Goal: Transaction & Acquisition: Purchase product/service

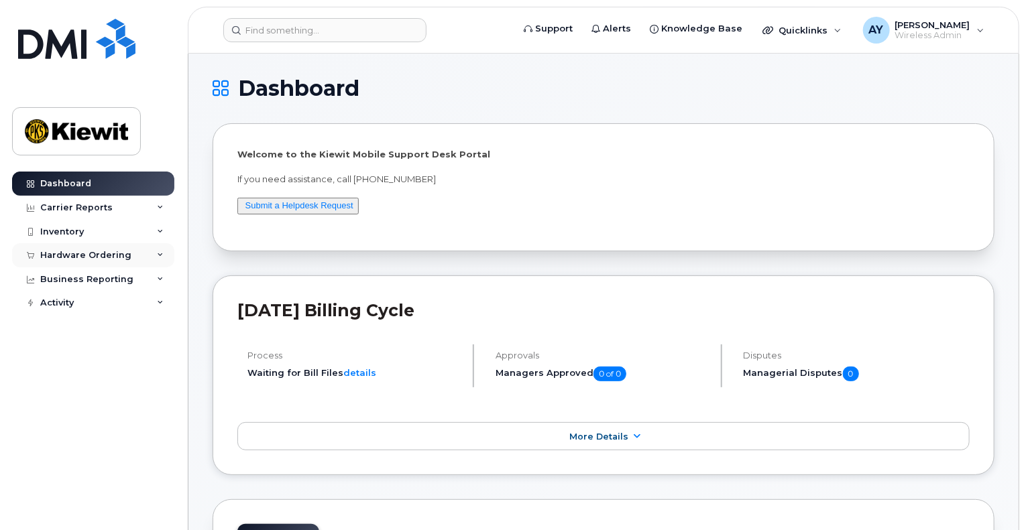
click at [54, 254] on div "Hardware Ordering" at bounding box center [85, 255] width 91 height 11
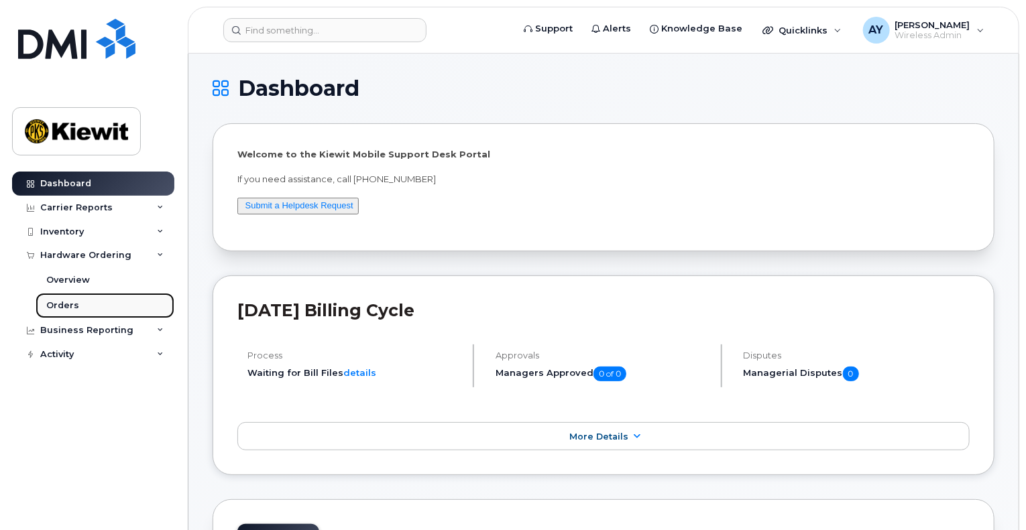
click at [64, 306] on div "Orders" at bounding box center [62, 306] width 33 height 12
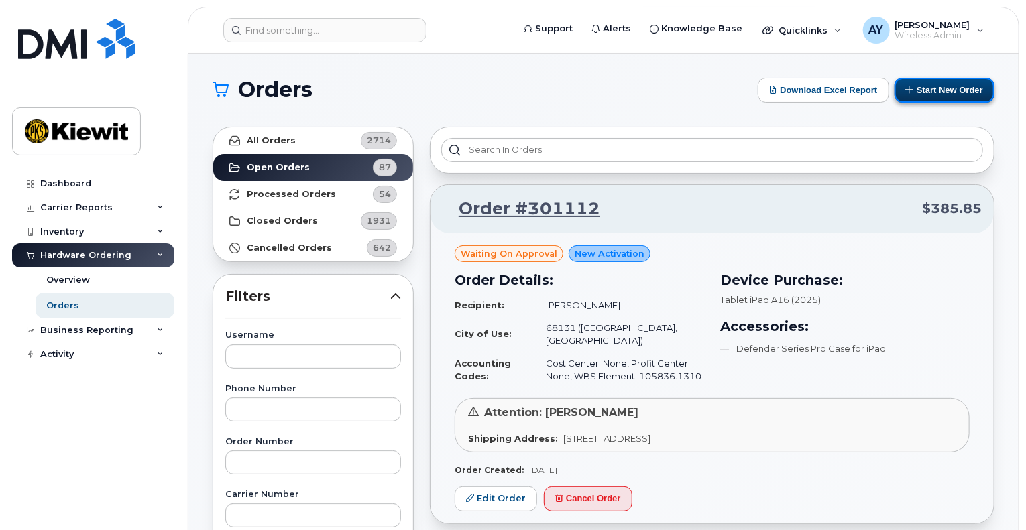
click at [983, 86] on button "Start New Order" at bounding box center [944, 90] width 100 height 25
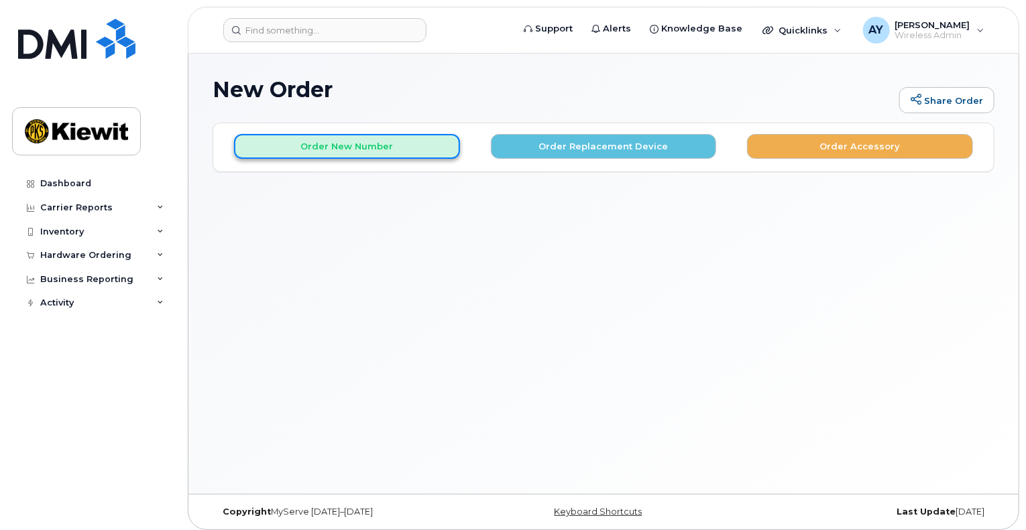
click at [337, 148] on button "Order New Number" at bounding box center [347, 146] width 226 height 25
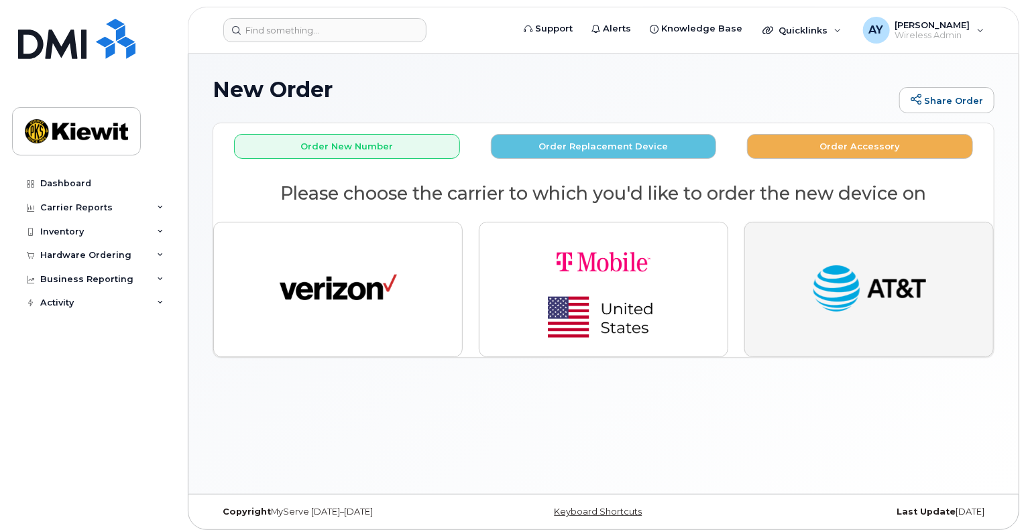
click at [925, 298] on img "button" at bounding box center [869, 289] width 117 height 60
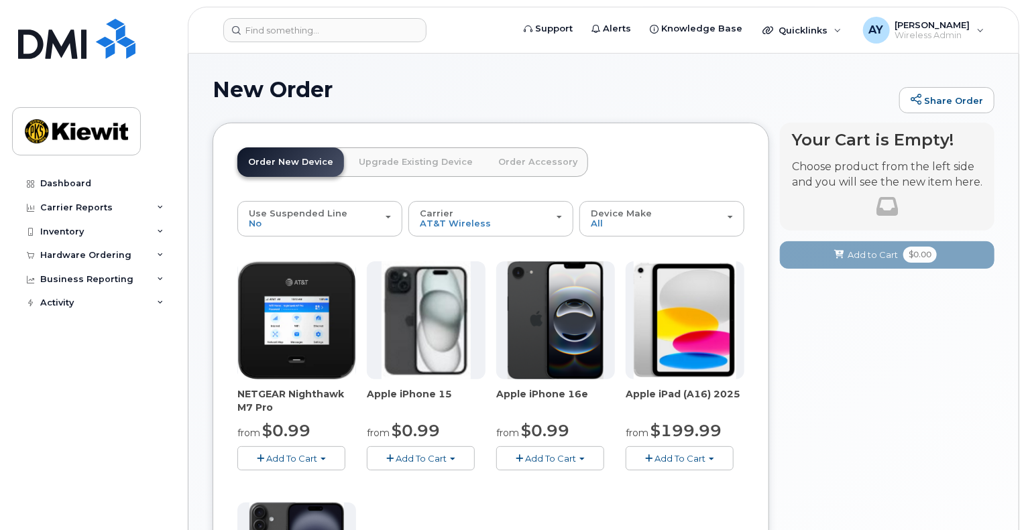
click at [719, 459] on button "Add To Cart" at bounding box center [680, 458] width 108 height 23
click at [709, 499] on link "$199.99 - 2 Year Activation (128GB)" at bounding box center [721, 499] width 185 height 17
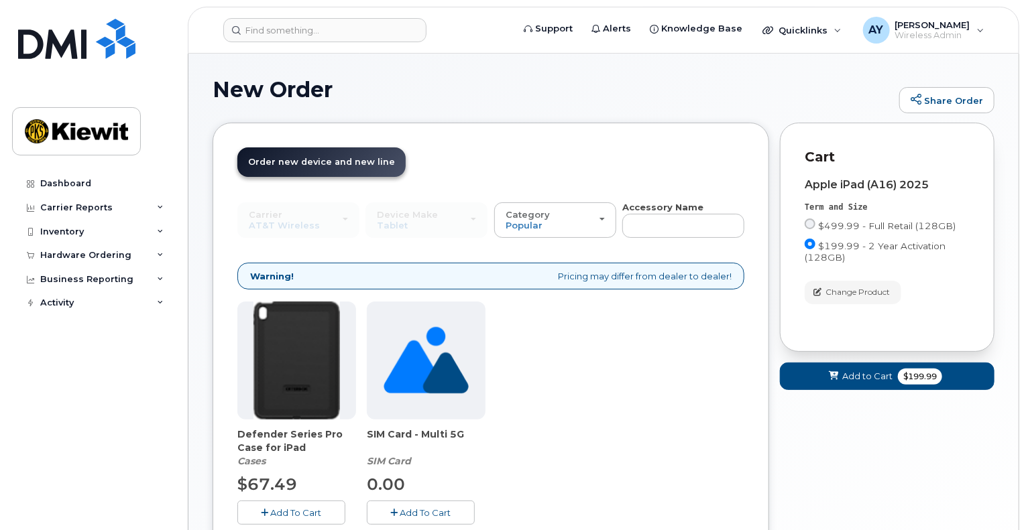
click at [709, 499] on div "Defender Series Pro Case for iPad Cases $67.49 Add To Cart SIM Card - Multi 5G …" at bounding box center [490, 424] width 507 height 244
click at [304, 517] on button "Add To Cart" at bounding box center [291, 512] width 108 height 23
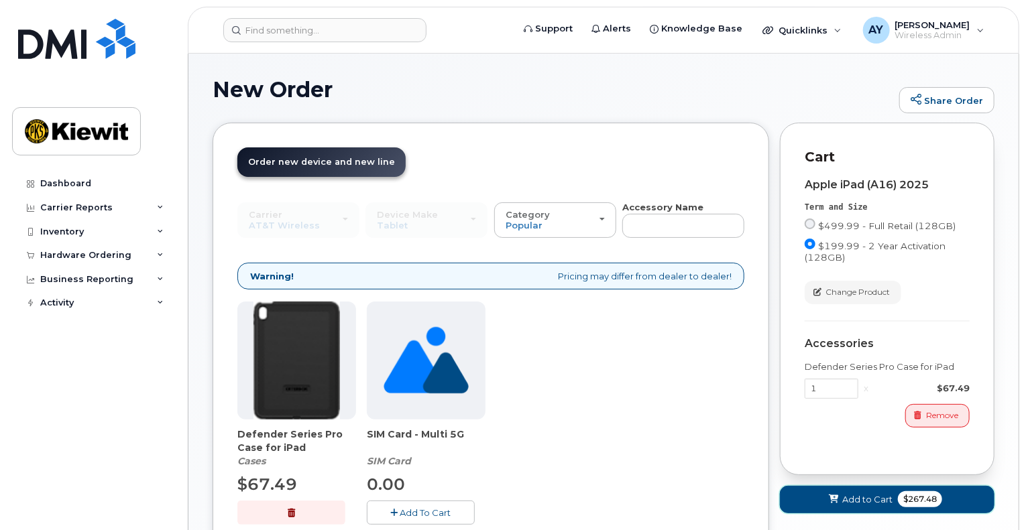
click at [828, 497] on span at bounding box center [833, 499] width 13 height 13
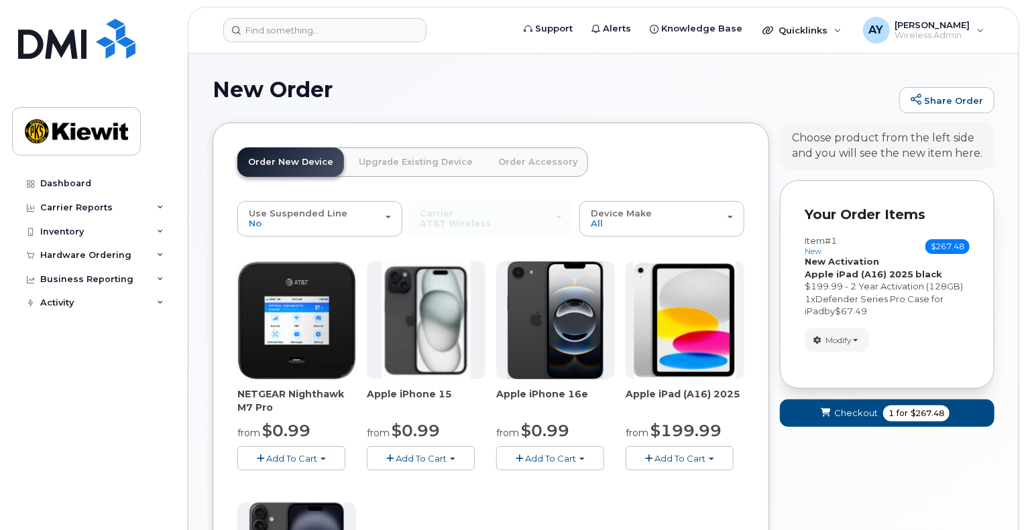
click at [717, 455] on button "Add To Cart" at bounding box center [680, 458] width 108 height 23
click at [700, 495] on link "$199.99 - 2 Year Activation (128GB)" at bounding box center [721, 499] width 185 height 17
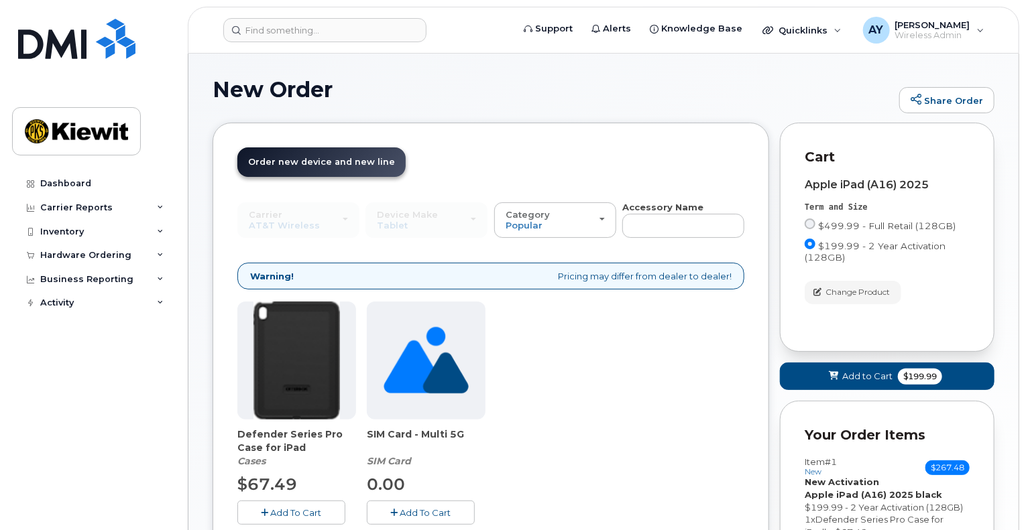
click at [302, 516] on span "Add To Cart" at bounding box center [296, 513] width 51 height 11
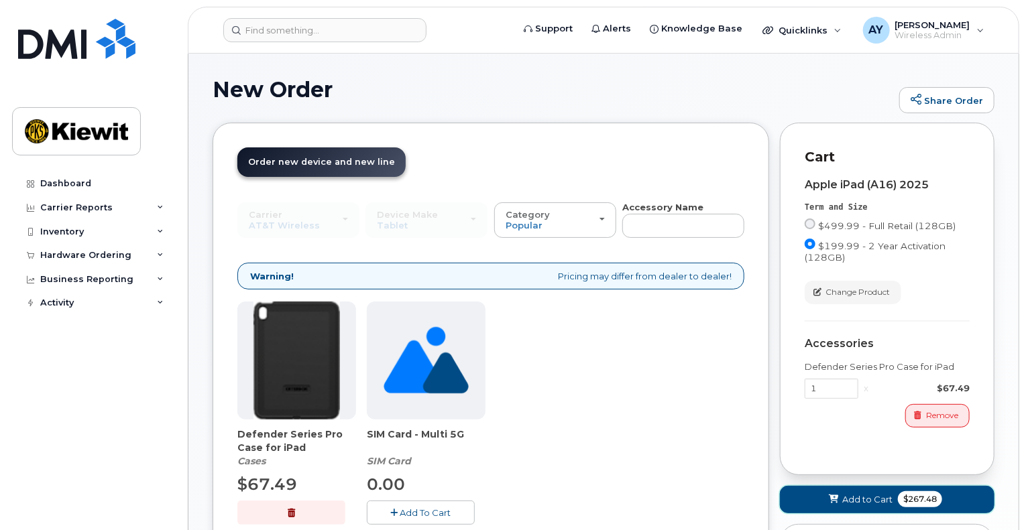
click at [858, 501] on span "Add to Cart" at bounding box center [867, 499] width 50 height 13
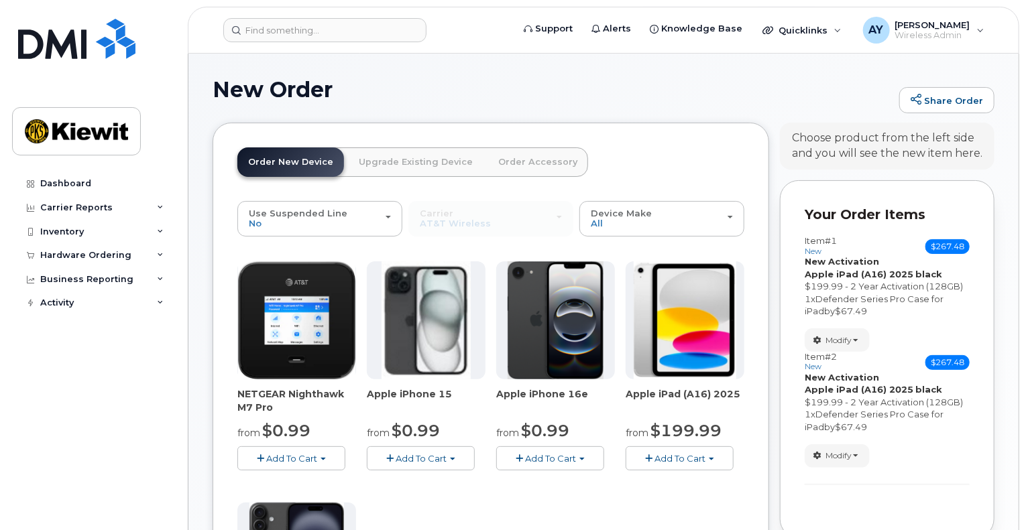
click at [710, 455] on button "Add To Cart" at bounding box center [680, 458] width 108 height 23
click at [684, 501] on link "$199.99 - 2 Year Activation (128GB)" at bounding box center [721, 499] width 185 height 17
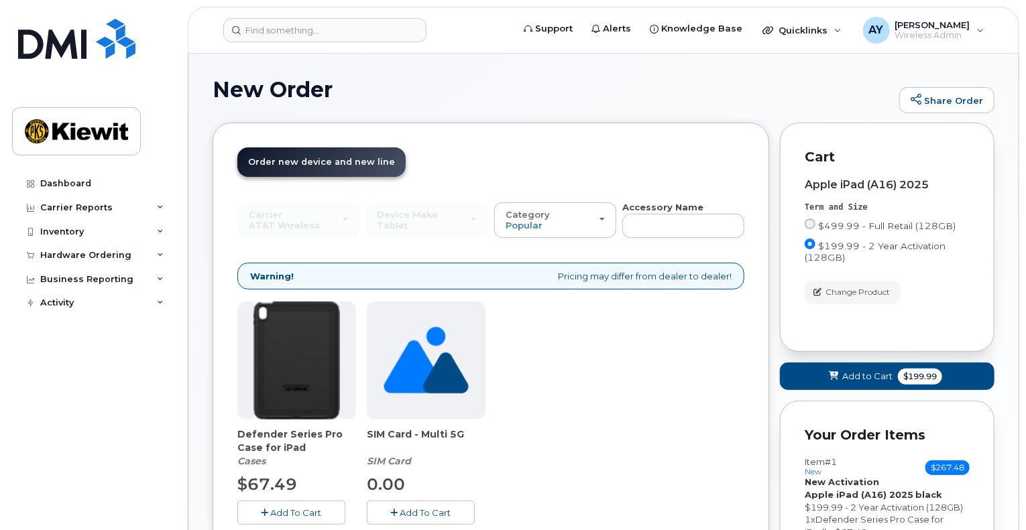
click at [315, 512] on span "Add To Cart" at bounding box center [296, 513] width 51 height 11
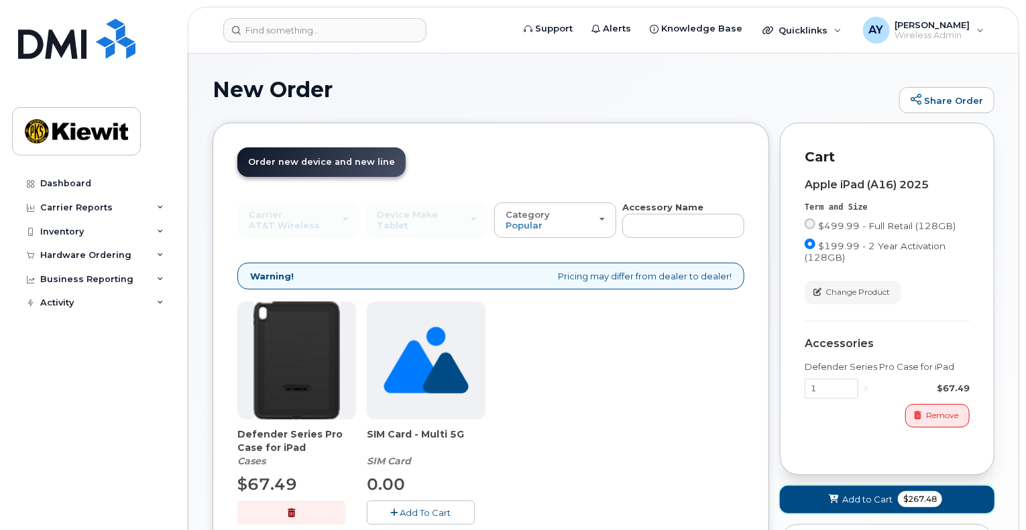
click at [859, 501] on span "Add to Cart" at bounding box center [867, 499] width 50 height 13
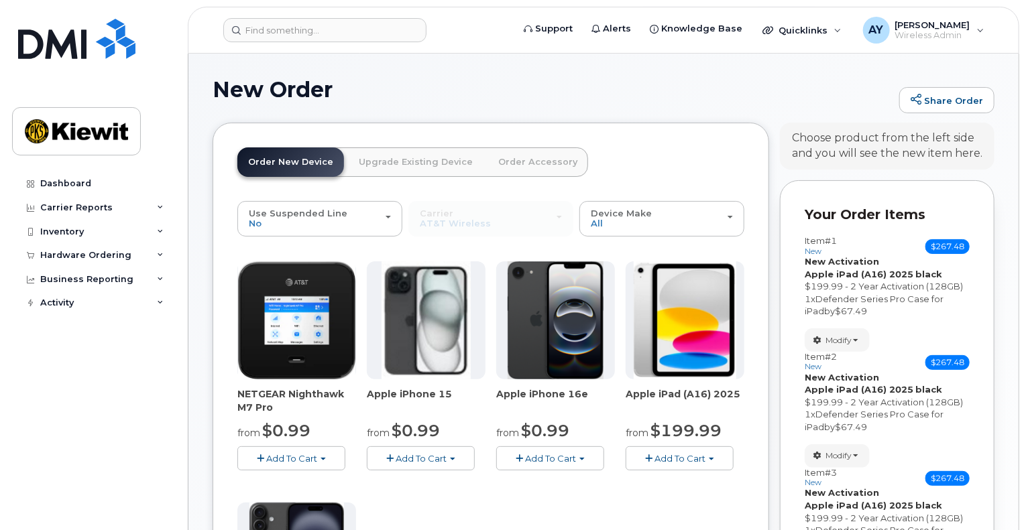
click at [719, 459] on button "Add To Cart" at bounding box center [680, 458] width 108 height 23
click at [689, 494] on link "$199.99 - 2 Year Activation (128GB)" at bounding box center [721, 499] width 185 height 17
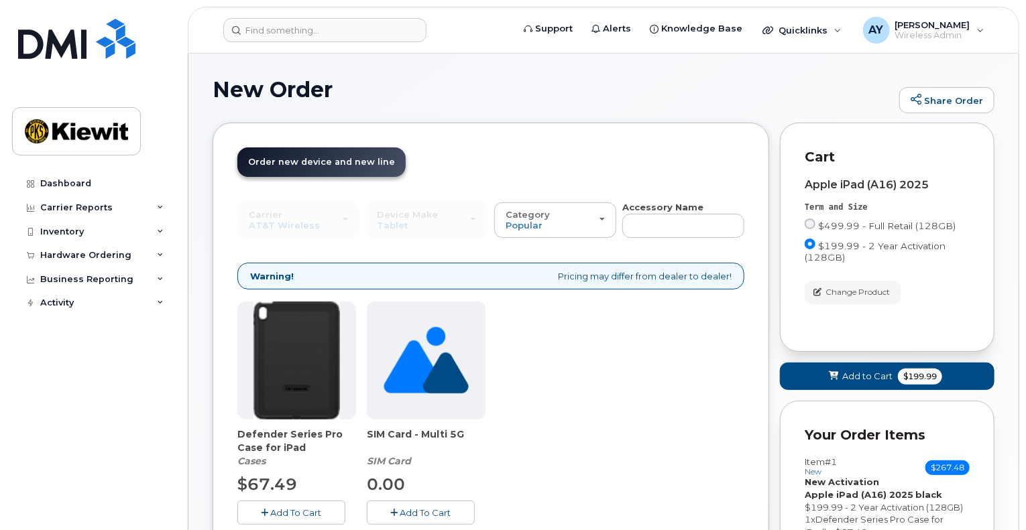
click at [308, 510] on span "Add To Cart" at bounding box center [296, 513] width 51 height 11
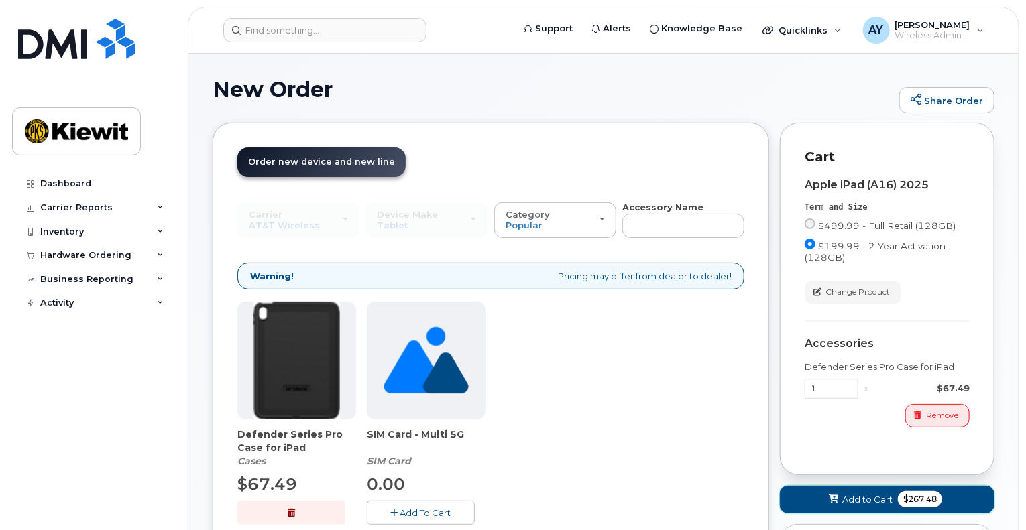
click at [851, 493] on span "Add to Cart" at bounding box center [867, 499] width 50 height 13
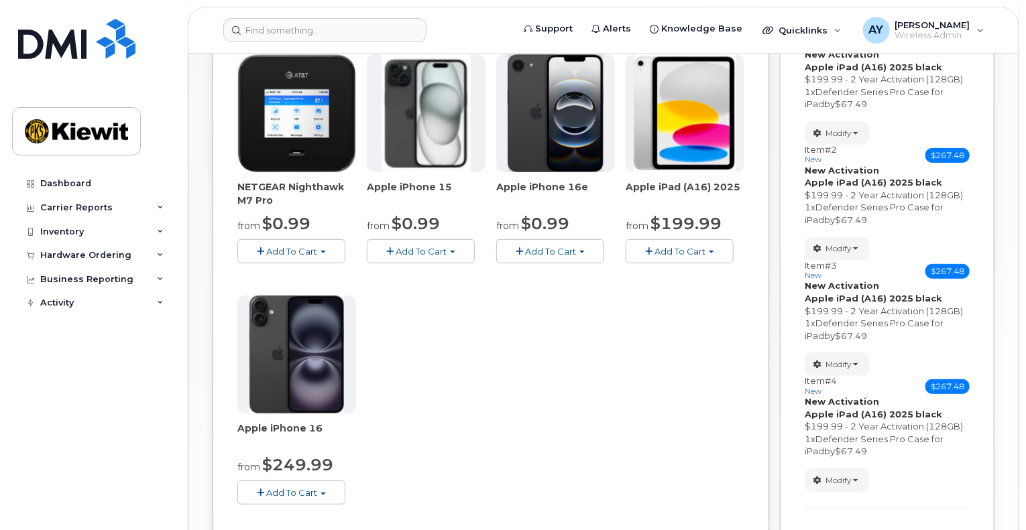
scroll to position [205, 0]
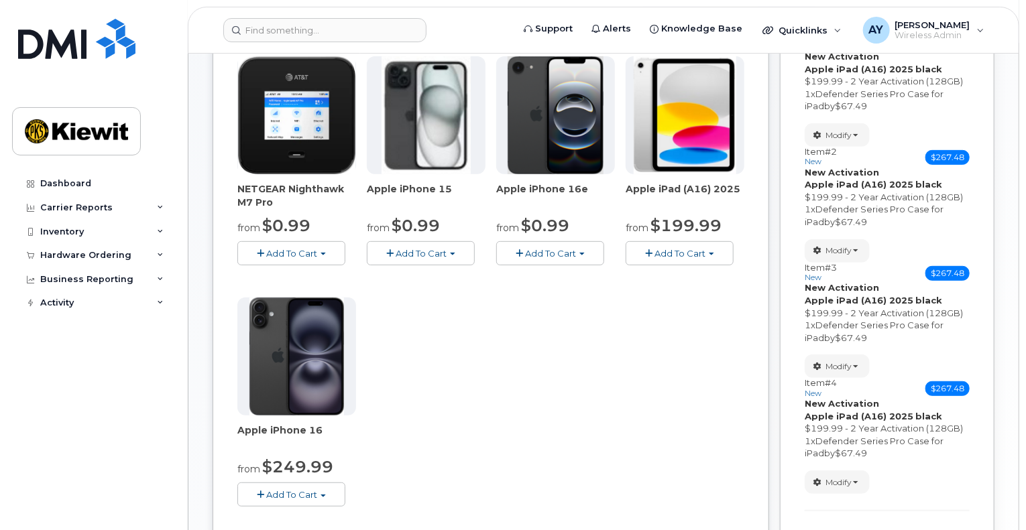
click at [719, 241] on button "Add To Cart" at bounding box center [680, 252] width 108 height 23
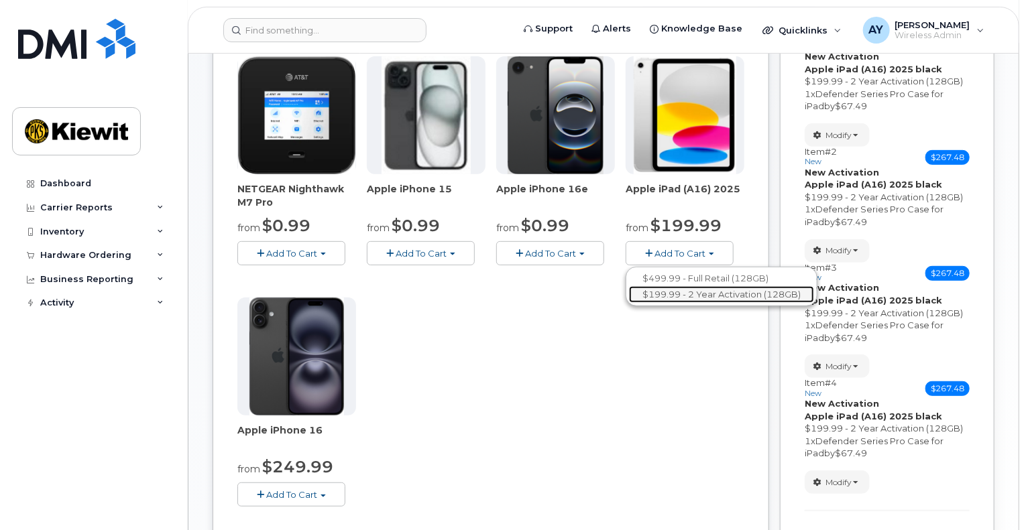
click at [674, 293] on link "$199.99 - 2 Year Activation (128GB)" at bounding box center [721, 294] width 185 height 17
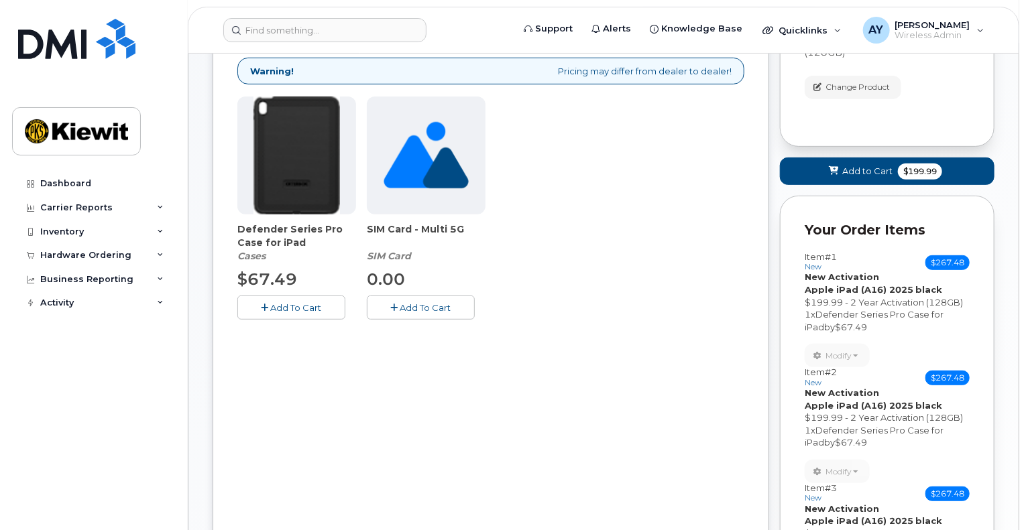
click at [316, 312] on button "Add To Cart" at bounding box center [291, 307] width 108 height 23
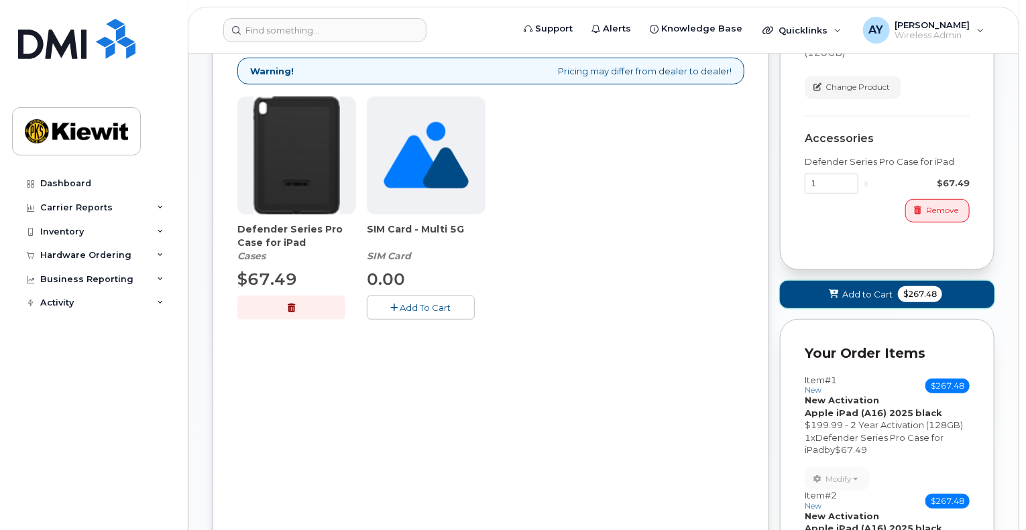
click at [854, 289] on span "Add to Cart" at bounding box center [867, 294] width 50 height 13
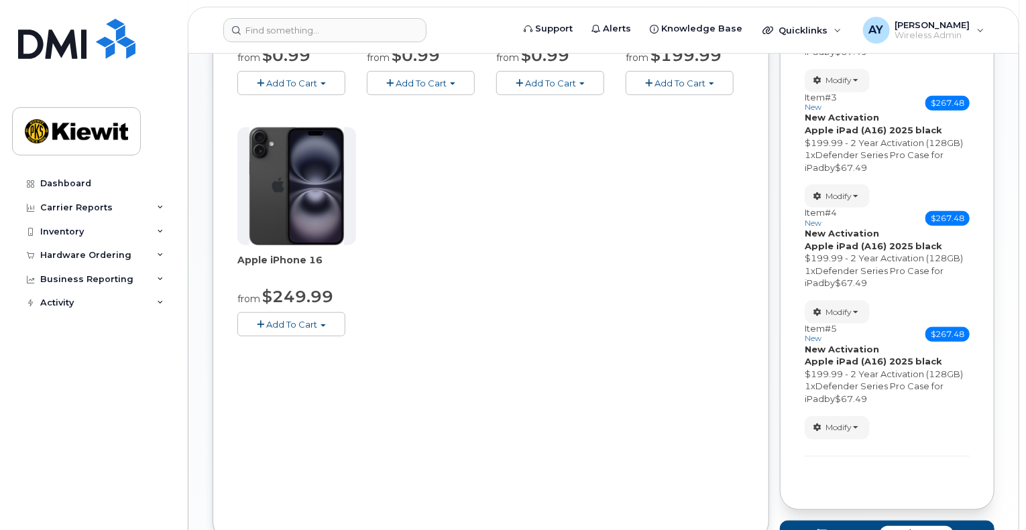
scroll to position [369, 0]
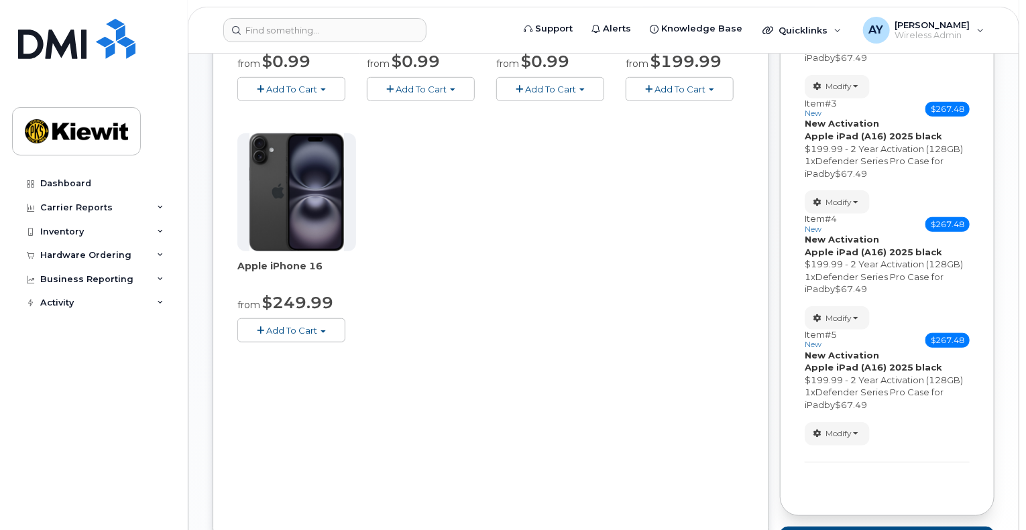
click at [711, 89] on span "button" at bounding box center [711, 90] width 5 height 3
click at [688, 131] on link "$199.99 - 2 Year Activation (128GB)" at bounding box center [721, 130] width 185 height 17
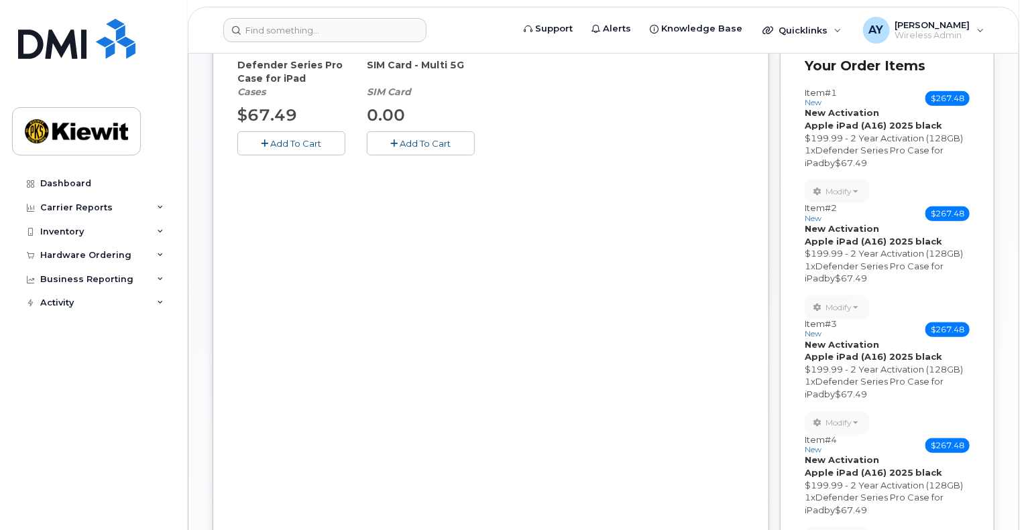
click at [287, 141] on span "Add To Cart" at bounding box center [296, 143] width 51 height 11
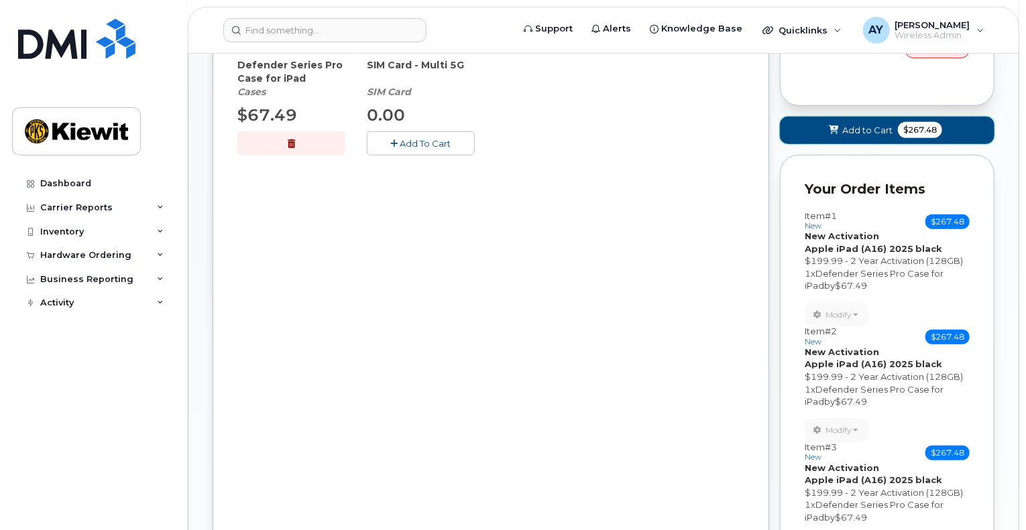
click at [960, 127] on button "Add to Cart $267.48" at bounding box center [887, 130] width 215 height 27
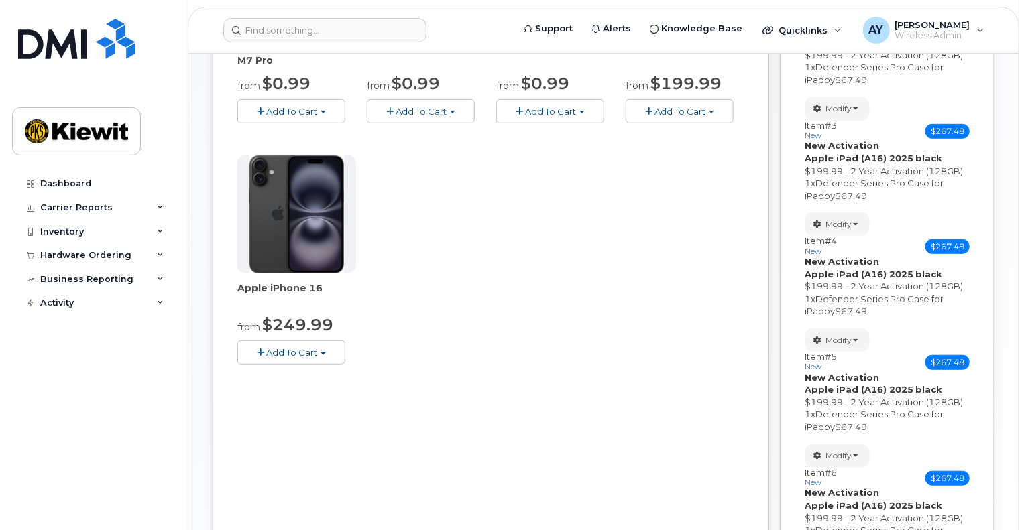
scroll to position [335, 0]
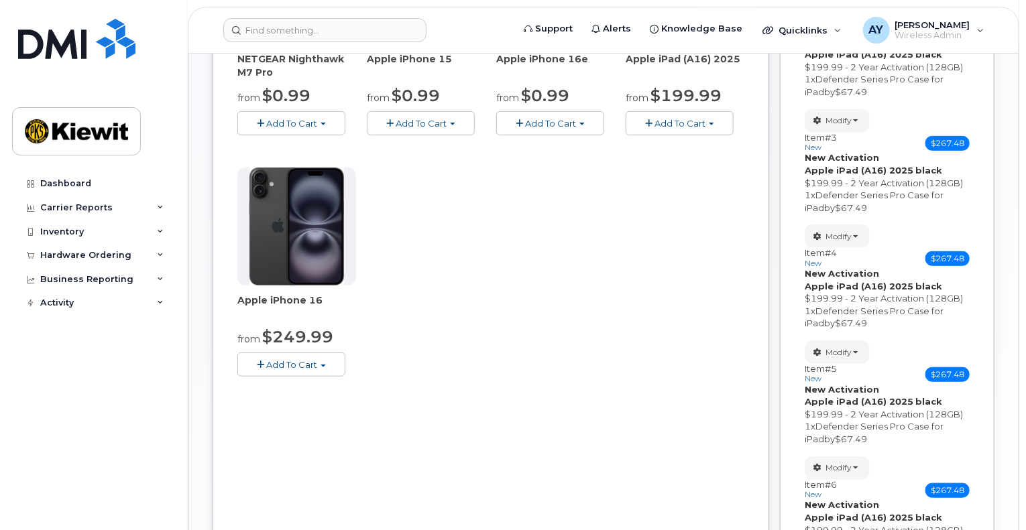
click at [678, 125] on span "Add To Cart" at bounding box center [679, 123] width 51 height 11
click at [668, 165] on link "$199.99 - 2 Year Activation (128GB)" at bounding box center [721, 164] width 185 height 17
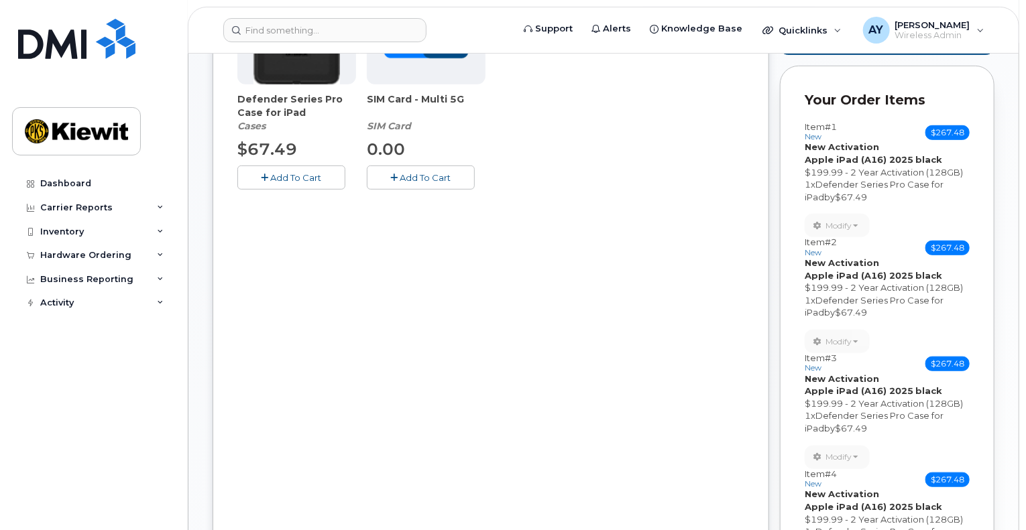
click at [311, 183] on button "Add To Cart" at bounding box center [291, 177] width 108 height 23
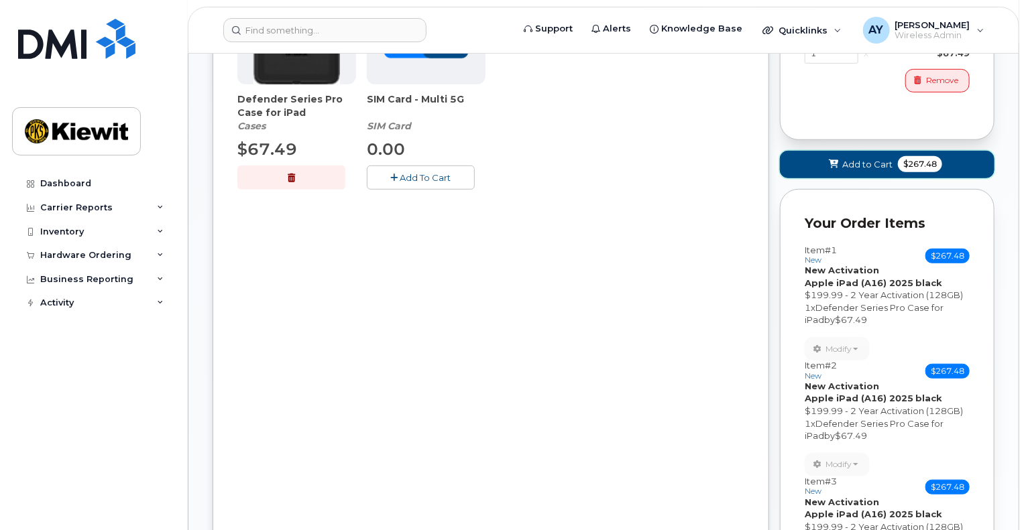
click at [833, 166] on icon at bounding box center [833, 164] width 9 height 9
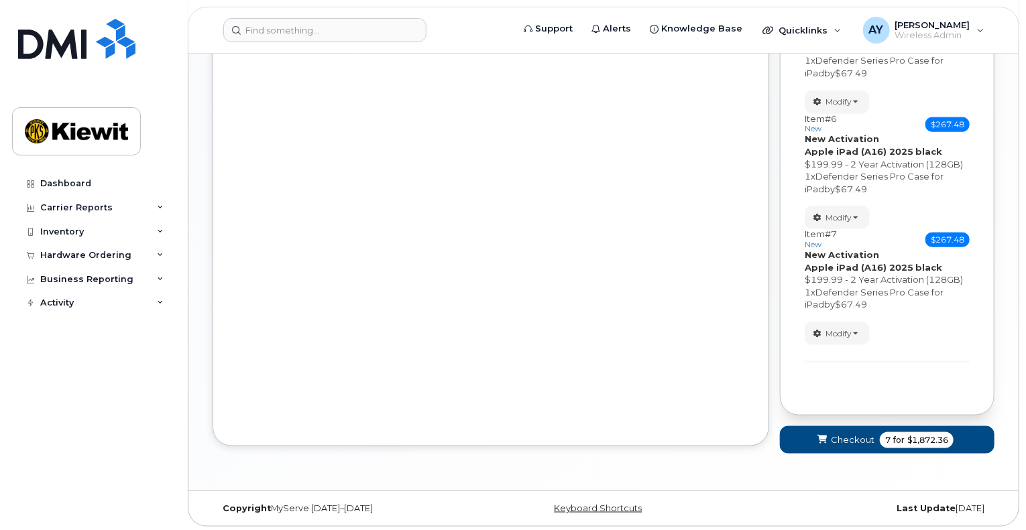
scroll to position [237, 0]
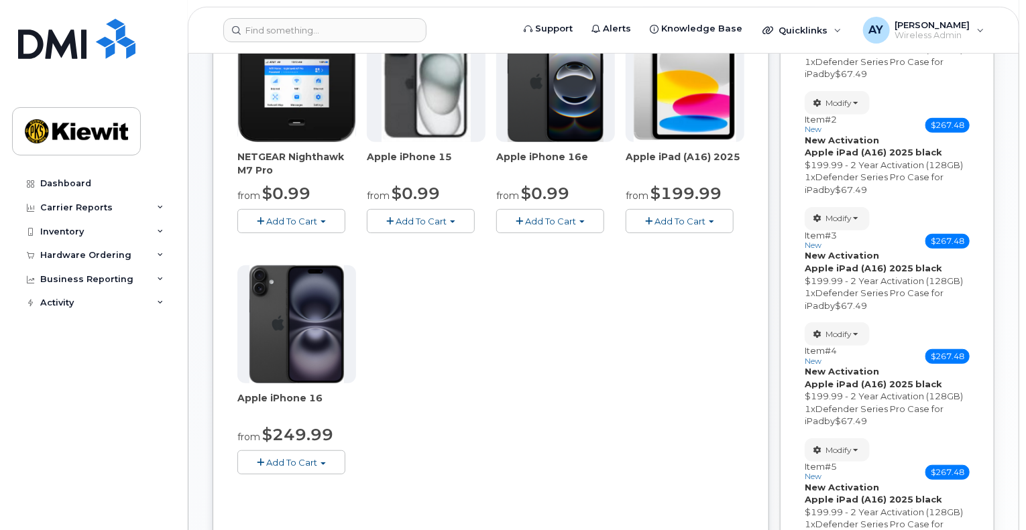
click at [701, 220] on span "Add To Cart" at bounding box center [679, 221] width 51 height 11
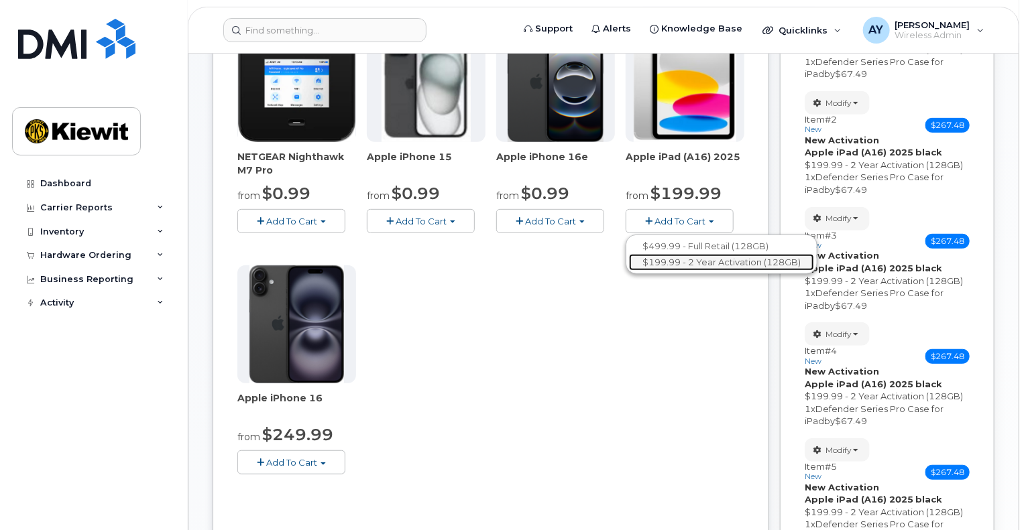
click at [676, 259] on link "$199.99 - 2 Year Activation (128GB)" at bounding box center [721, 262] width 185 height 17
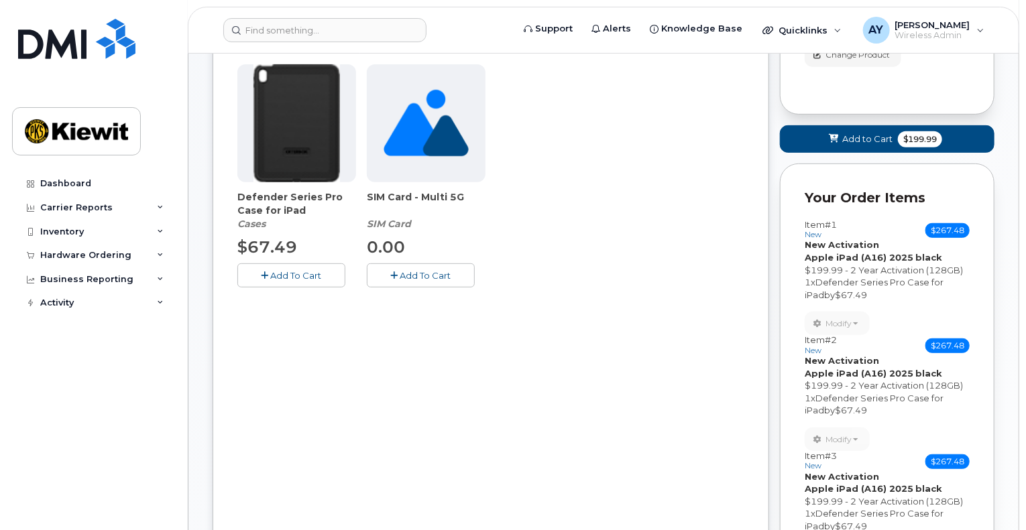
click at [318, 270] on span "Add To Cart" at bounding box center [296, 275] width 51 height 11
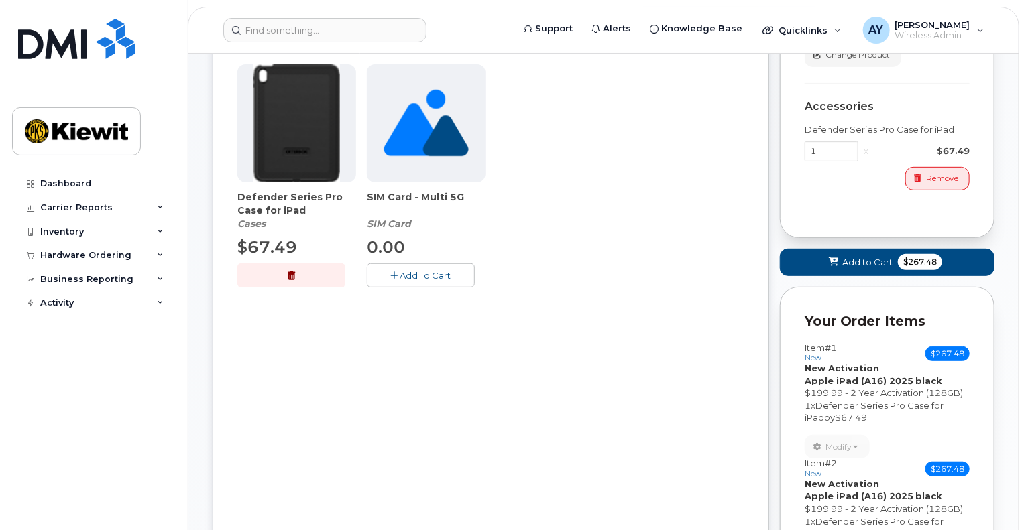
click at [972, 230] on div "Cart Apple iPad (A16) 2025 Term and Size $499.99 - Full Retail (128GB) $199.99 …" at bounding box center [887, 61] width 215 height 353
click at [915, 257] on span "$267.48" at bounding box center [920, 262] width 44 height 16
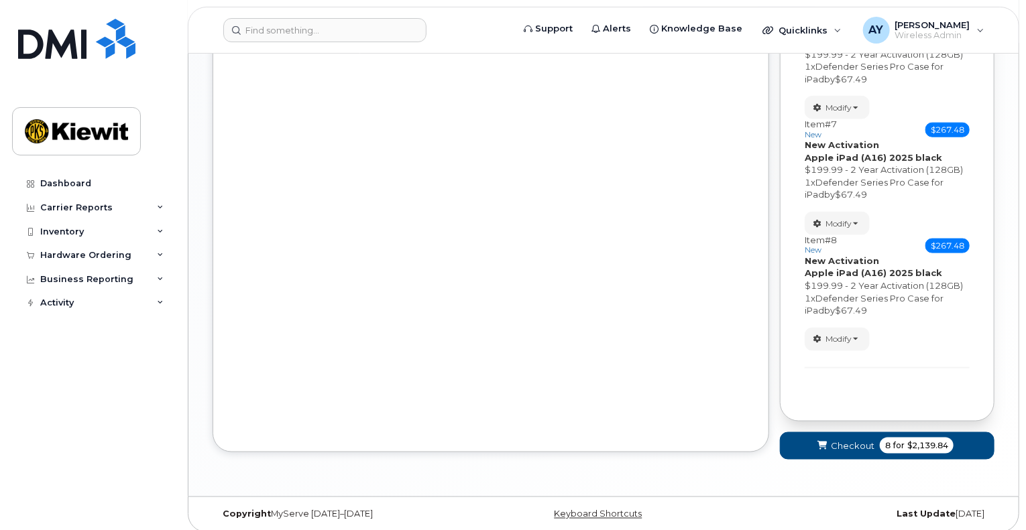
scroll to position [817, 0]
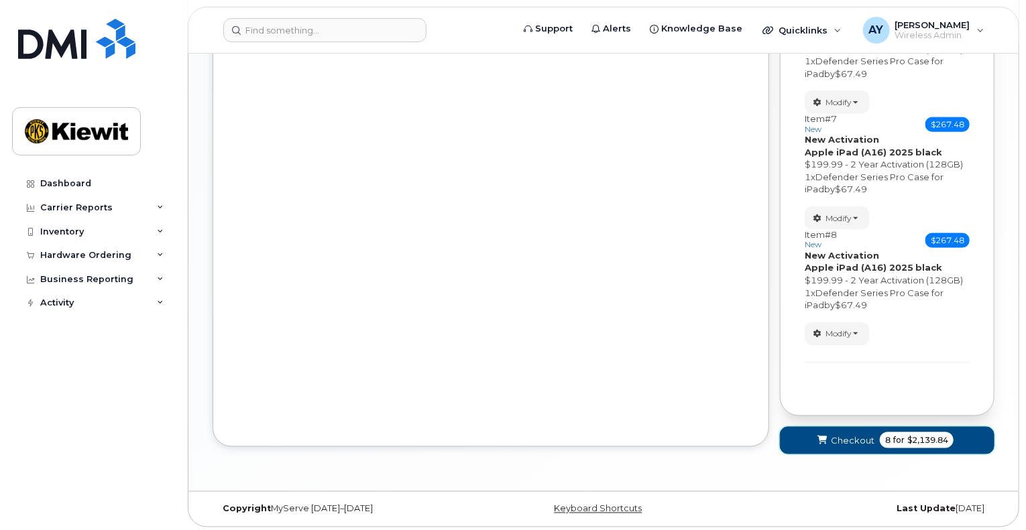
click at [866, 434] on span "Checkout" at bounding box center [853, 440] width 44 height 13
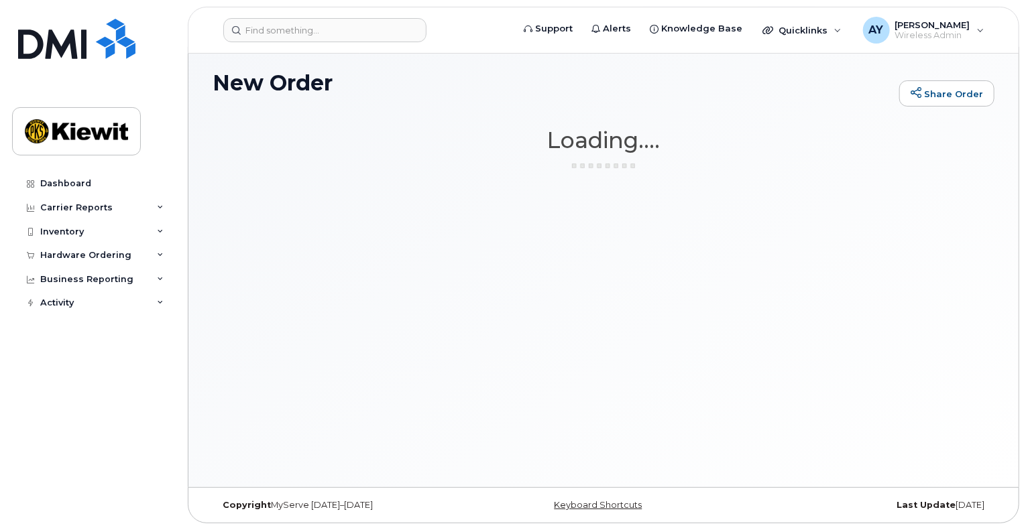
scroll to position [6, 0]
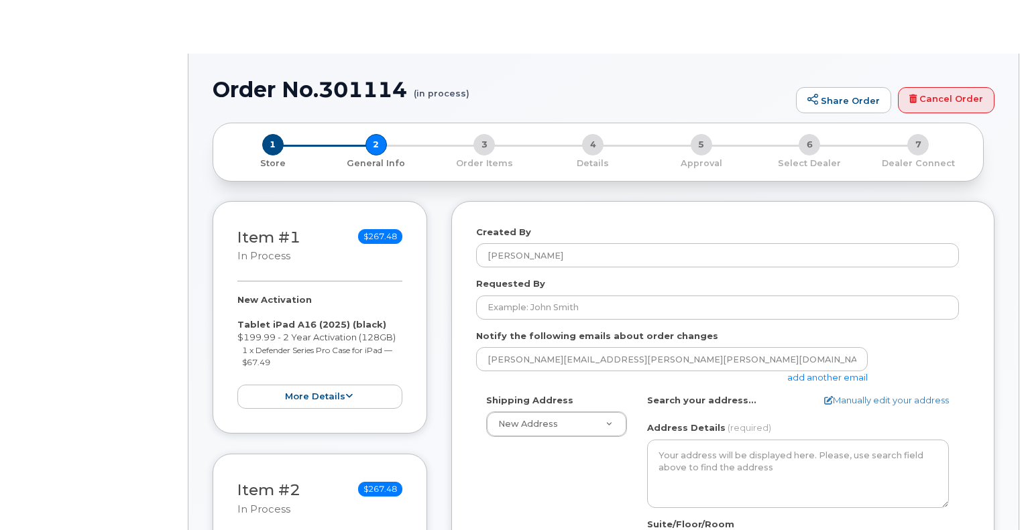
select select
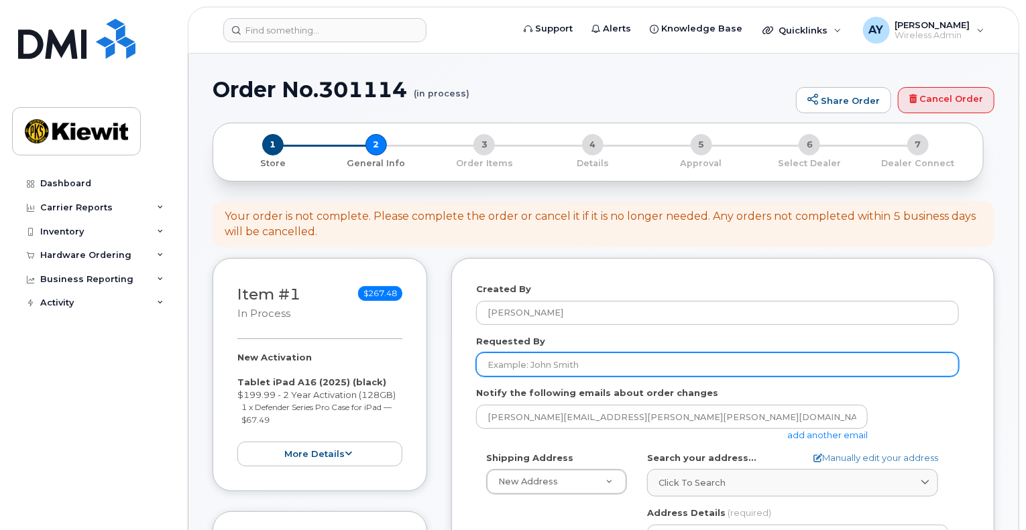
click at [656, 366] on input "Requested By" at bounding box center [717, 365] width 483 height 24
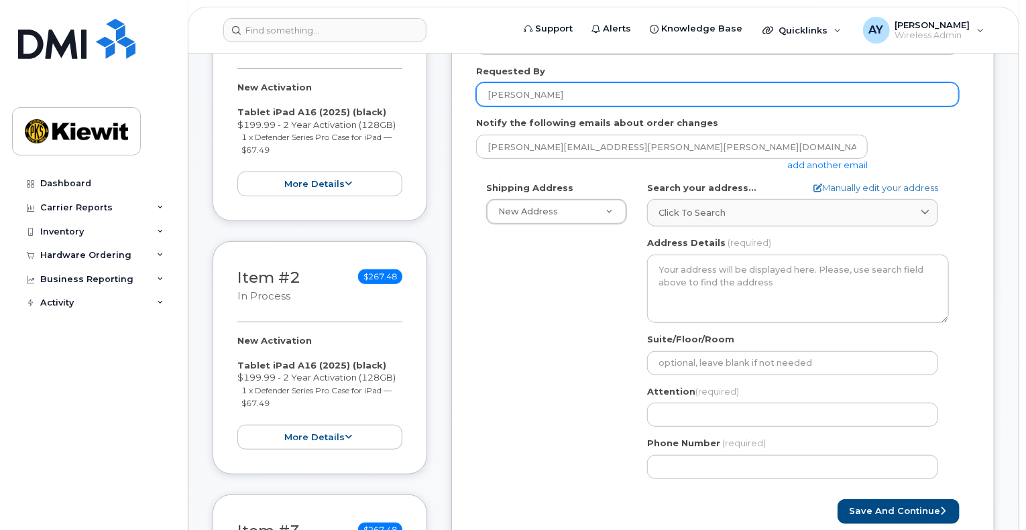
scroll to position [288, 0]
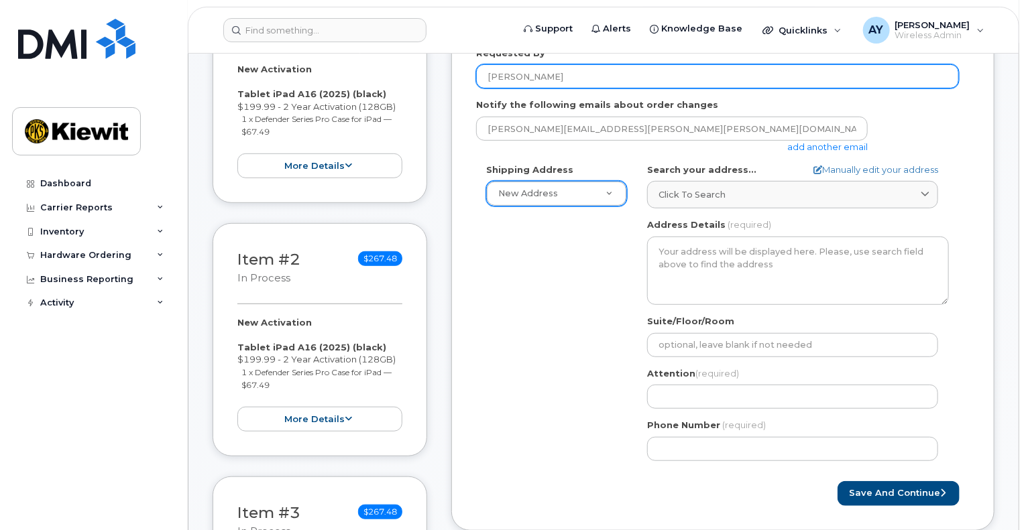
type input "[PERSON_NAME]"
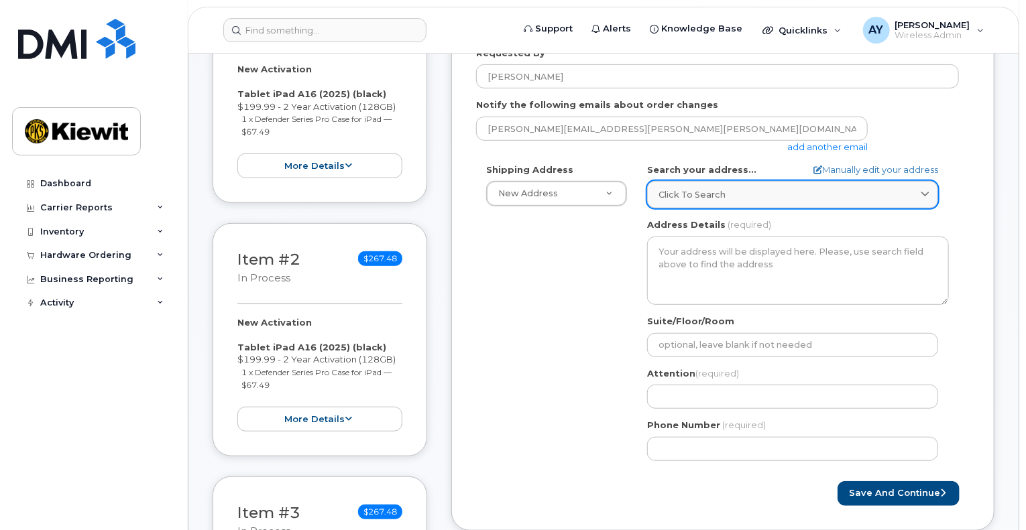
click at [874, 202] on link "Click to search" at bounding box center [792, 194] width 291 height 27
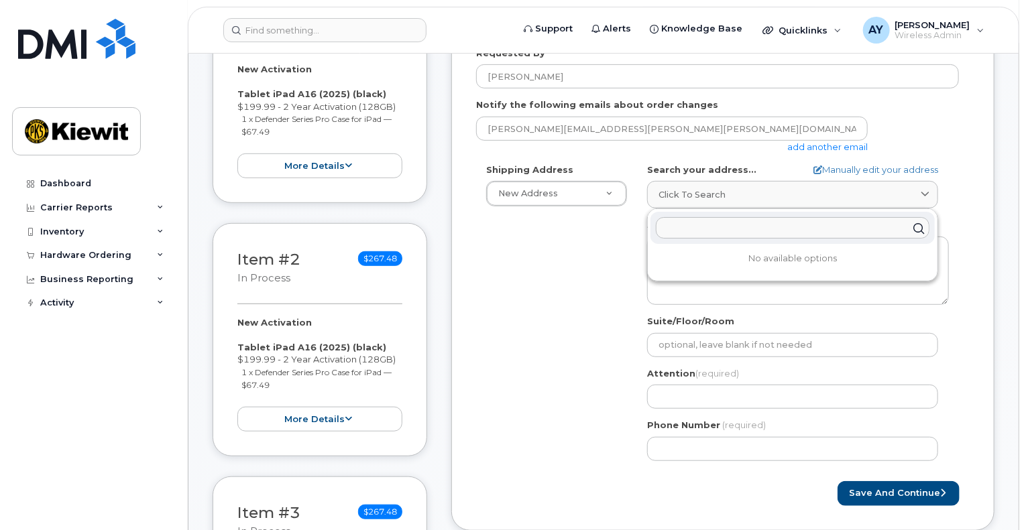
click at [833, 225] on input "text" at bounding box center [793, 227] width 274 height 21
paste input "48202"
click at [837, 481] on button "Save and Continue" at bounding box center [898, 493] width 122 height 25
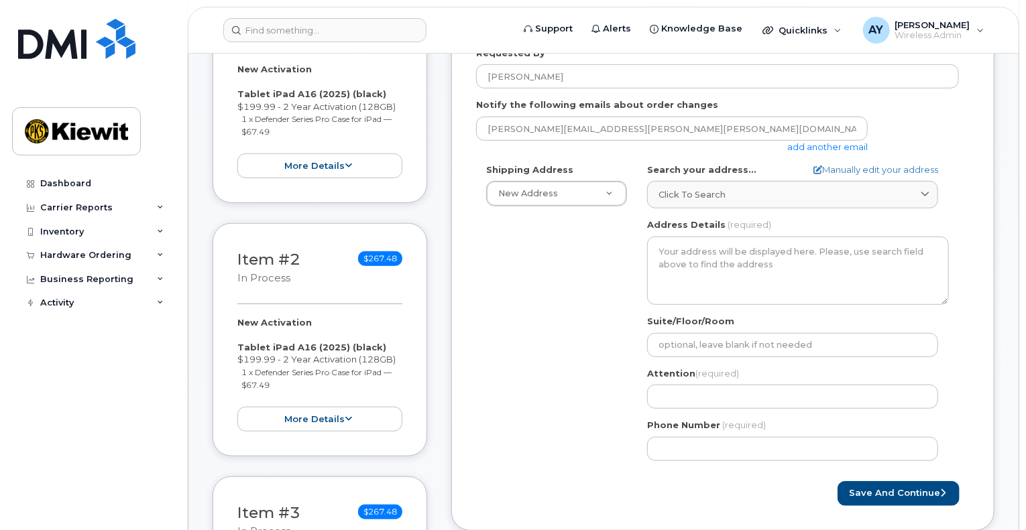
click at [860, 209] on div "AB Search your address... Manually edit your address Click to search 48202 4820…" at bounding box center [798, 318] width 322 height 308
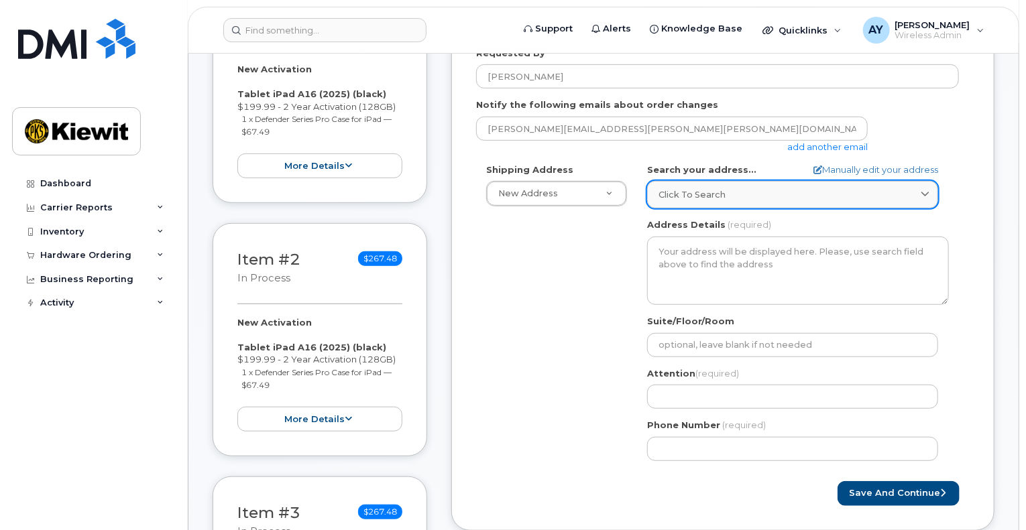
click at [868, 198] on div "Click to search" at bounding box center [792, 194] width 268 height 13
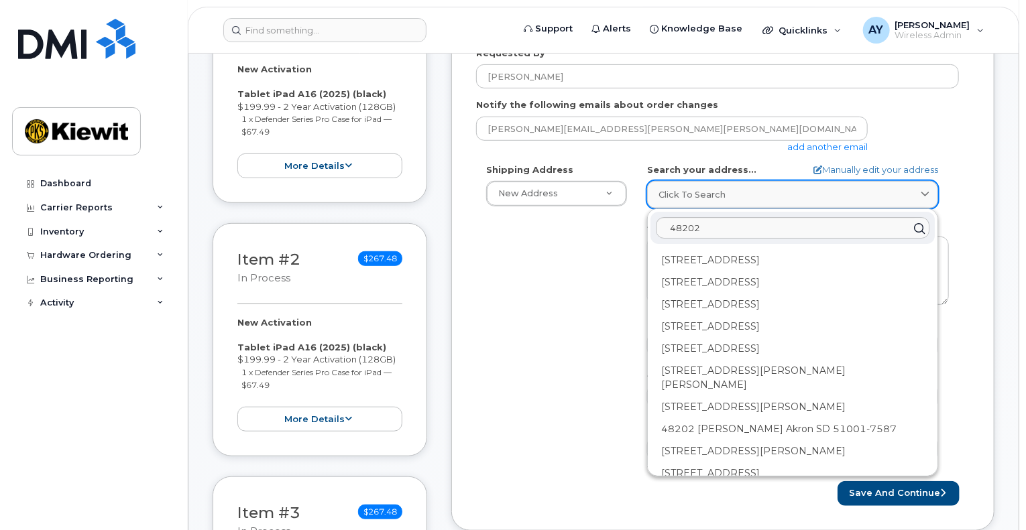
click at [831, 190] on div "Click to search" at bounding box center [792, 194] width 268 height 13
paste input "6435 Sterling St"
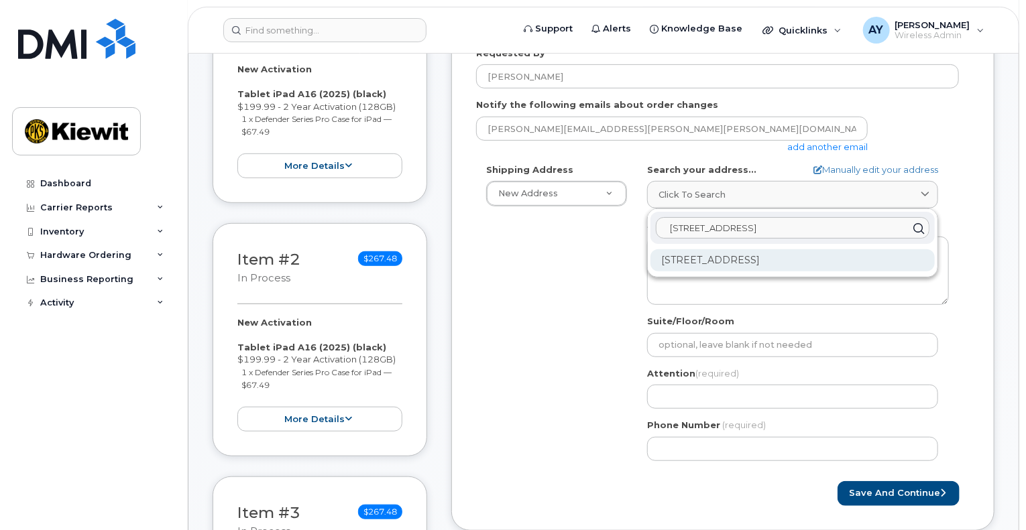
type input "6435 Sterling St"
click at [818, 259] on div "6435 Sterling St Detroit MI 48202-2925" at bounding box center [792, 260] width 284 height 22
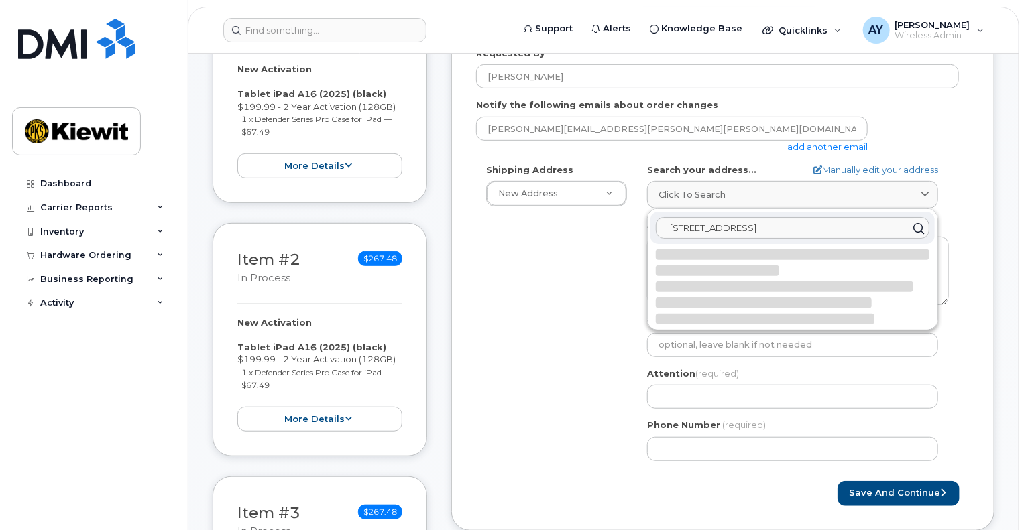
select select
type textarea "6435 Sterling St DETROIT MI 48202-2925 UNITED STATES"
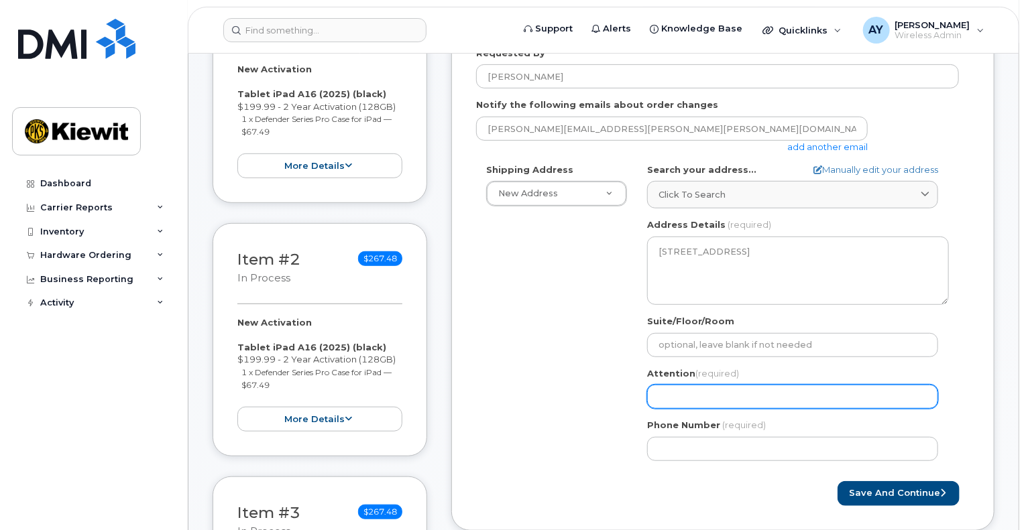
click at [760, 396] on input "Attention (required)" at bounding box center [792, 397] width 291 height 24
select select
type input "J"
select select
type input "Jo"
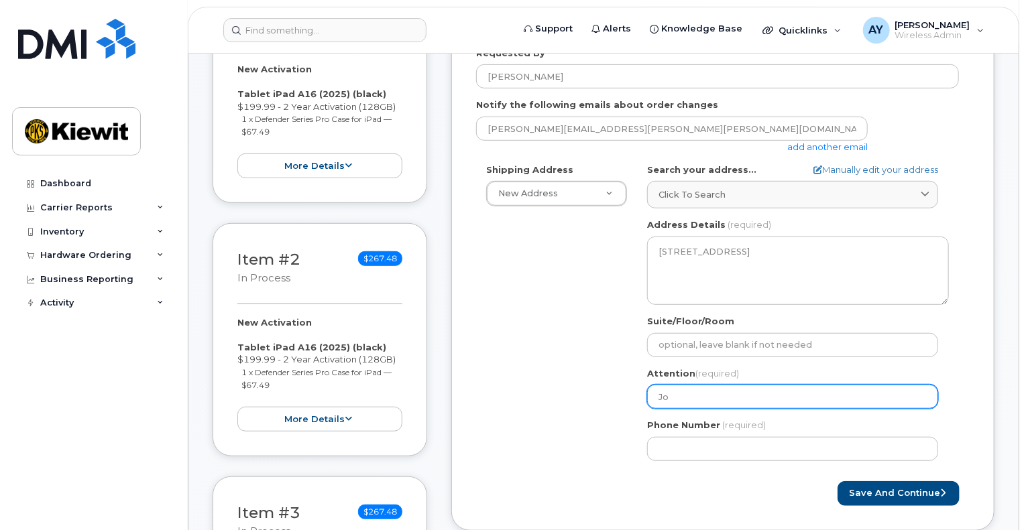
select select
type input "Jor"
select select
type input "Jord"
select select
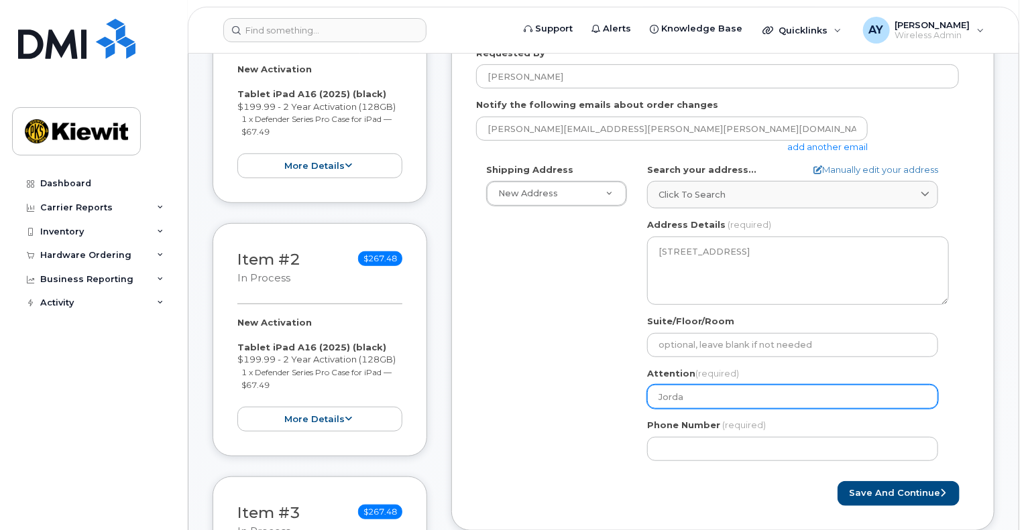
type input "Jordan"
select select
type input "Jordan"
select select
type input "Jordan J"
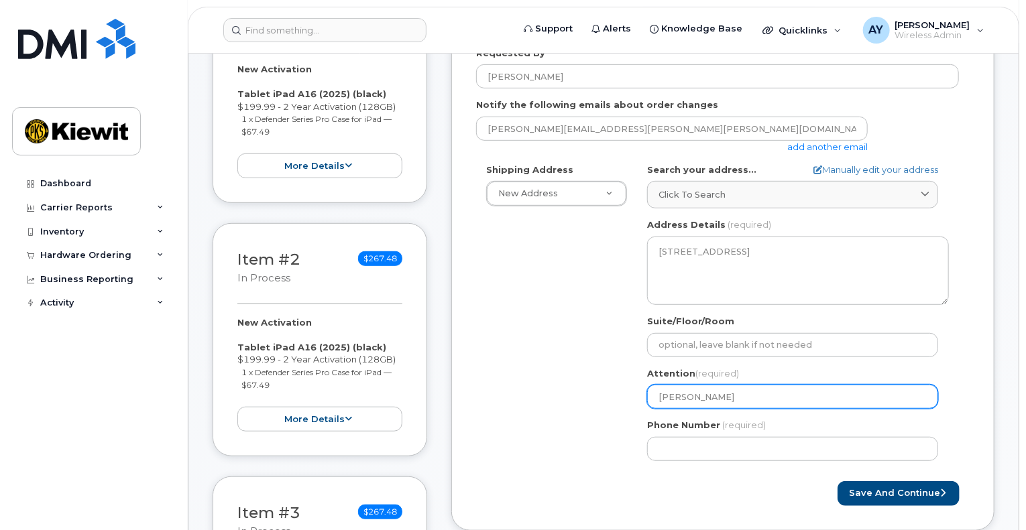
select select
type input "Jordan Ja"
select select
type input "Jordan Jack"
select select
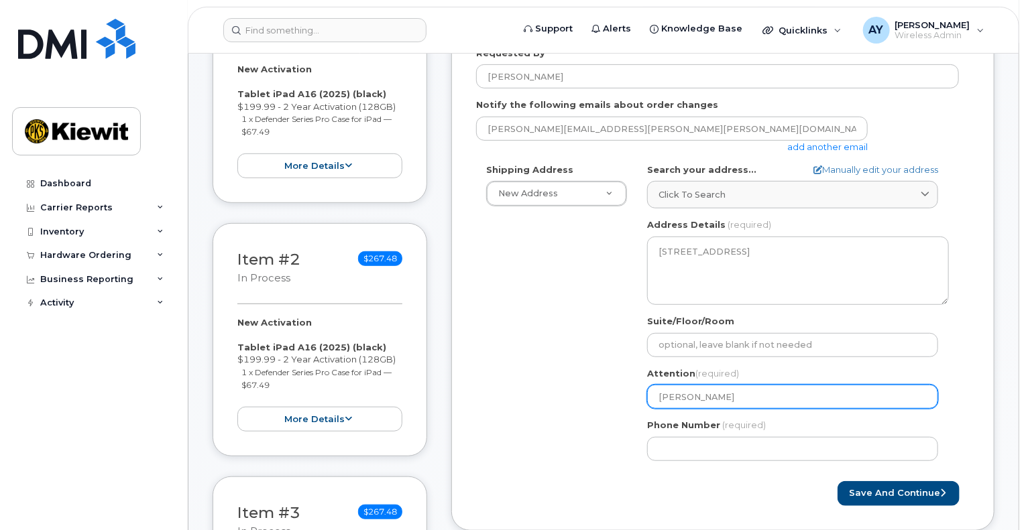
type input "Jordan Jacks"
select select
type input "Jordan Jackso"
select select
type input "[PERSON_NAME]"
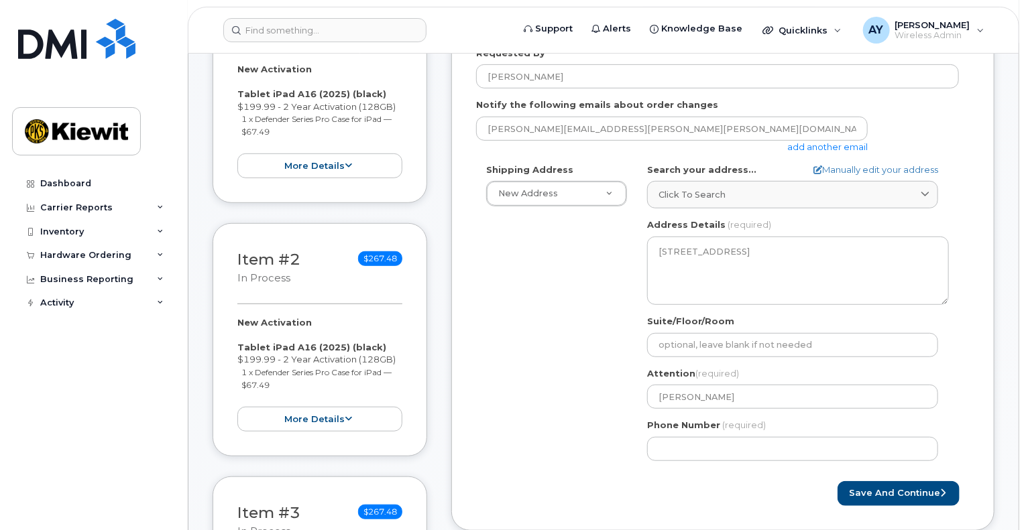
click at [550, 515] on div "Created By Andrew Yee Requested By Jordan Jackson Notify the following emails a…" at bounding box center [722, 250] width 543 height 561
click at [712, 441] on input "Phone Number" at bounding box center [792, 449] width 291 height 24
paste input "8168243516"
select select
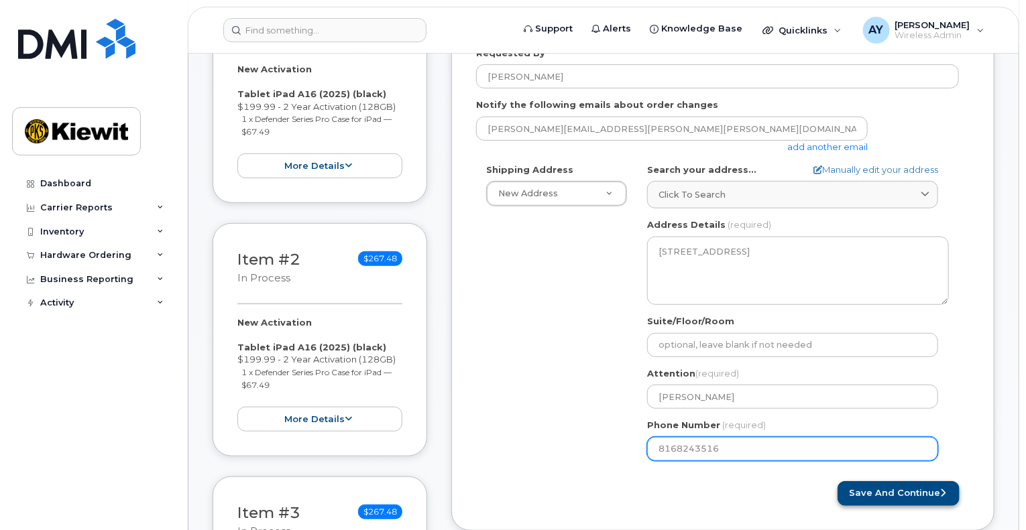
type input "8168243516"
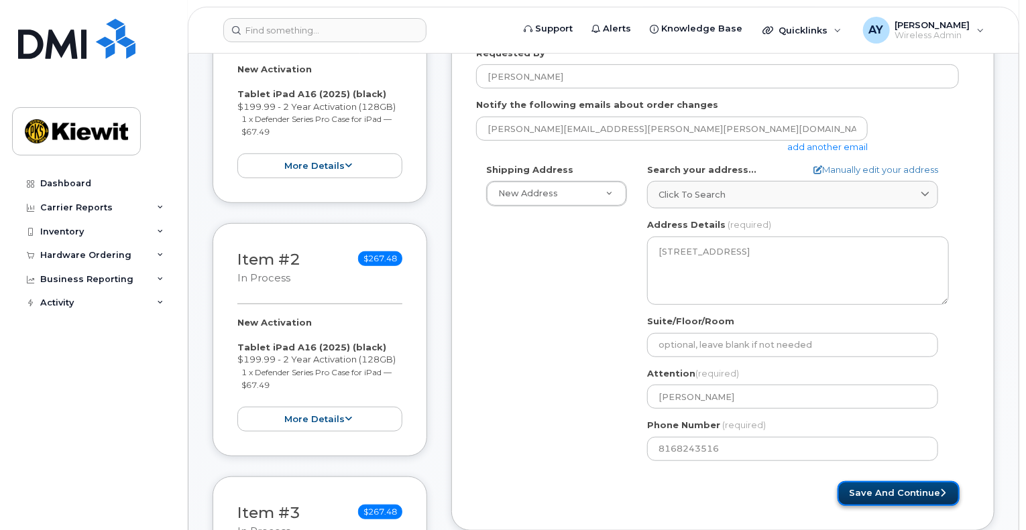
click at [888, 497] on button "Save and Continue" at bounding box center [898, 493] width 122 height 25
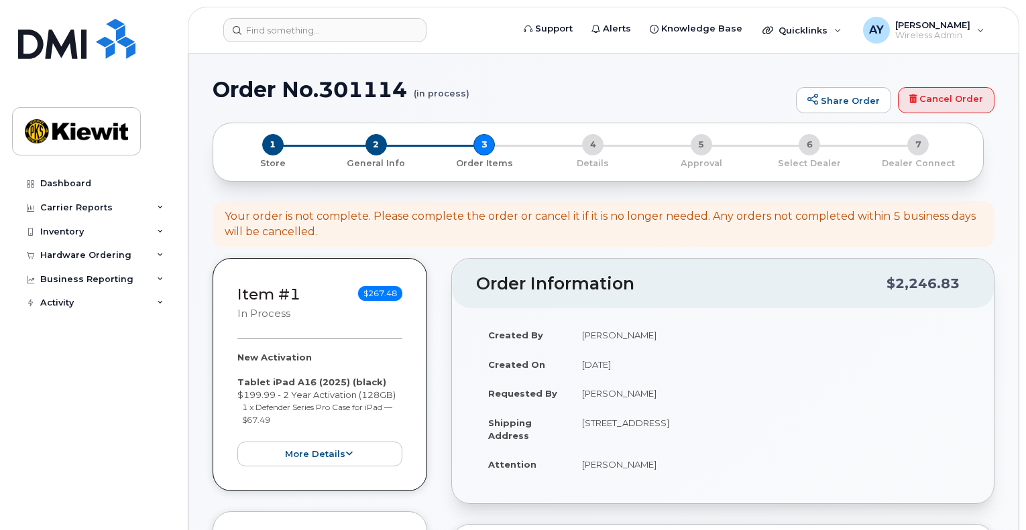
select select
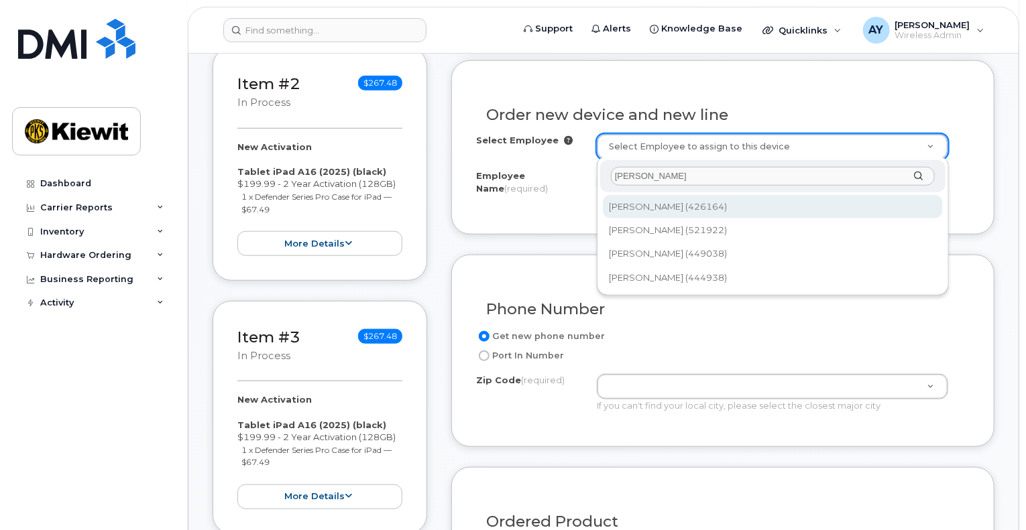
type input "jordan jackson"
type input "2155625"
type input "[PERSON_NAME]"
type input "[STREET_ADDRESS]"
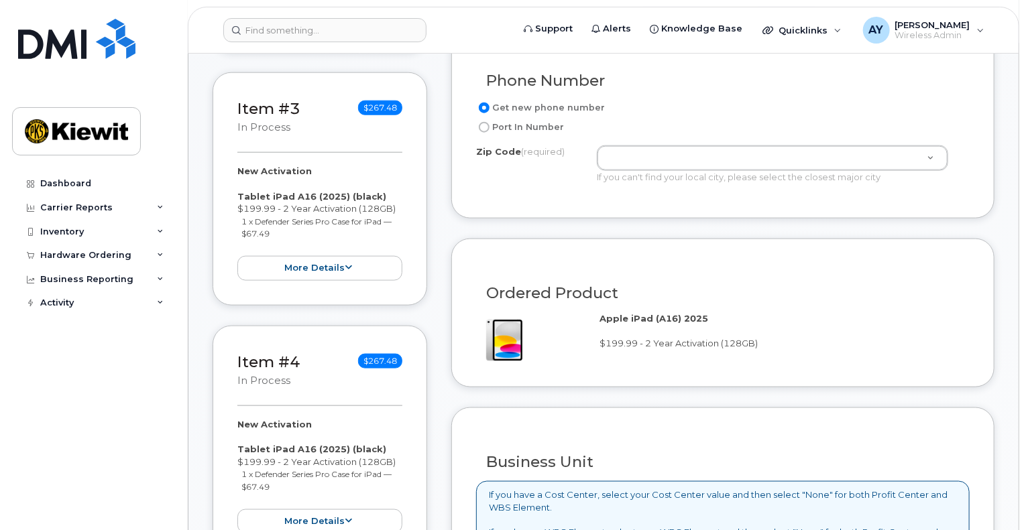
scroll to position [700, 0]
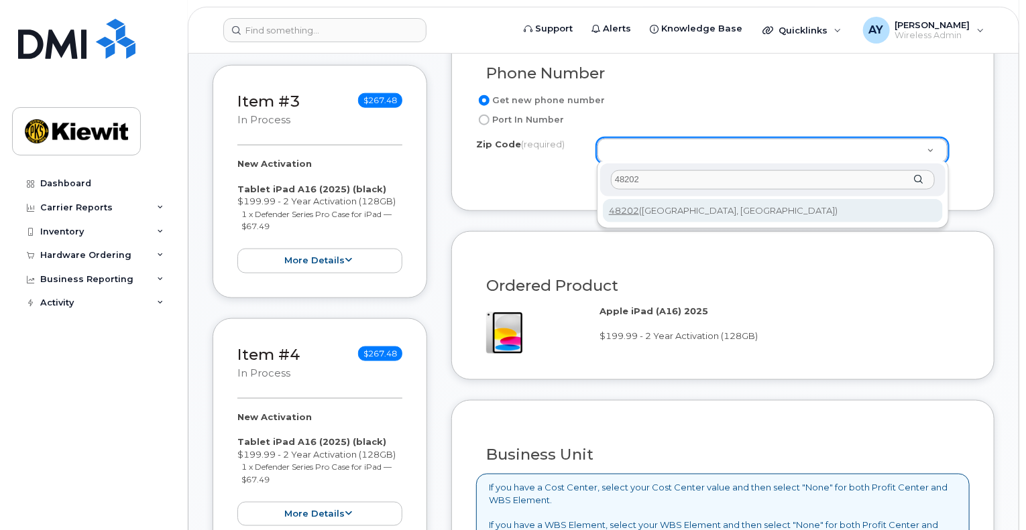
type input "48202"
type input "48202 (Detroit, MI)"
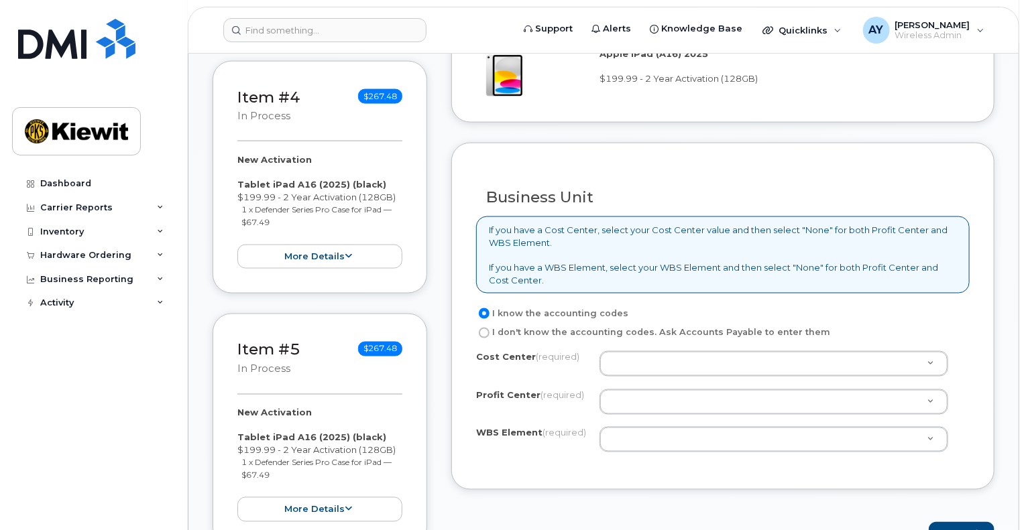
scroll to position [1011, 0]
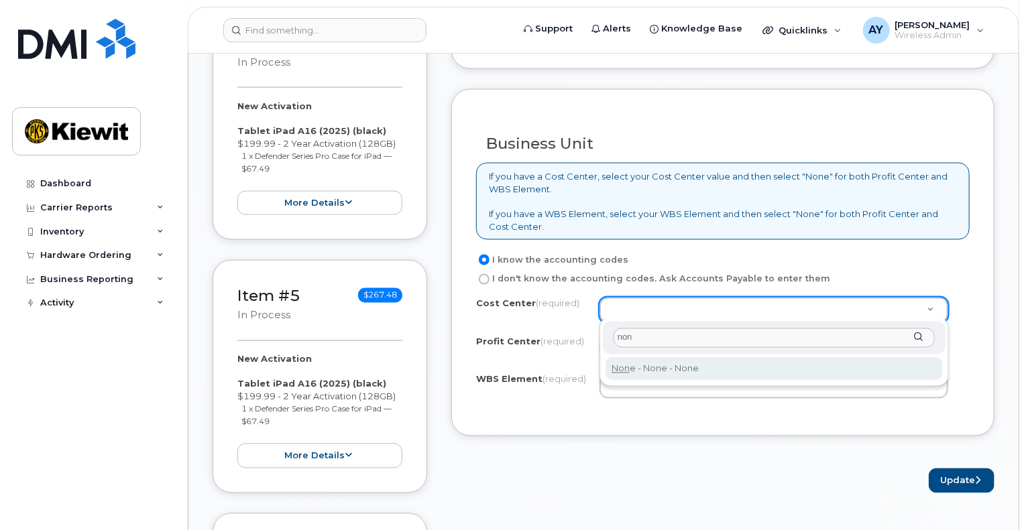
type input "non"
type input "None"
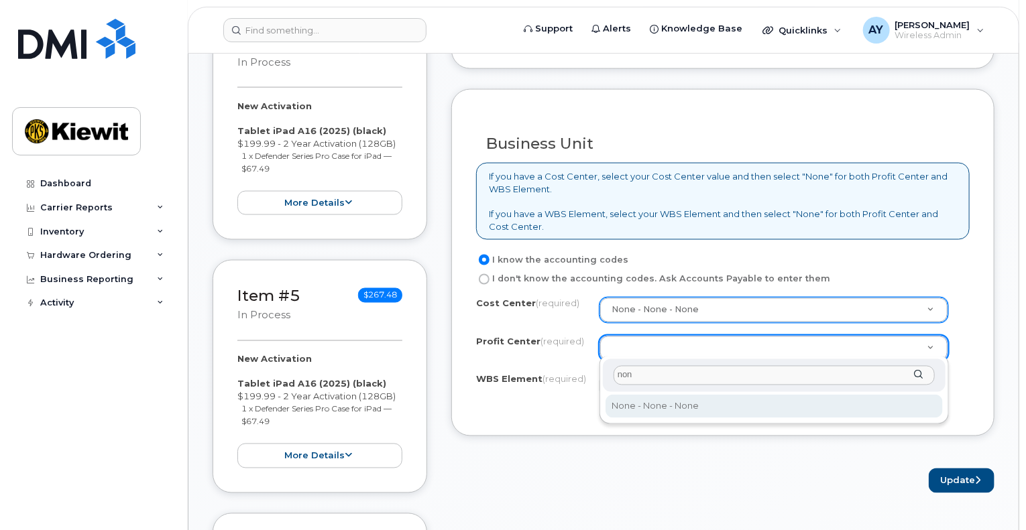
type input "non"
select select "None"
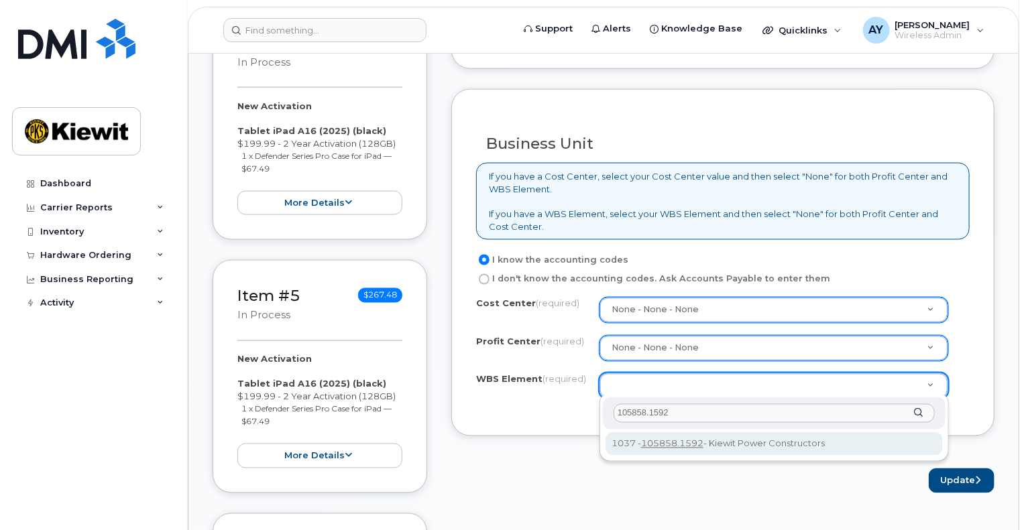
type input "105858.1592"
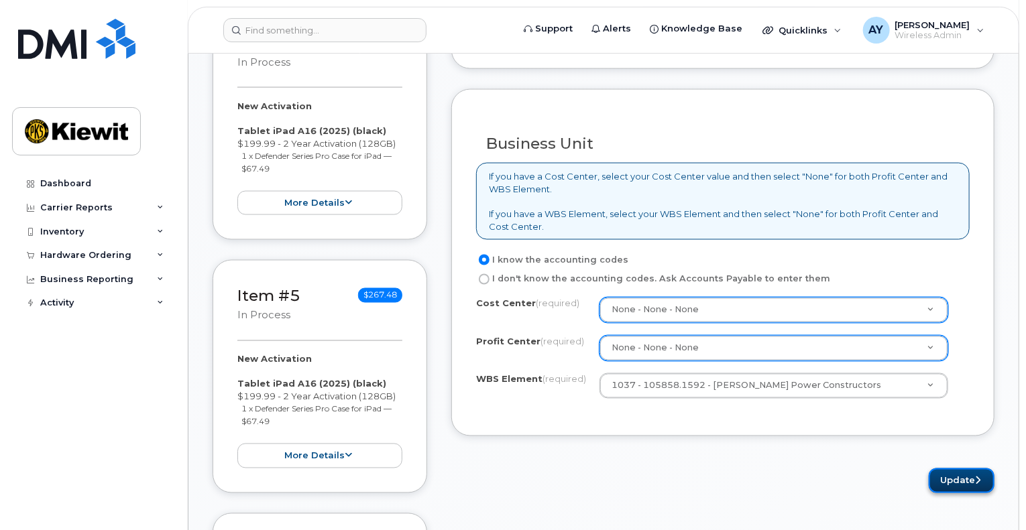
click at [941, 478] on button "Update" at bounding box center [962, 481] width 66 height 25
click at [941, 478] on div "Please wait..." at bounding box center [722, 481] width 543 height 25
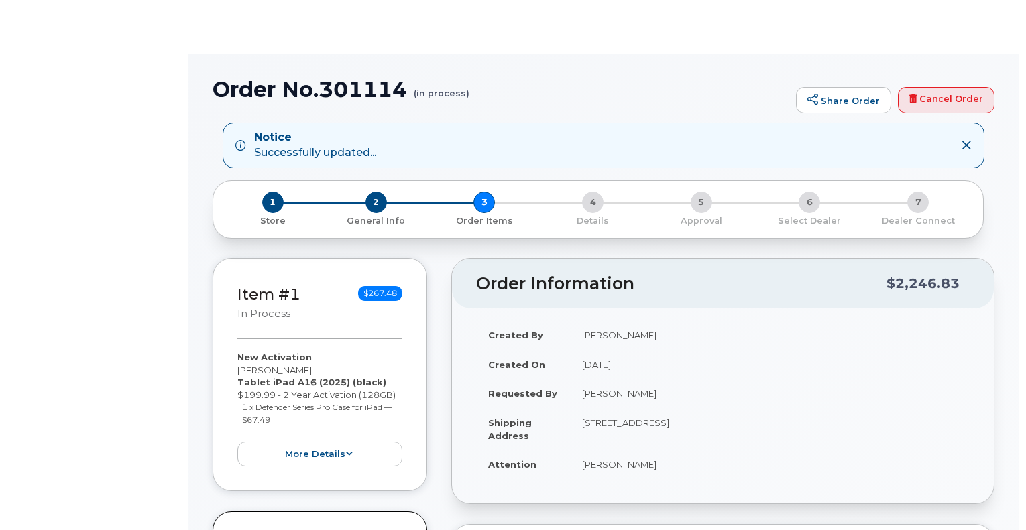
select select
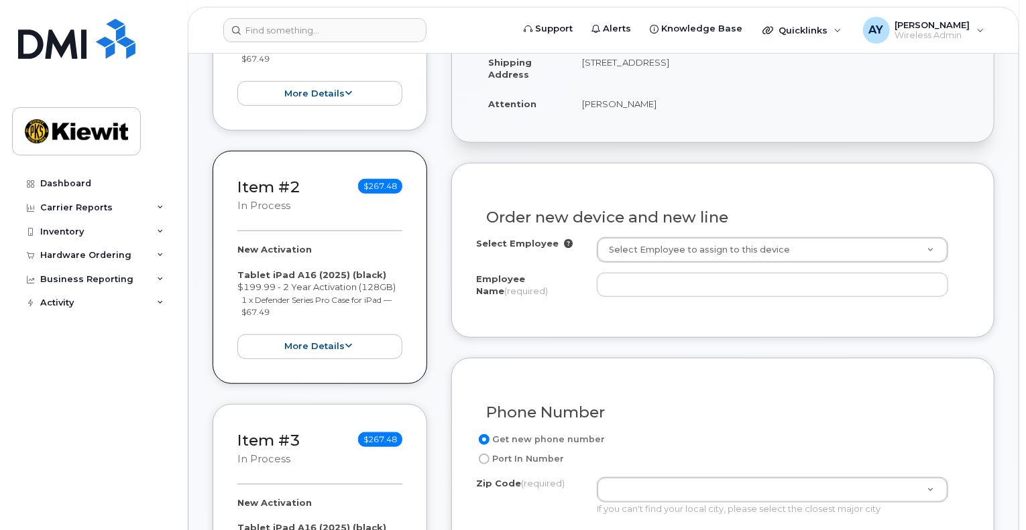
scroll to position [475, 0]
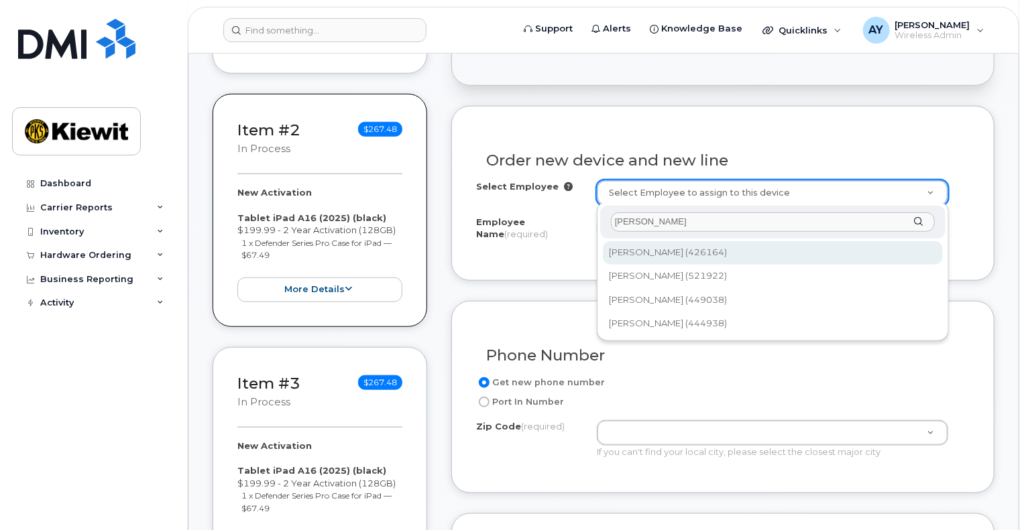
type input "[PERSON_NAME]"
type input "2155625"
type input "[PERSON_NAME]"
type input "[STREET_ADDRESS]"
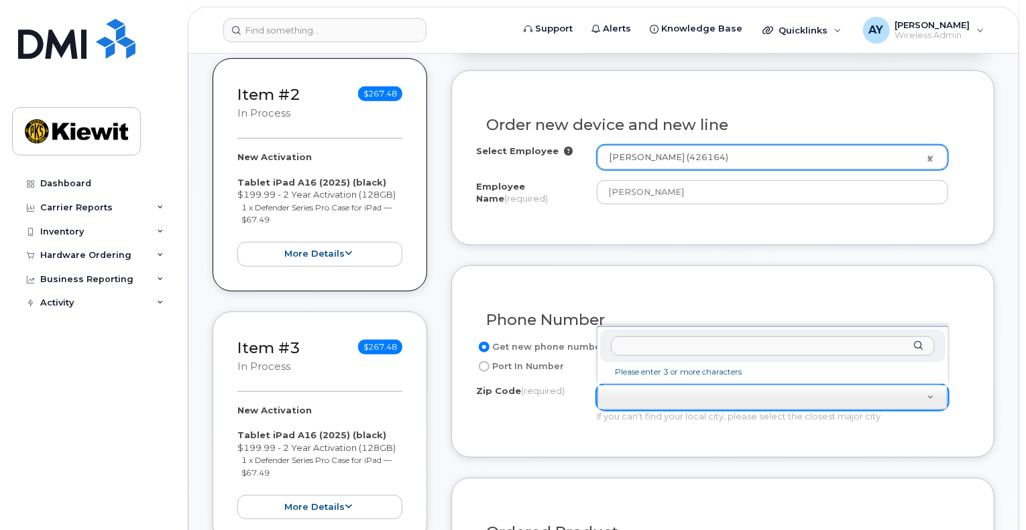
scroll to position [528, 0]
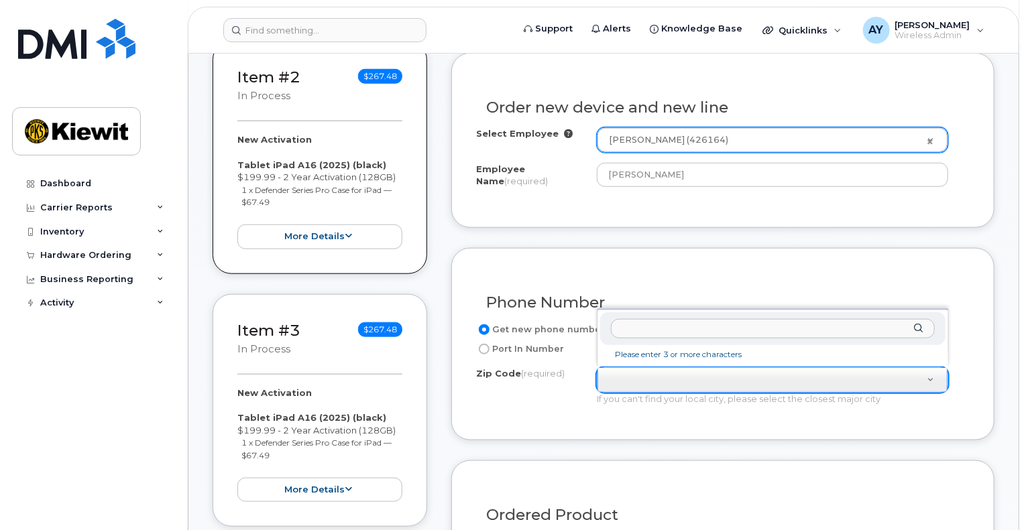
paste input "48202"
type input "48202"
type input "48202 ([GEOGRAPHIC_DATA], [GEOGRAPHIC_DATA])"
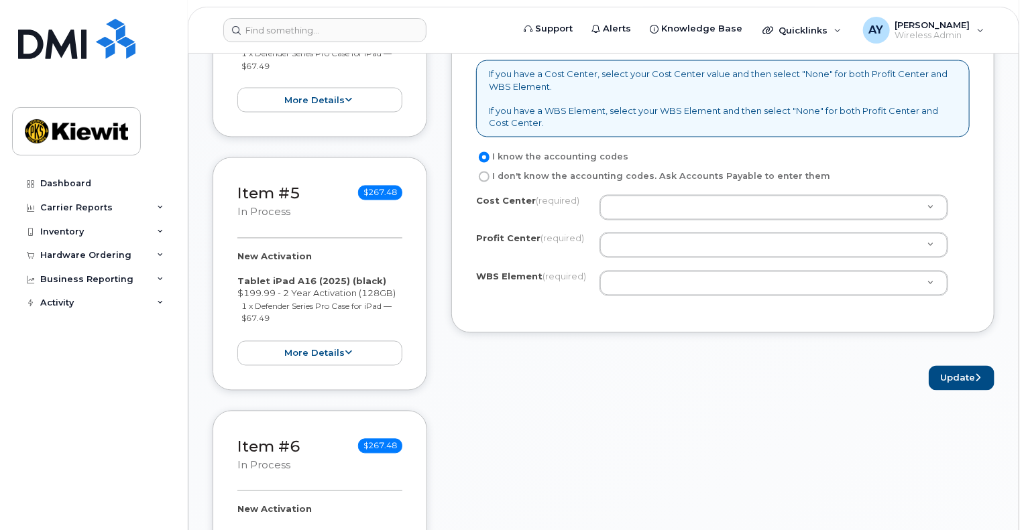
scroll to position [1203, 0]
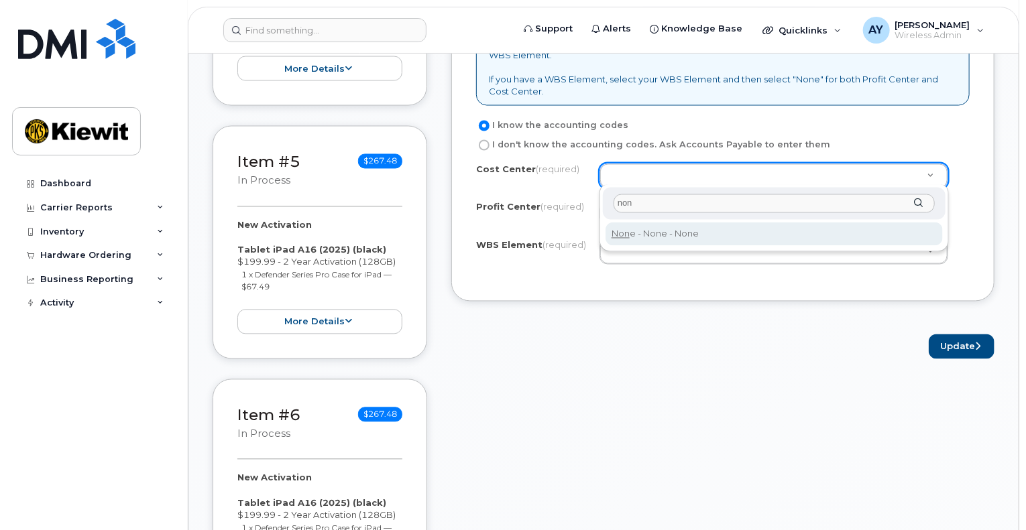
type input "non"
type input "None"
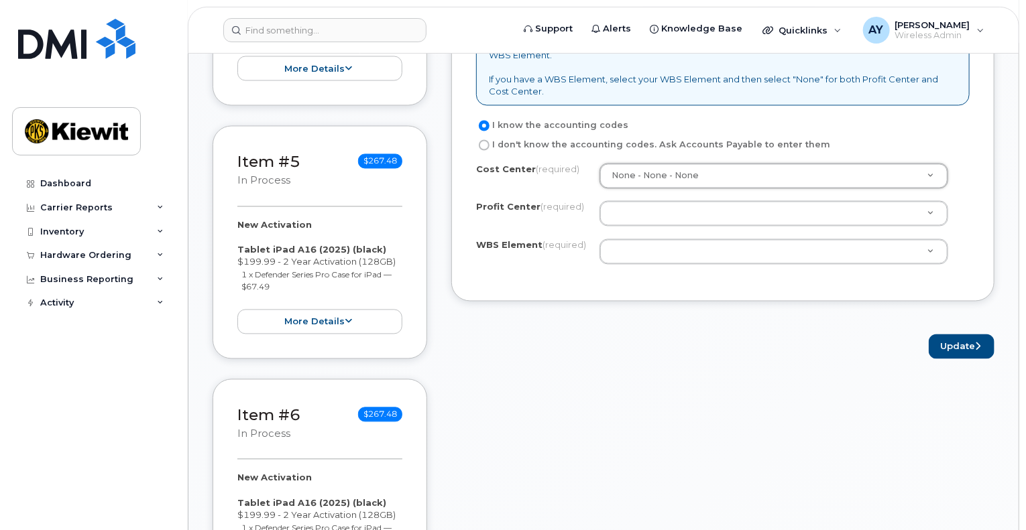
click at [699, 233] on div "Cost Center (required) None - None - None None Profit Center (required) None - …" at bounding box center [722, 221] width 493 height 114
click at [700, 228] on div "Cost Center (required) None - None - None None Profit Center (required) None - …" at bounding box center [722, 221] width 493 height 114
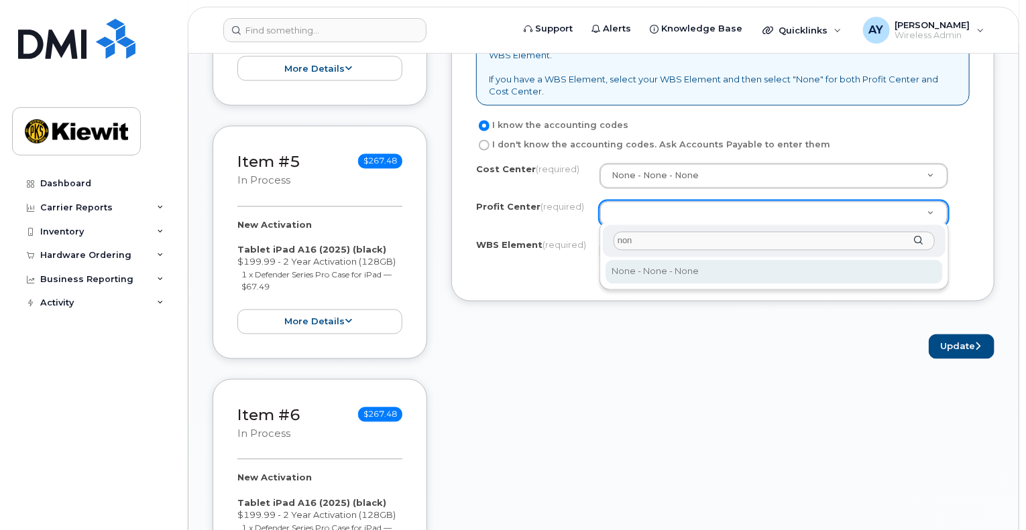
type input "non"
select select "None"
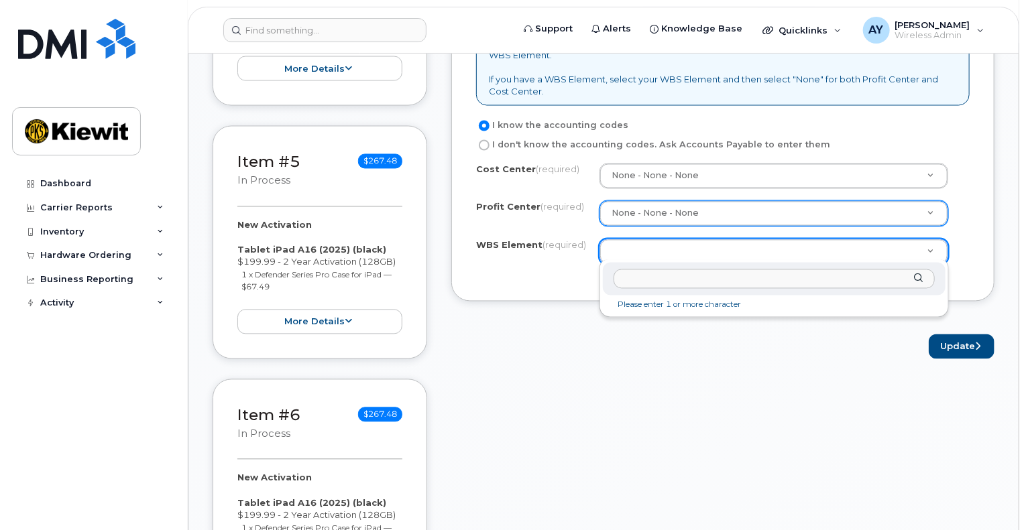
click at [856, 276] on input "text" at bounding box center [773, 279] width 321 height 19
paste input "105858.1592"
type input "105858.1592"
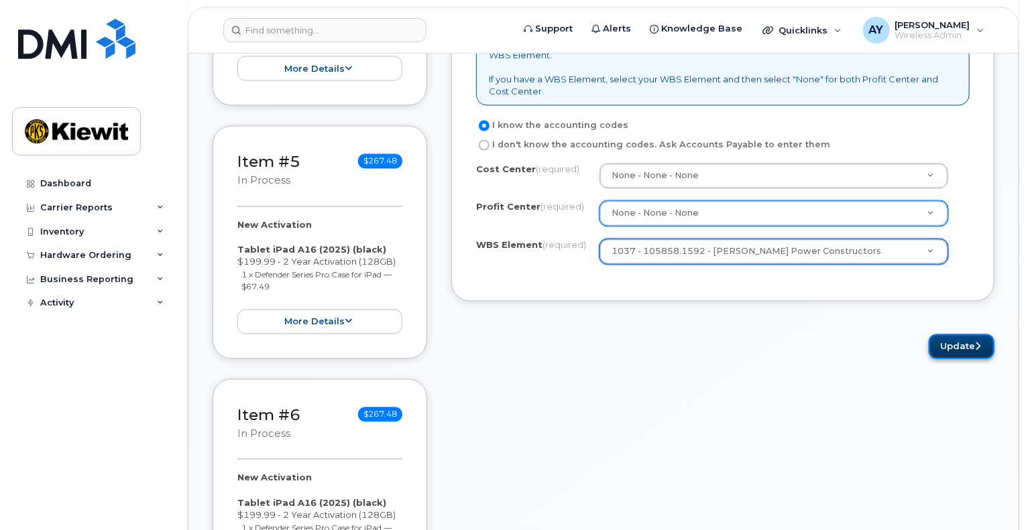
click at [952, 342] on button "Update" at bounding box center [962, 347] width 66 height 25
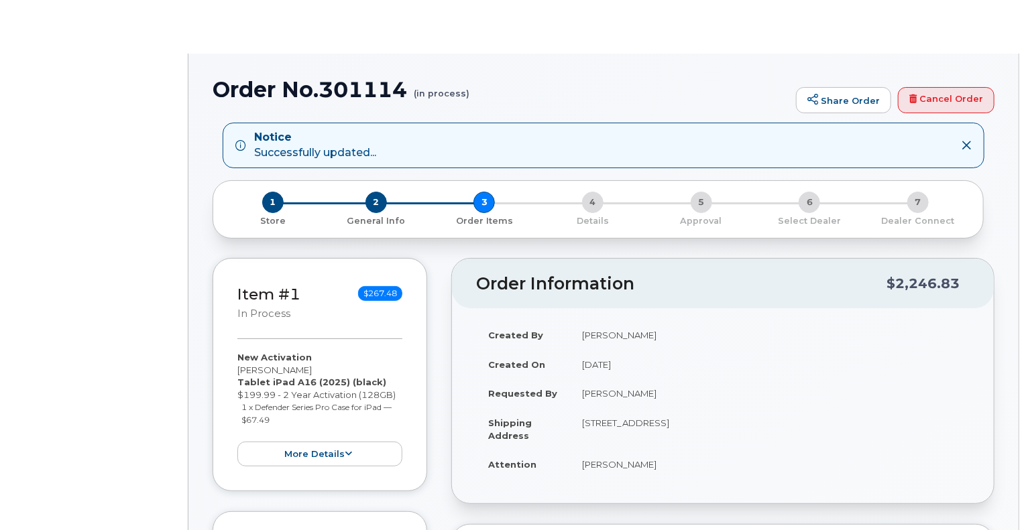
radio input "true"
select select
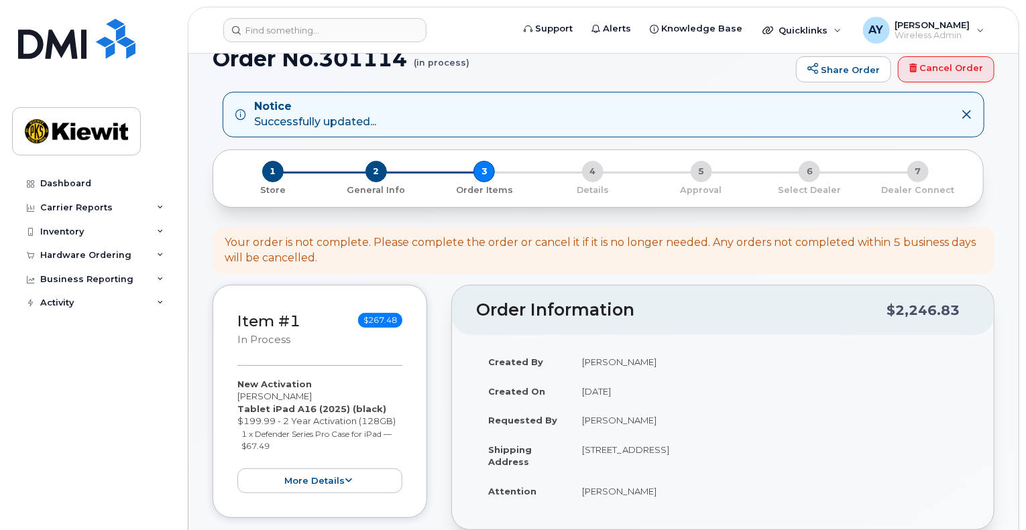
scroll to position [464, 0]
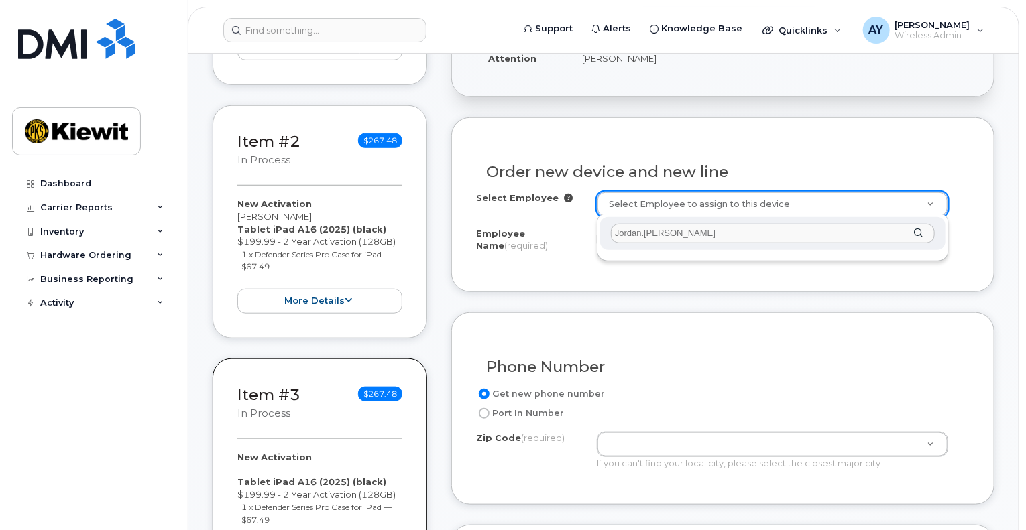
click at [646, 232] on input "Jordan.[PERSON_NAME]" at bounding box center [773, 233] width 324 height 19
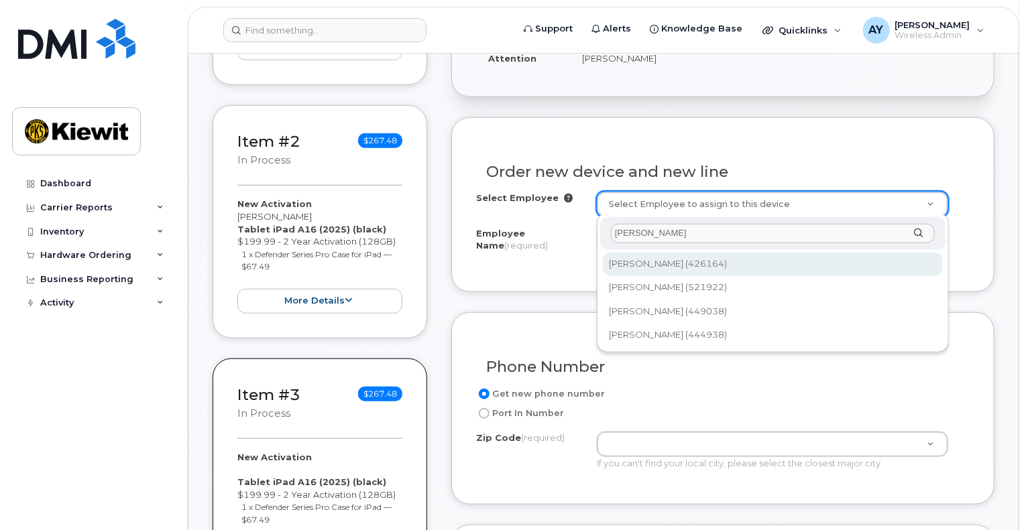
type input "[PERSON_NAME]"
type input "2155625"
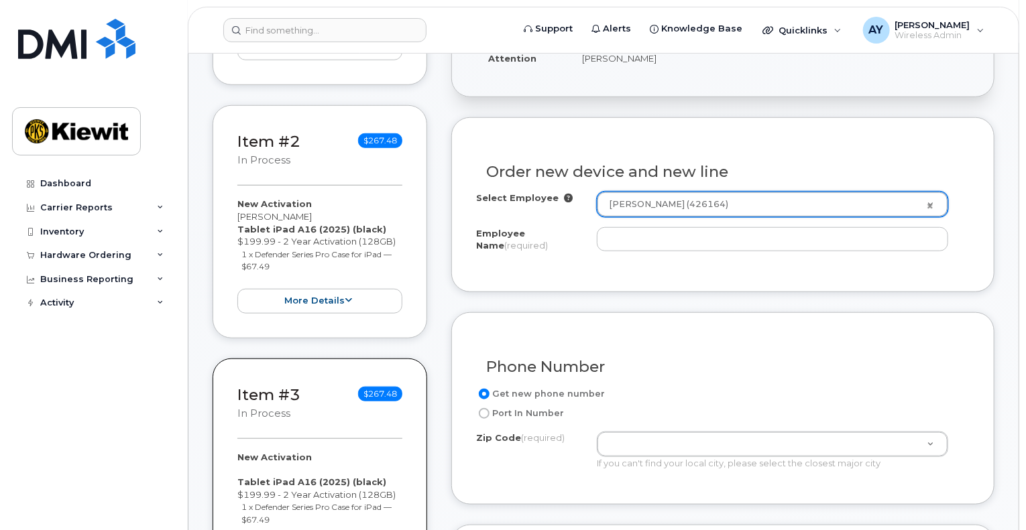
type input "[PERSON_NAME]"
type input "[STREET_ADDRESS]"
click at [847, 418] on div "Port In Number" at bounding box center [717, 414] width 483 height 16
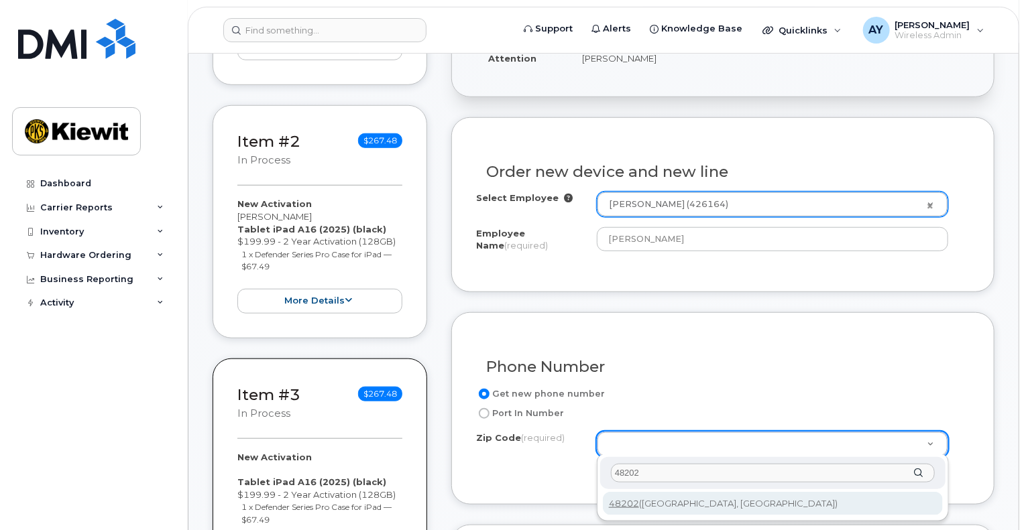
type input "48202"
type input "48202 ([GEOGRAPHIC_DATA], [GEOGRAPHIC_DATA])"
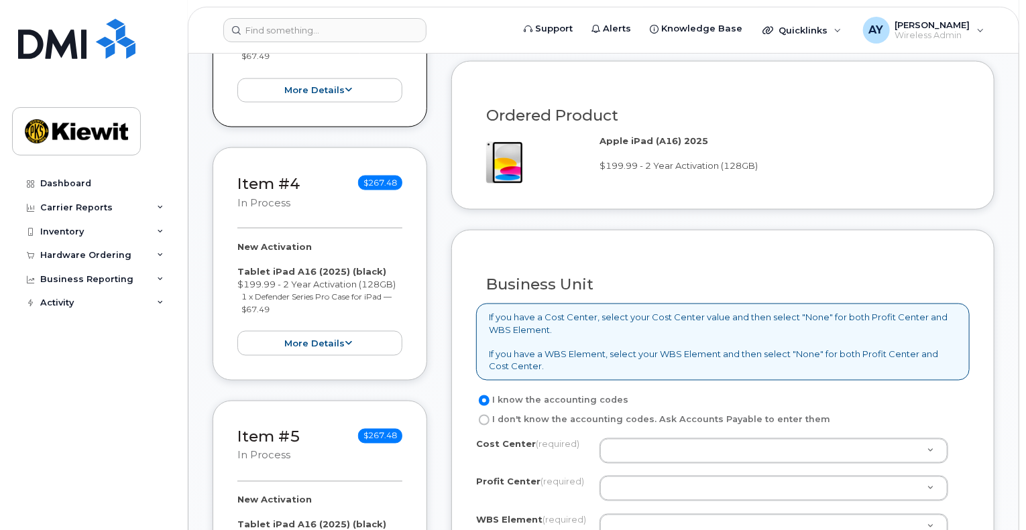
click at [727, 434] on div "I know the accounting codes I don't know the accounting codes. Ask Accounts Pay…" at bounding box center [722, 473] width 493 height 160
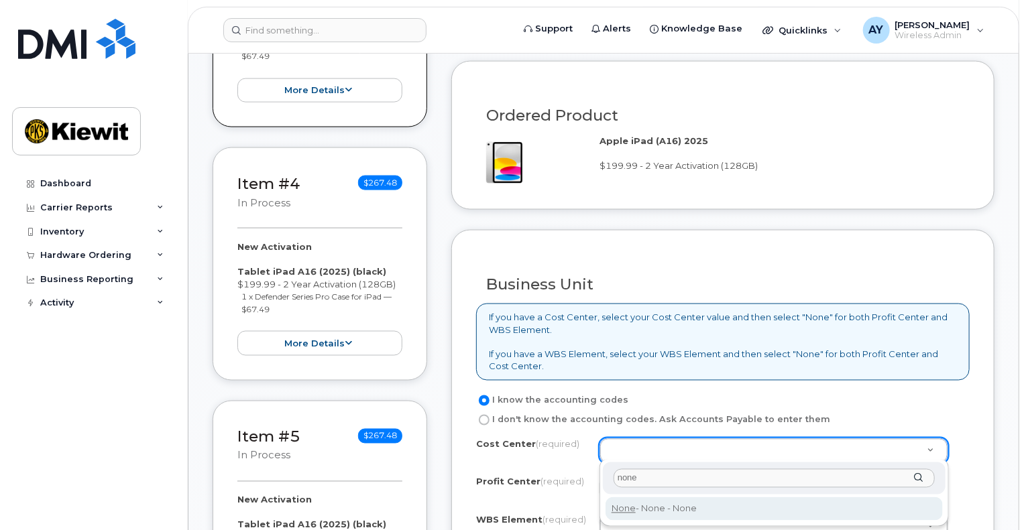
type input "none"
type input "None"
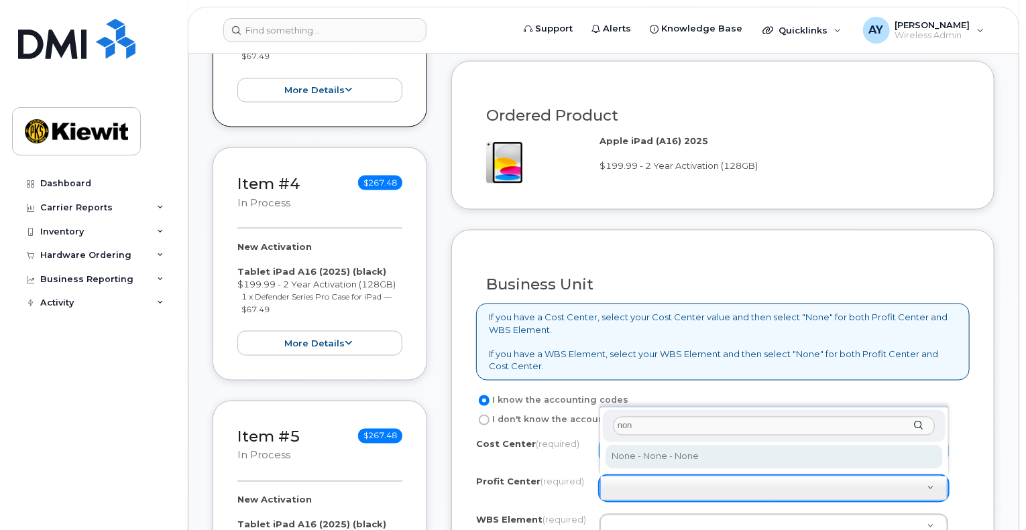
type input "non"
select select "None"
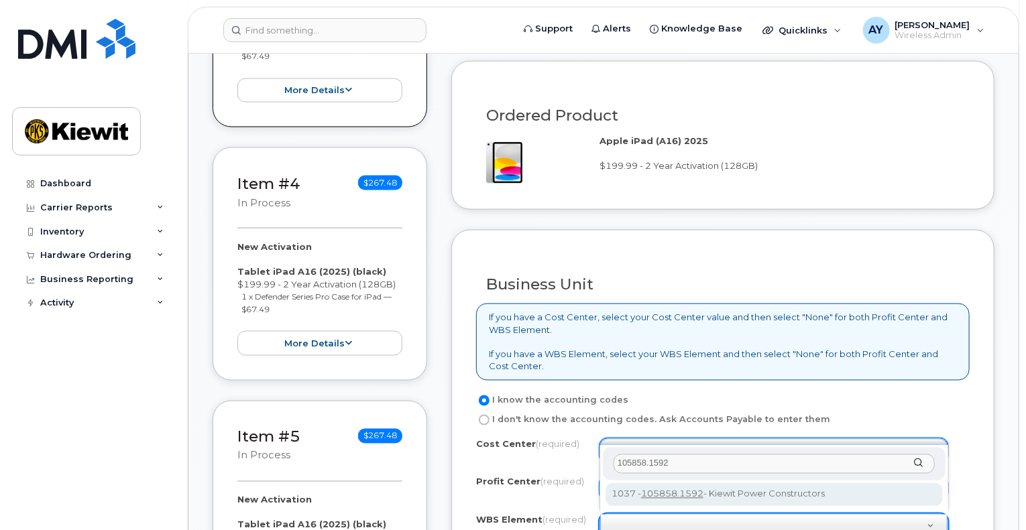
type input "105858.1592"
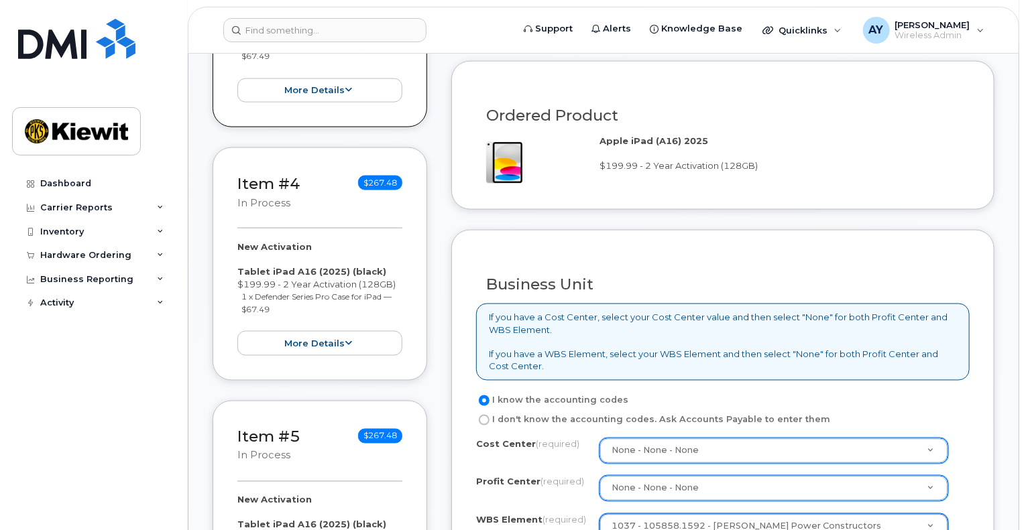
scroll to position [1392, 0]
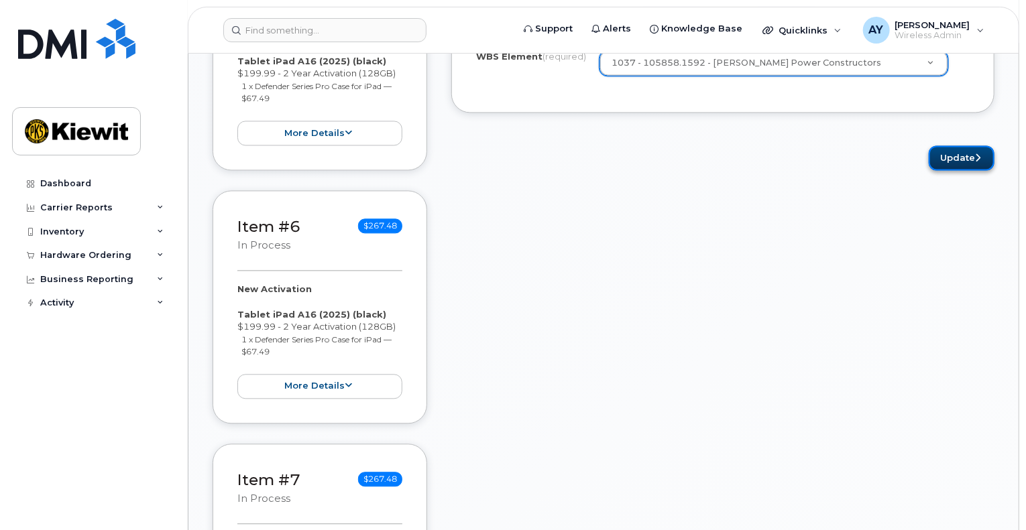
click at [952, 156] on button "Update" at bounding box center [962, 157] width 66 height 25
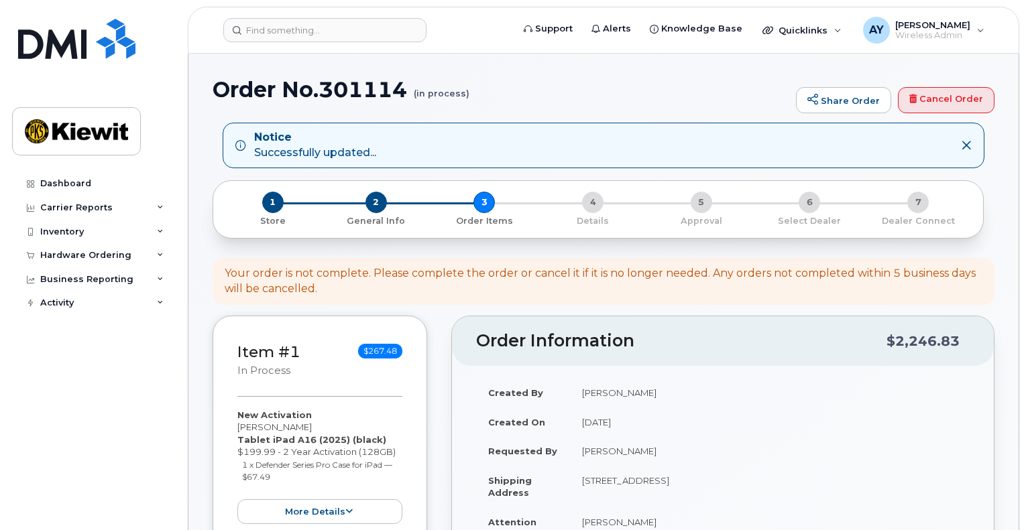
select select
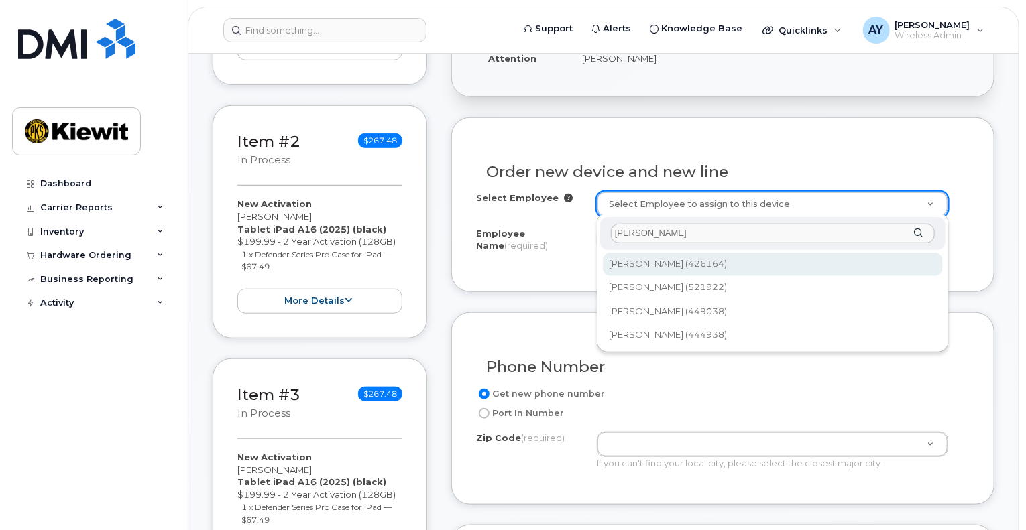
type input "[PERSON_NAME]"
type input "2155625"
type input "[PERSON_NAME]"
type input "[STREET_ADDRESS]"
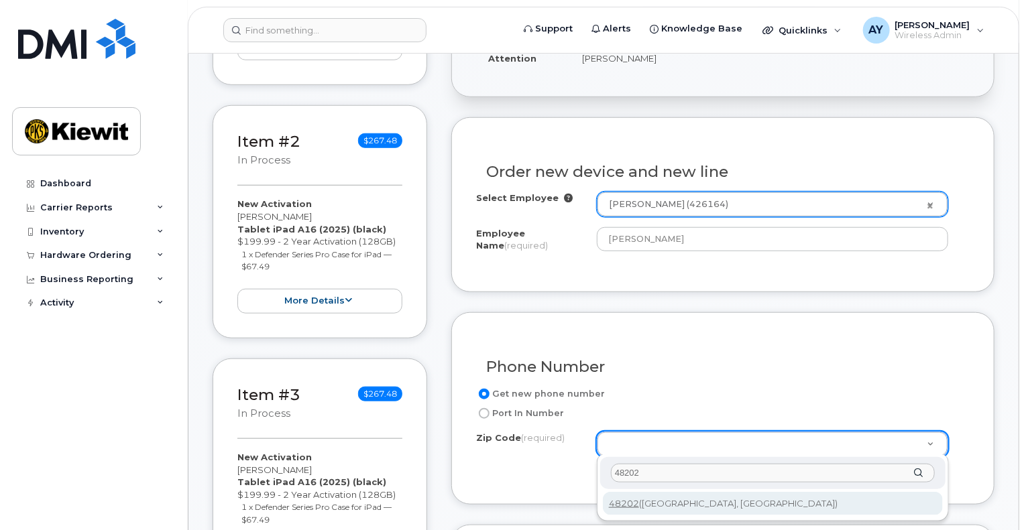
type input "48202"
type input "48202 ([GEOGRAPHIC_DATA], [GEOGRAPHIC_DATA])"
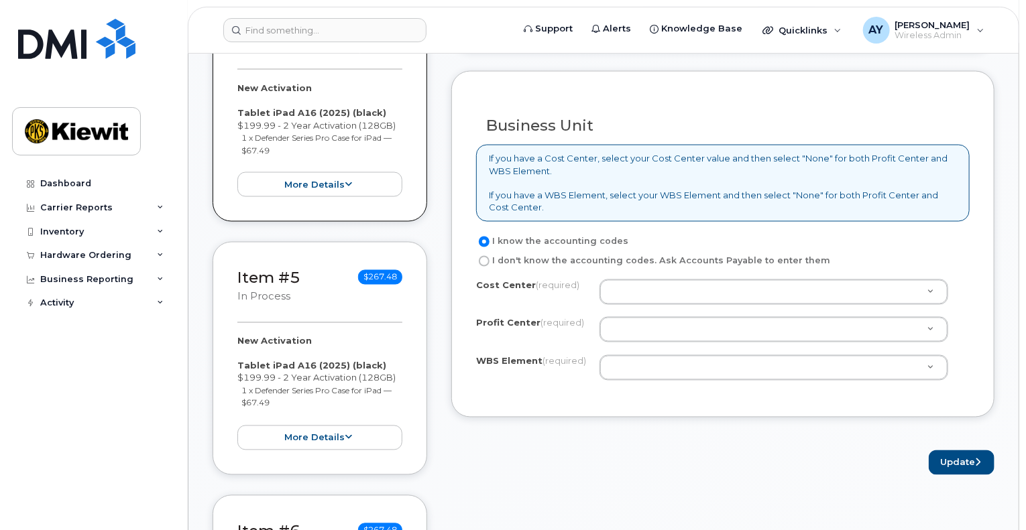
scroll to position [1053, 0]
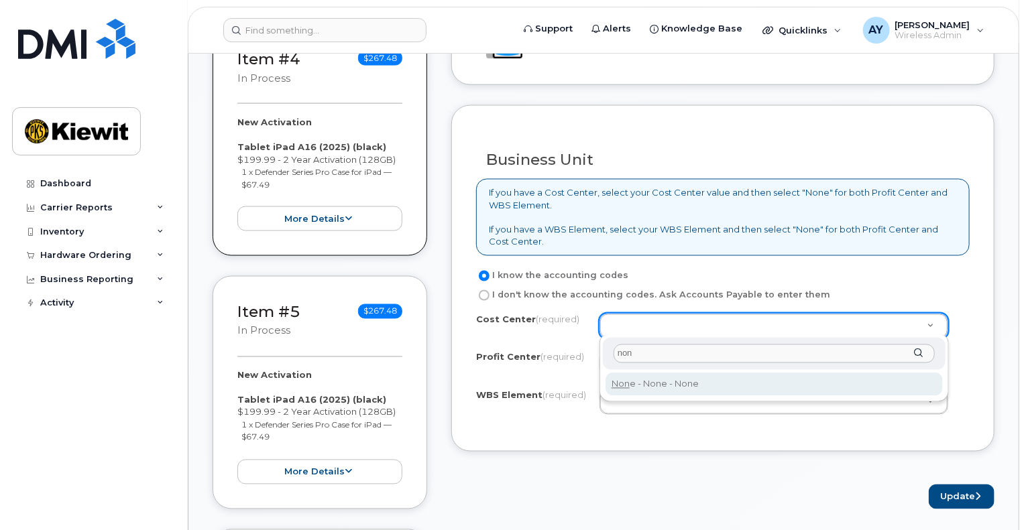
type input "non"
type input "None"
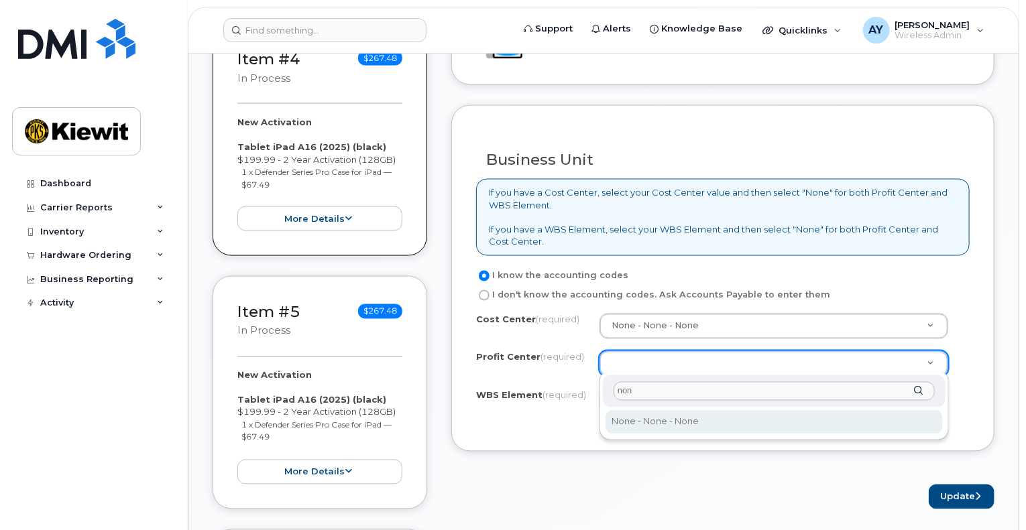
type input "non"
select select "None"
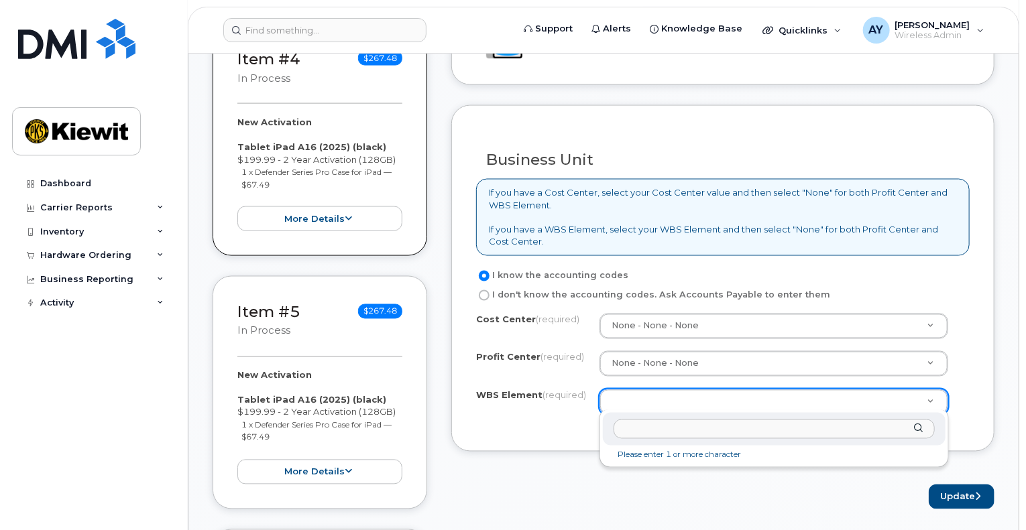
click at [850, 427] on input "text" at bounding box center [773, 429] width 321 height 19
paste input "105858.1592"
type input "105858.1592"
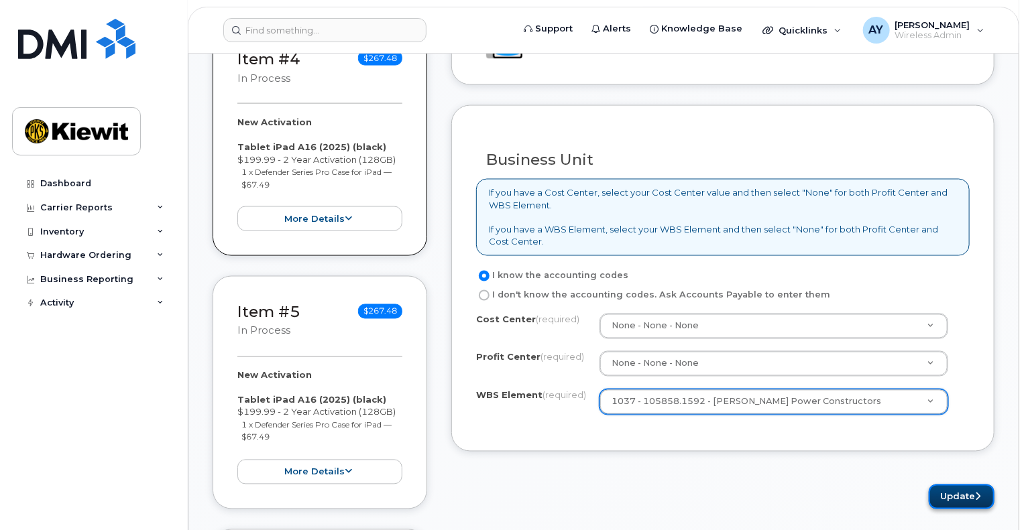
click at [938, 488] on button "Update" at bounding box center [962, 497] width 66 height 25
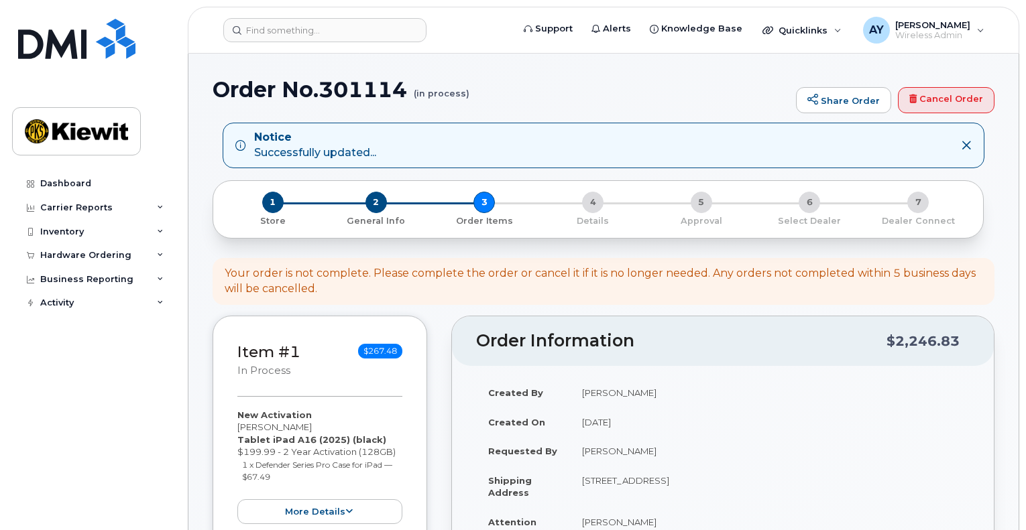
select select
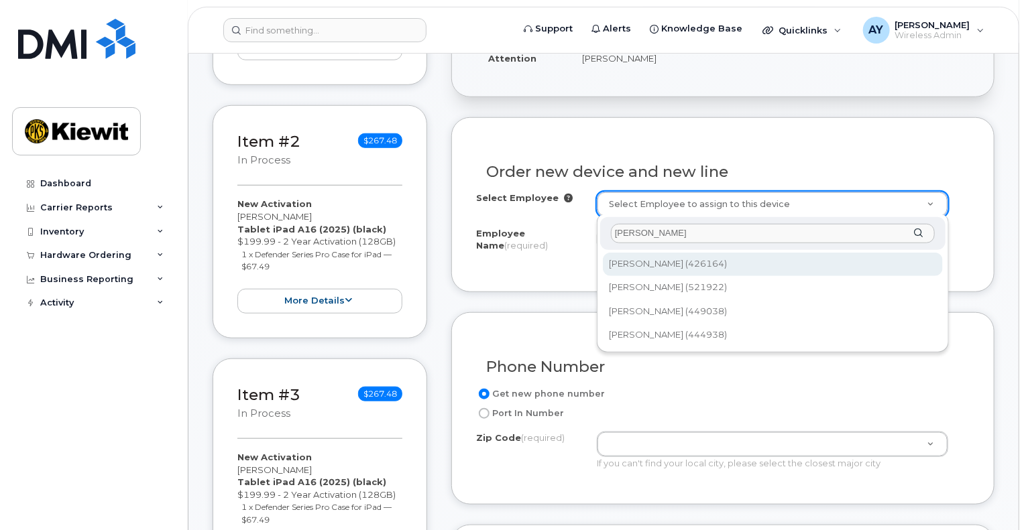
type input "[PERSON_NAME]"
type input "2155625"
type input "[PERSON_NAME]"
type input "[STREET_ADDRESS]"
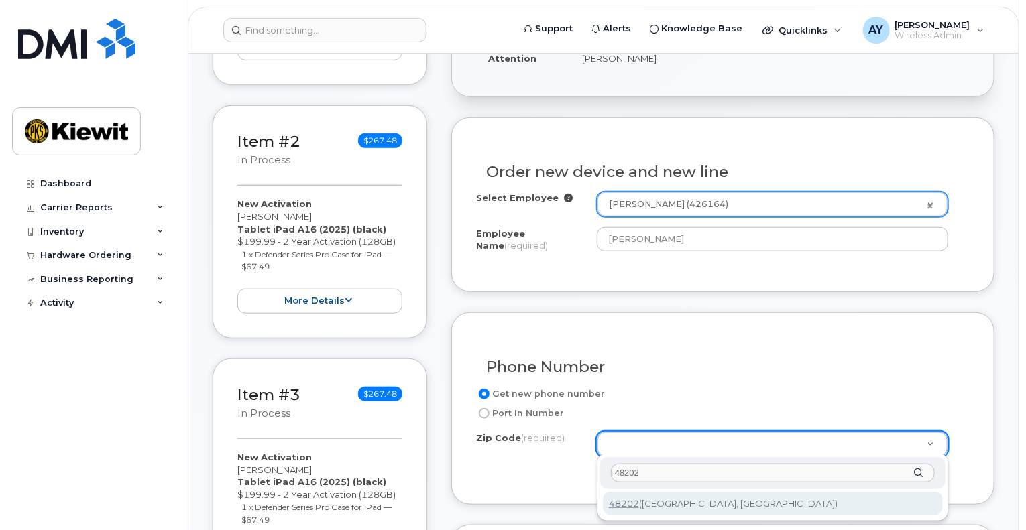
type input "48202"
type input "48202 ([GEOGRAPHIC_DATA], [GEOGRAPHIC_DATA])"
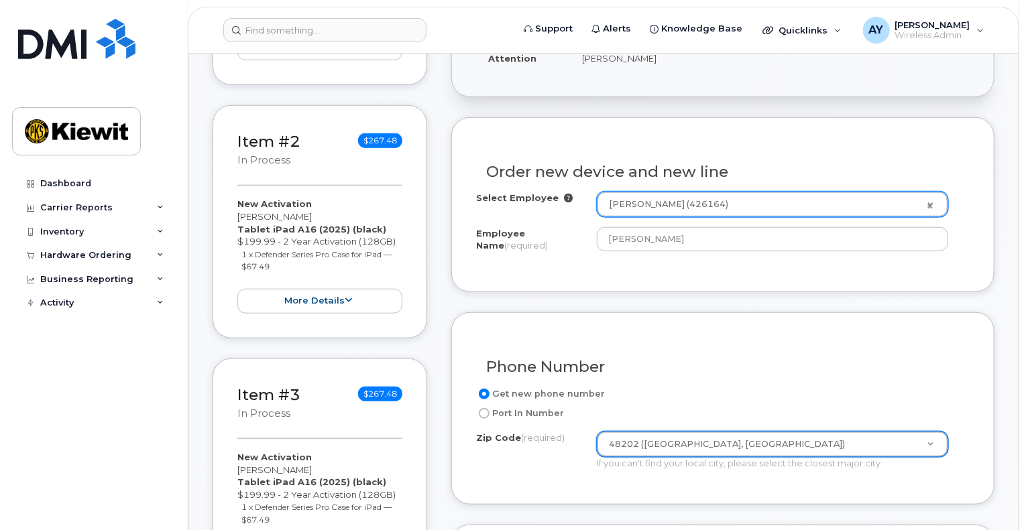
scroll to position [928, 0]
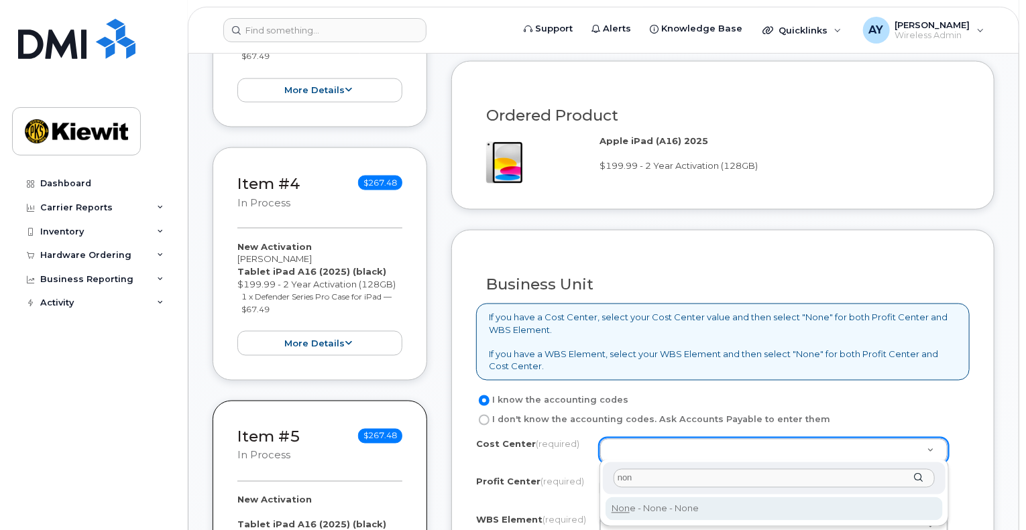
type input "non"
type input "None"
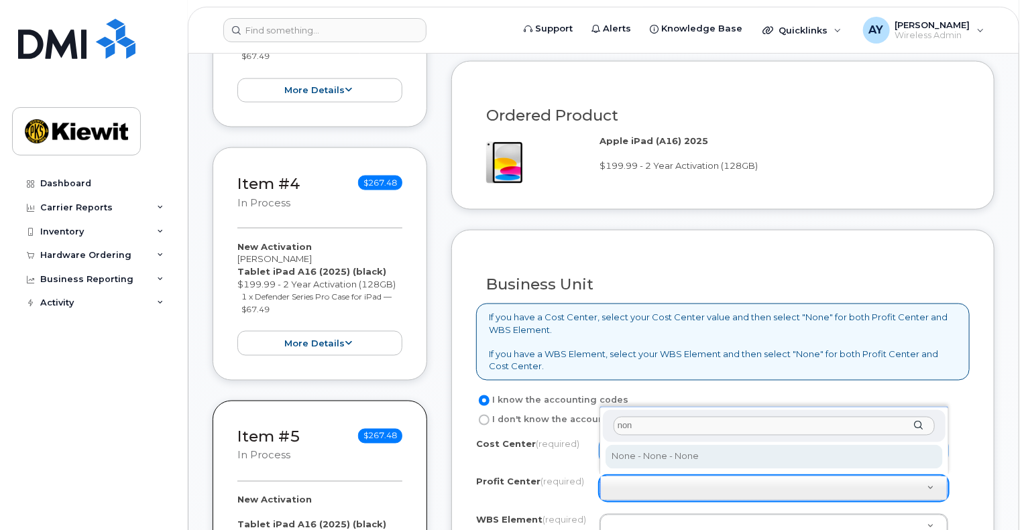
type input "non"
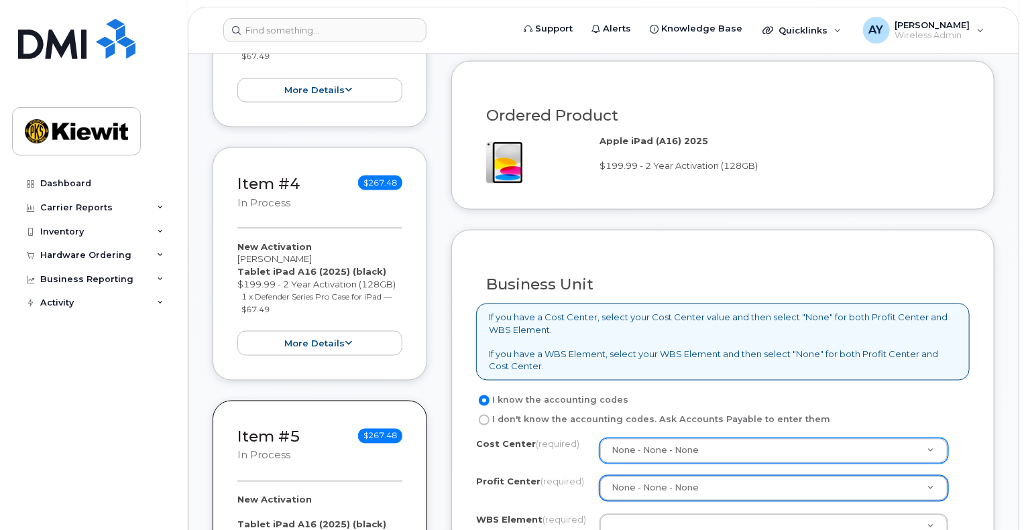
select select "None"
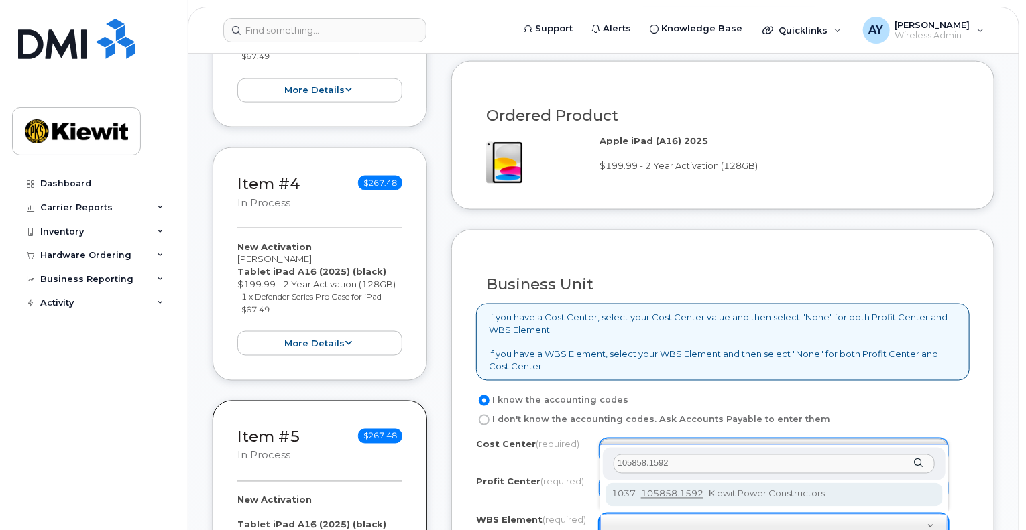
type input "105858.1592"
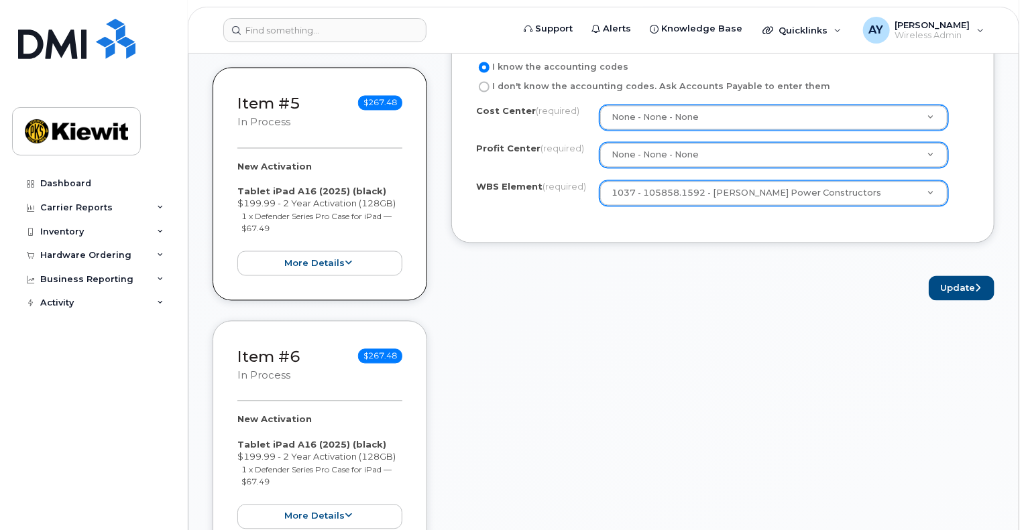
scroll to position [1274, 0]
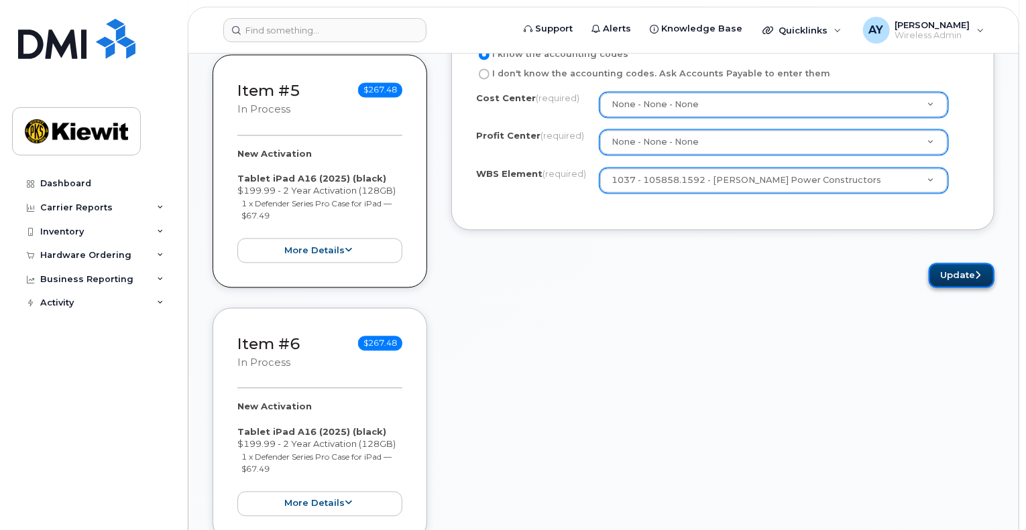
click at [957, 267] on button "Update" at bounding box center [962, 275] width 66 height 25
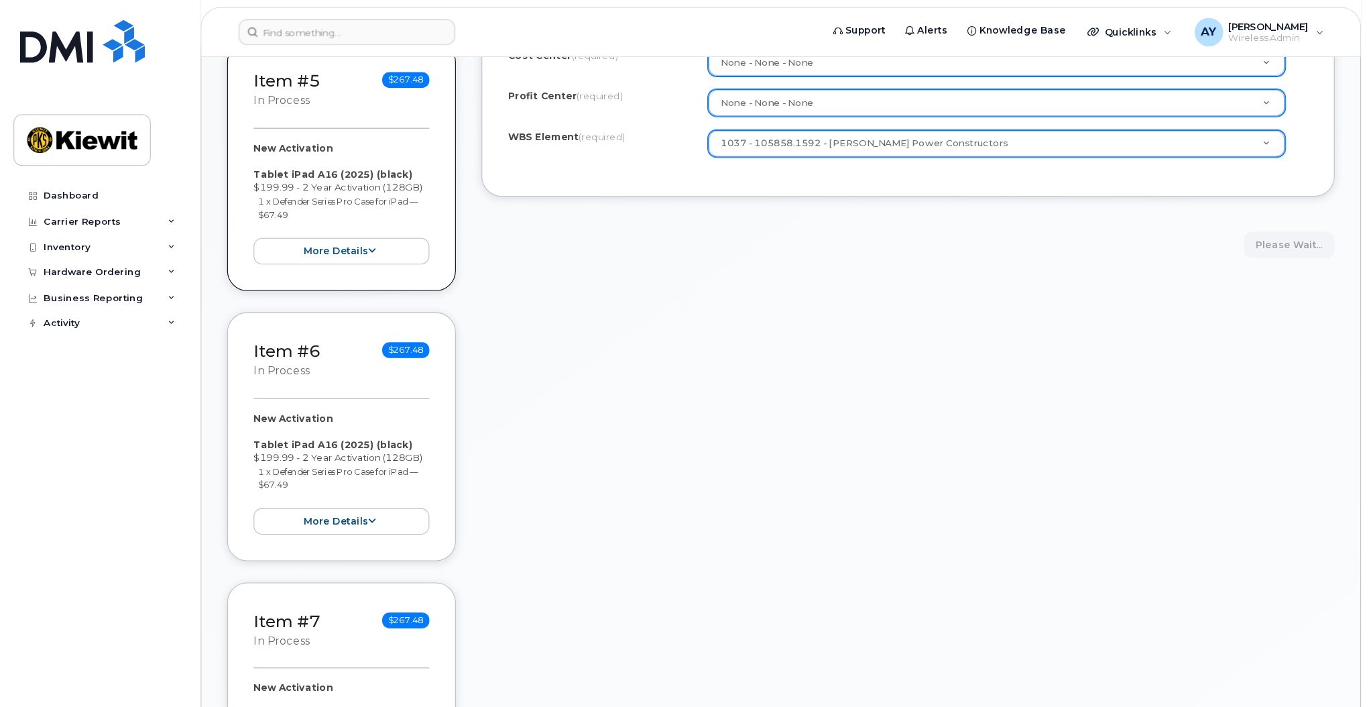
scroll to position [1273, 0]
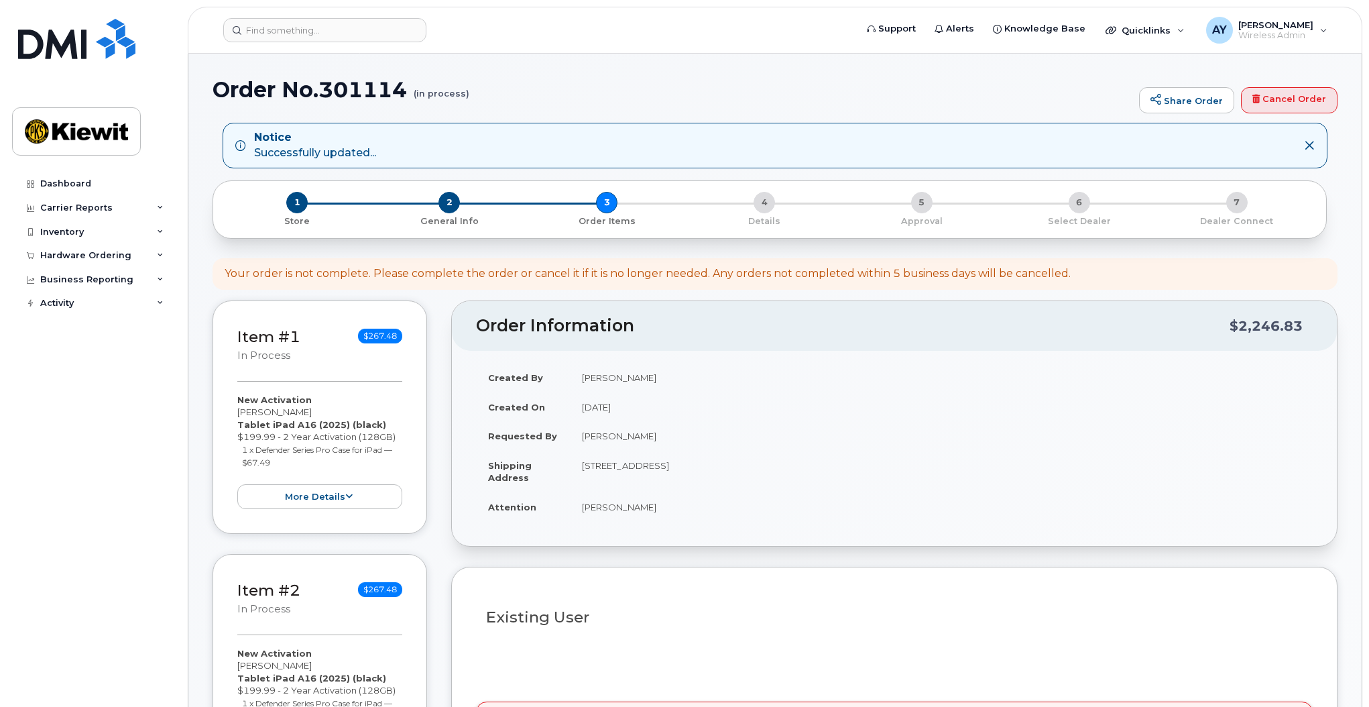
select select
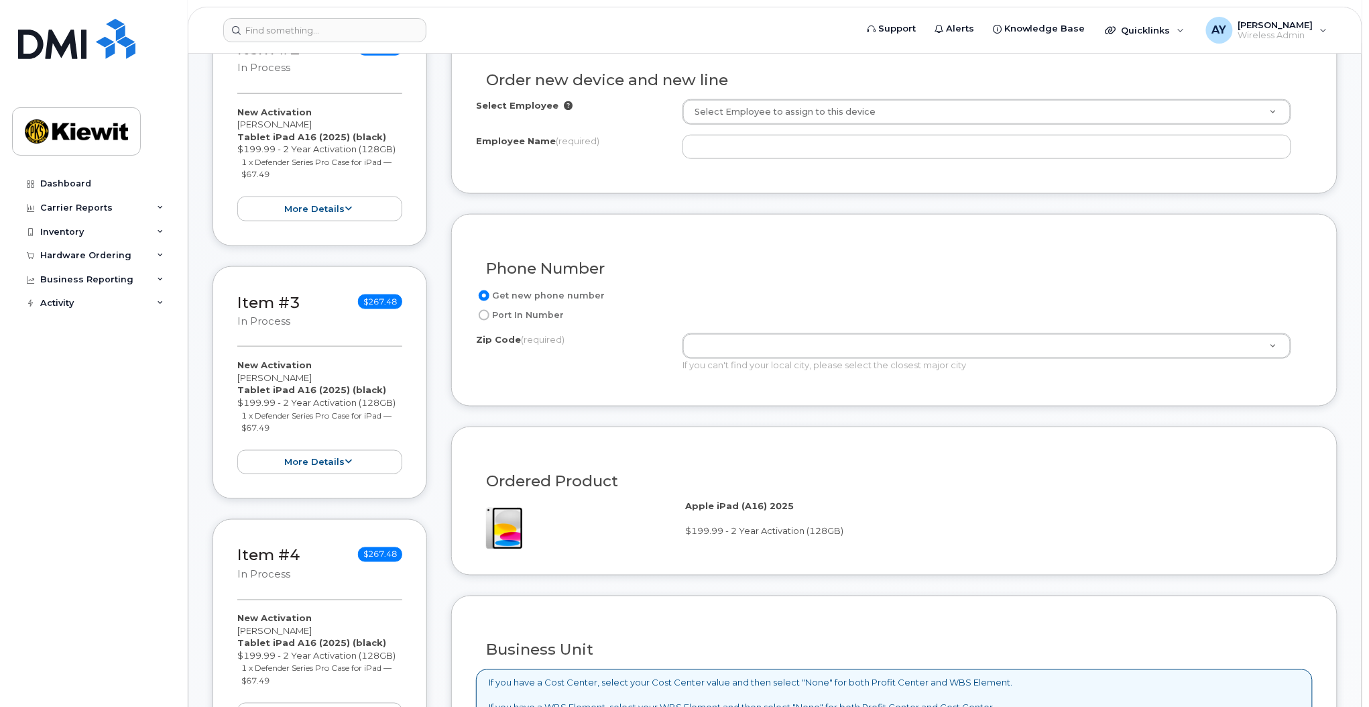
scroll to position [544, 0]
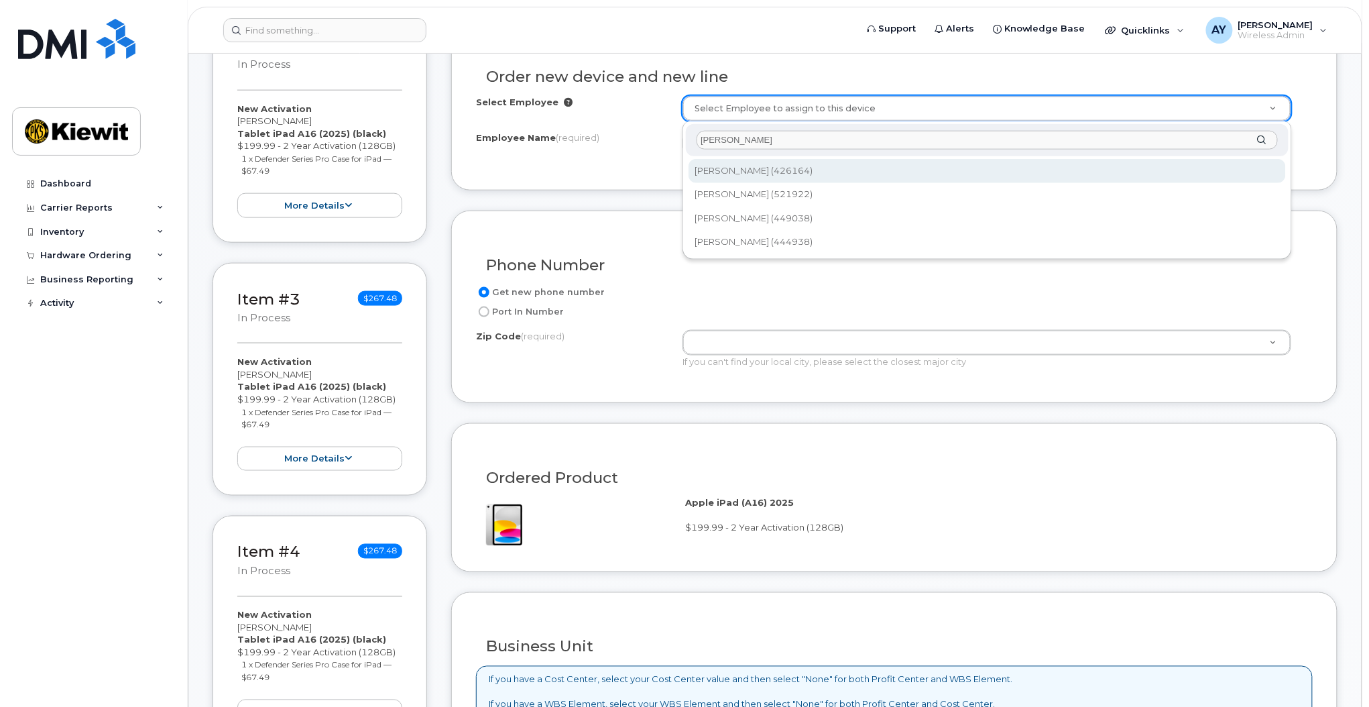
type input "[PERSON_NAME]"
type input "2155625"
type input "[PERSON_NAME]"
type input "[STREET_ADDRESS]"
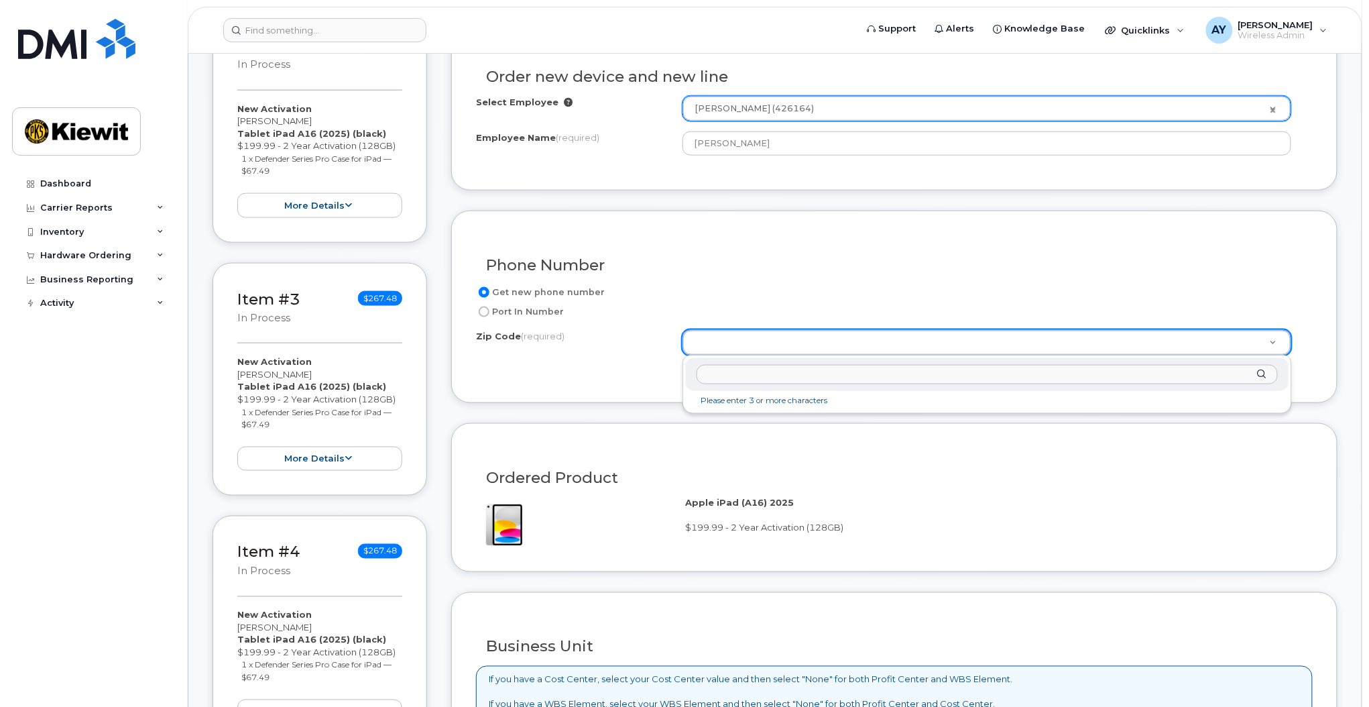
type input "48202"
type input "48202 ([GEOGRAPHIC_DATA], [GEOGRAPHIC_DATA])"
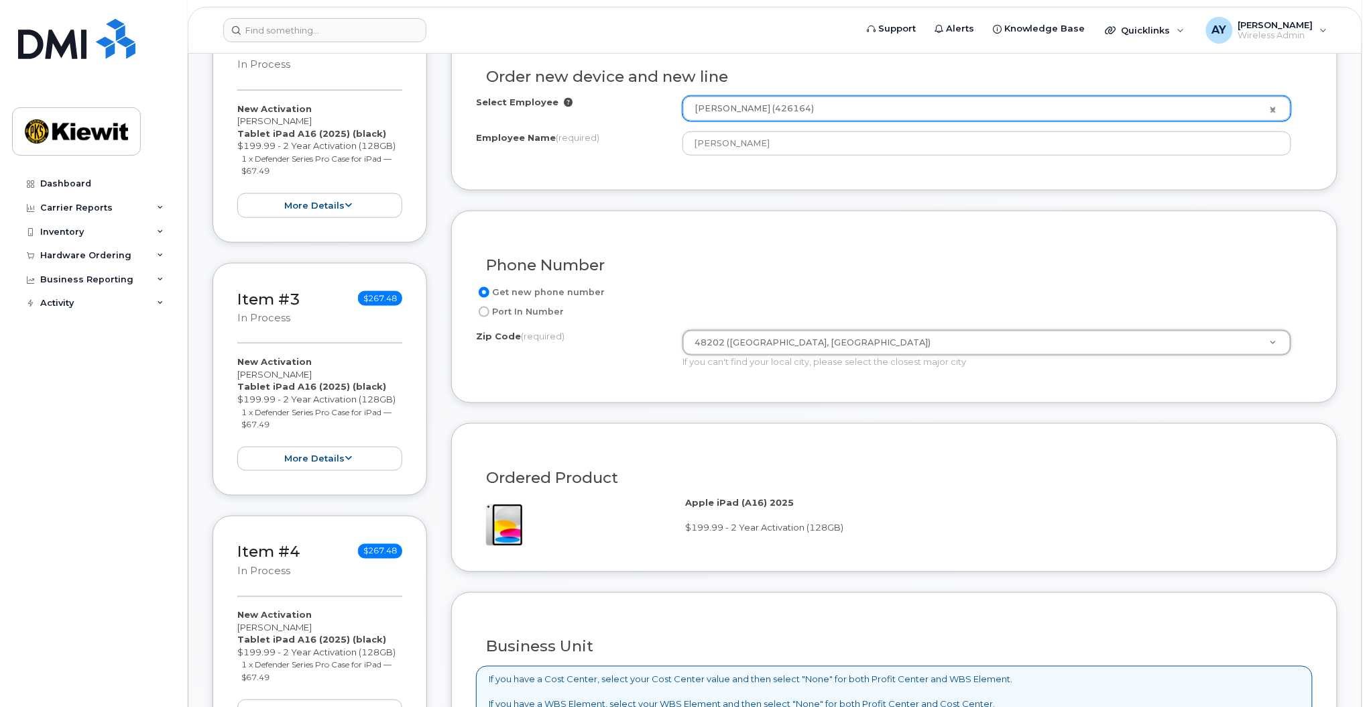
scroll to position [1164, 0]
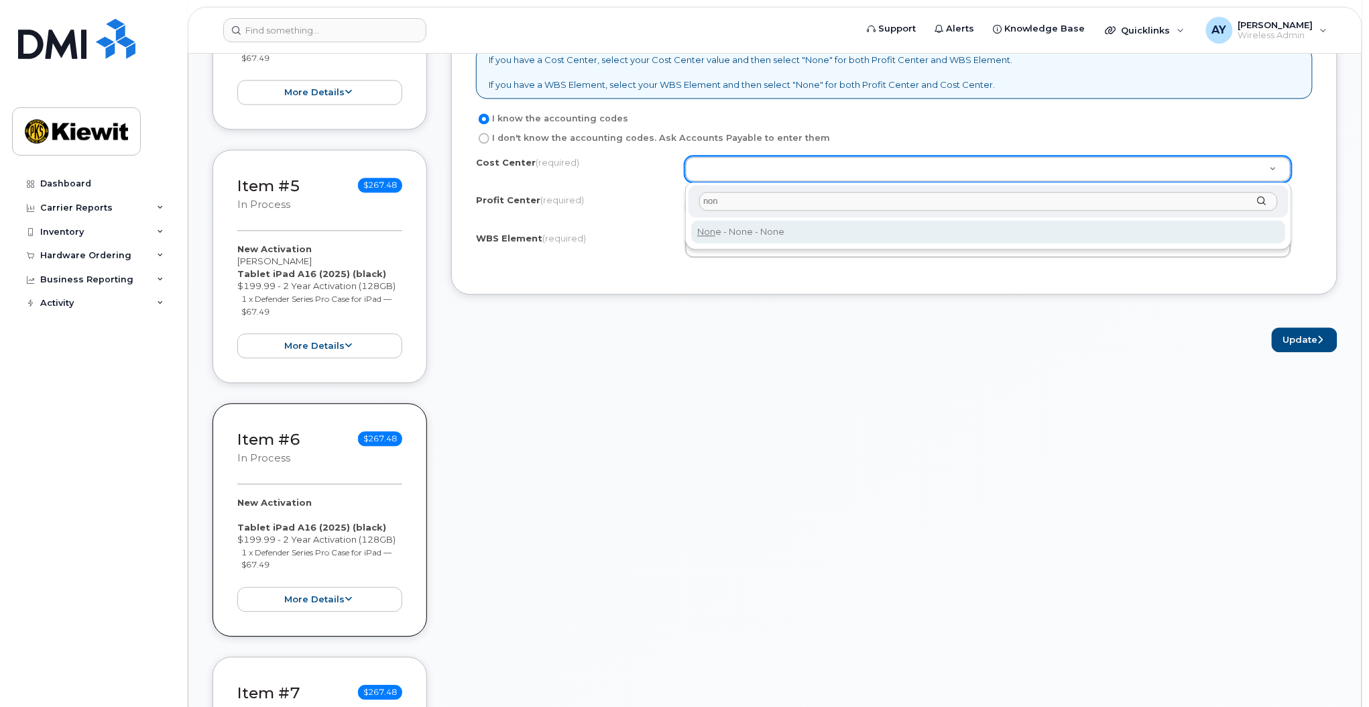
type input "non"
type input "None"
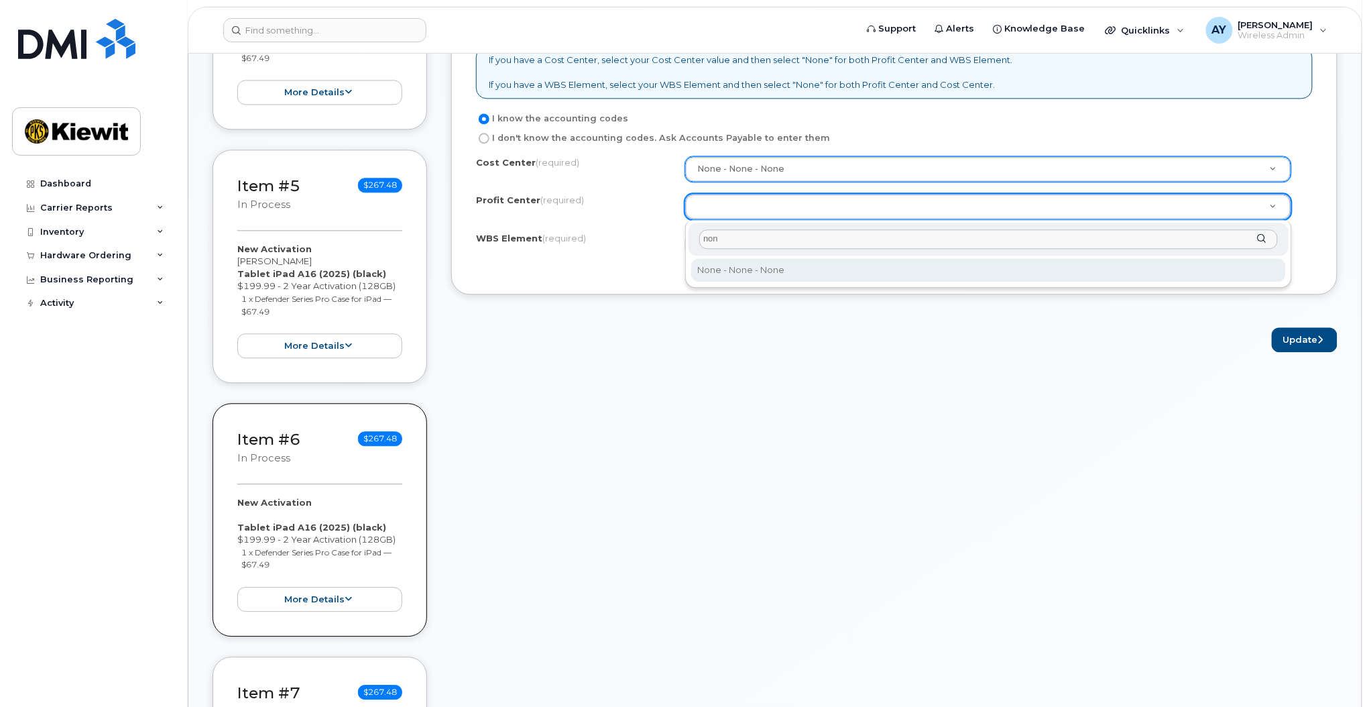
type input "non"
select select "None"
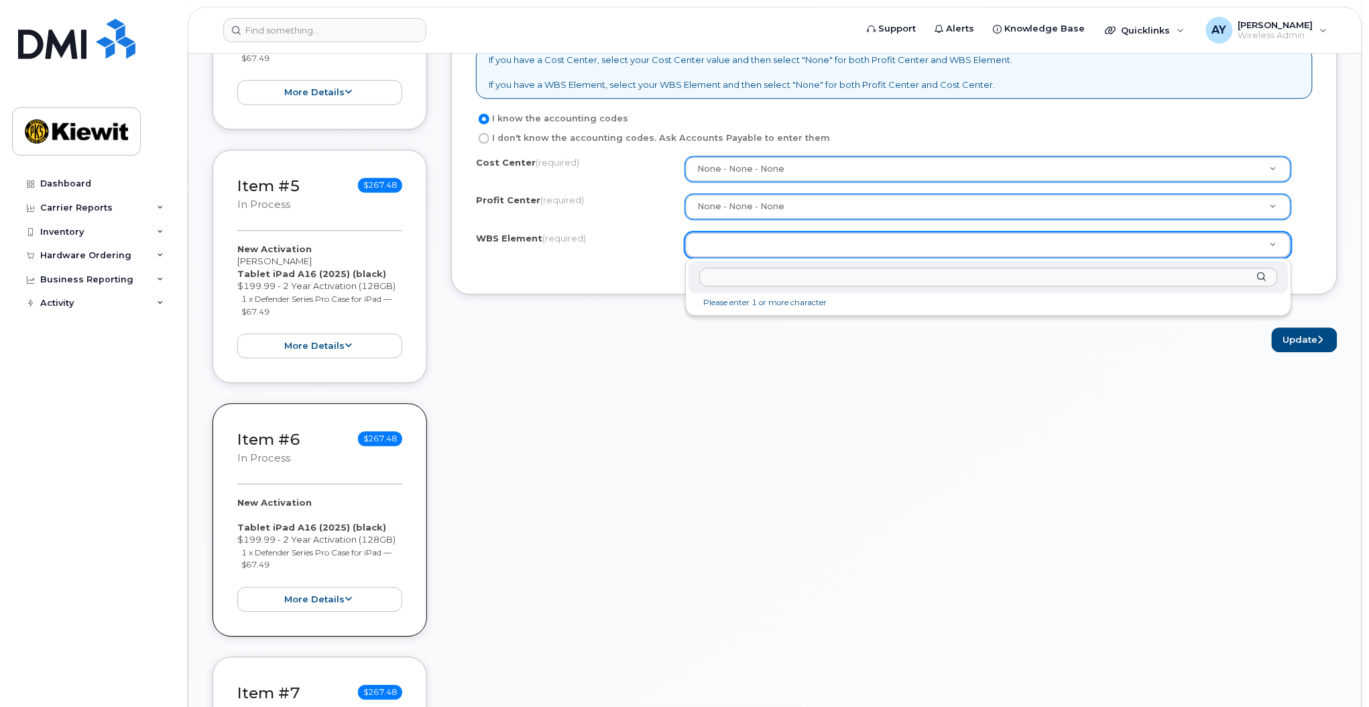
type input "105858.1592"
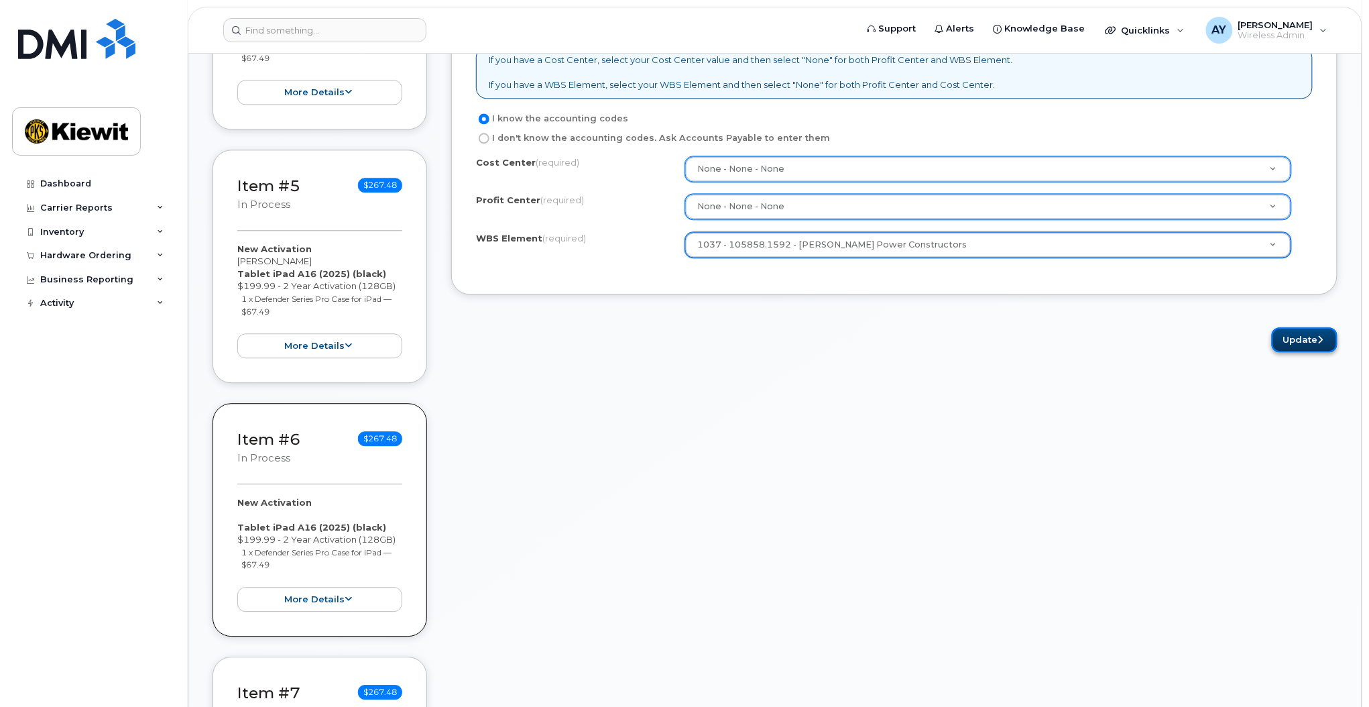
click at [1311, 337] on button "Update" at bounding box center [1305, 339] width 66 height 25
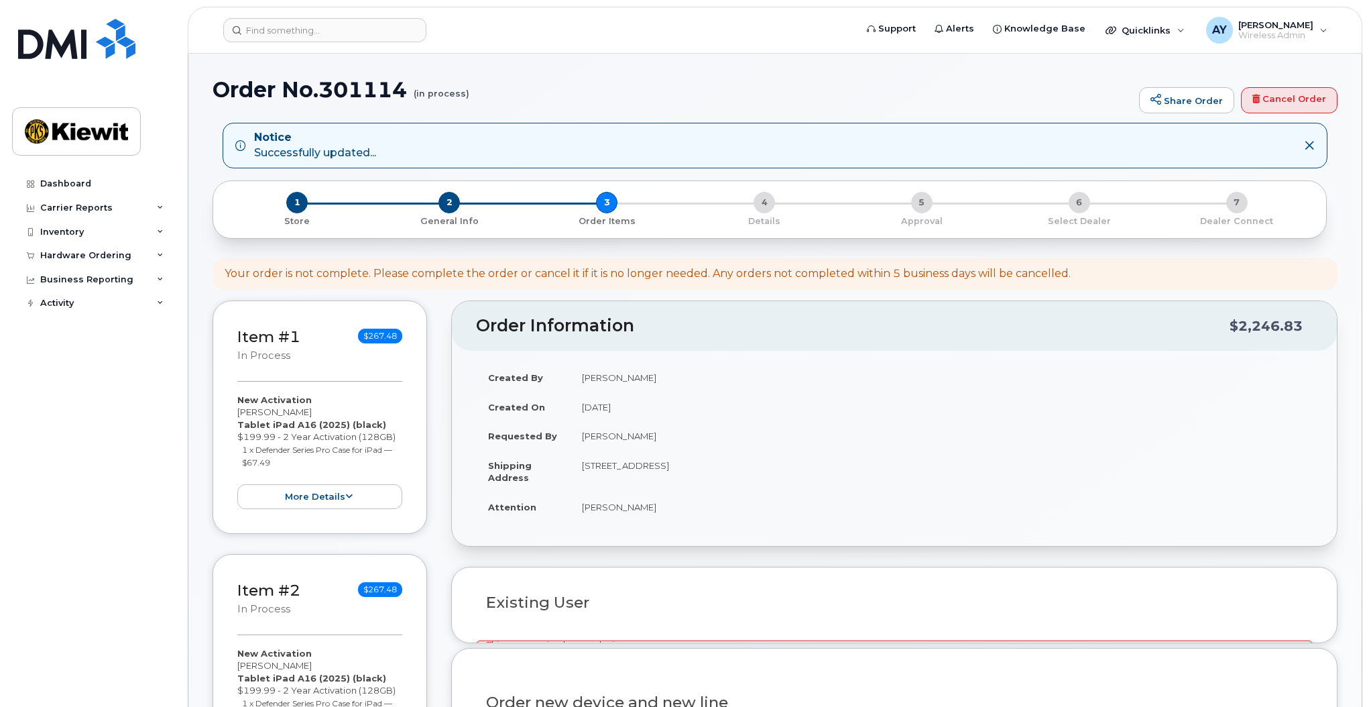
select select
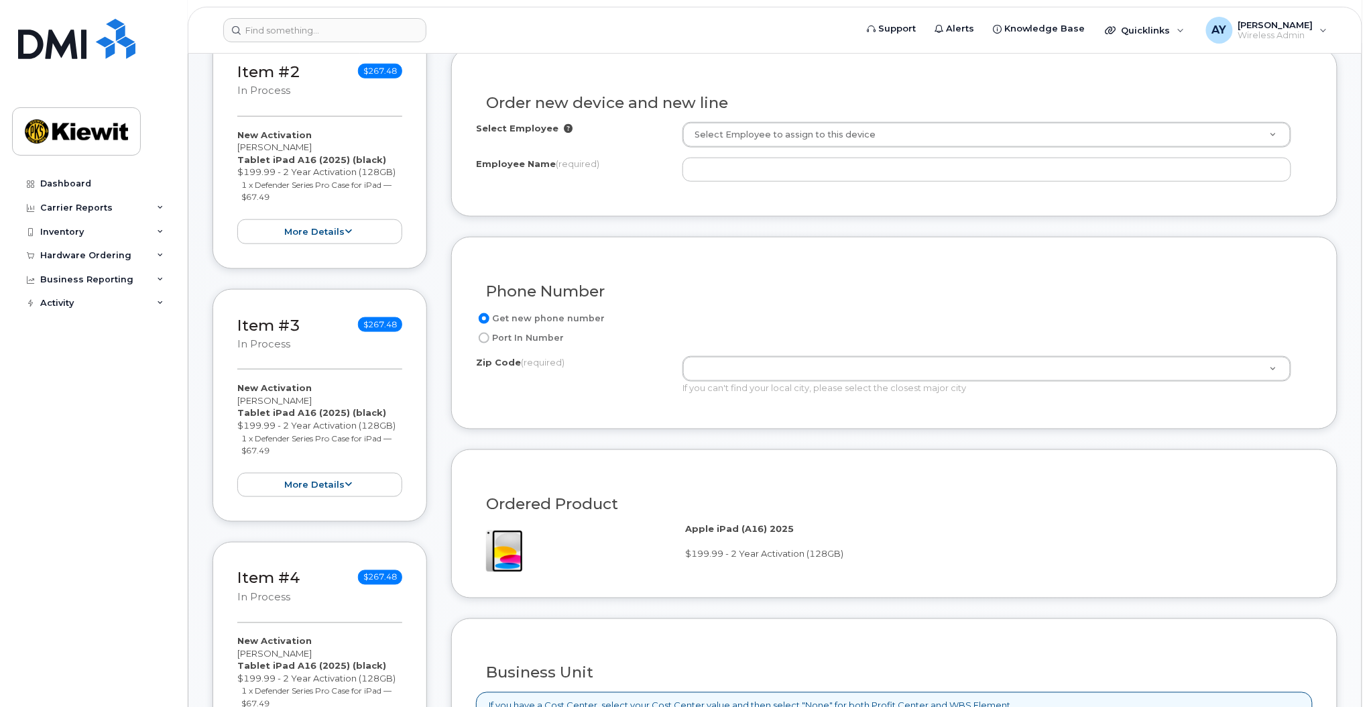
scroll to position [522, 0]
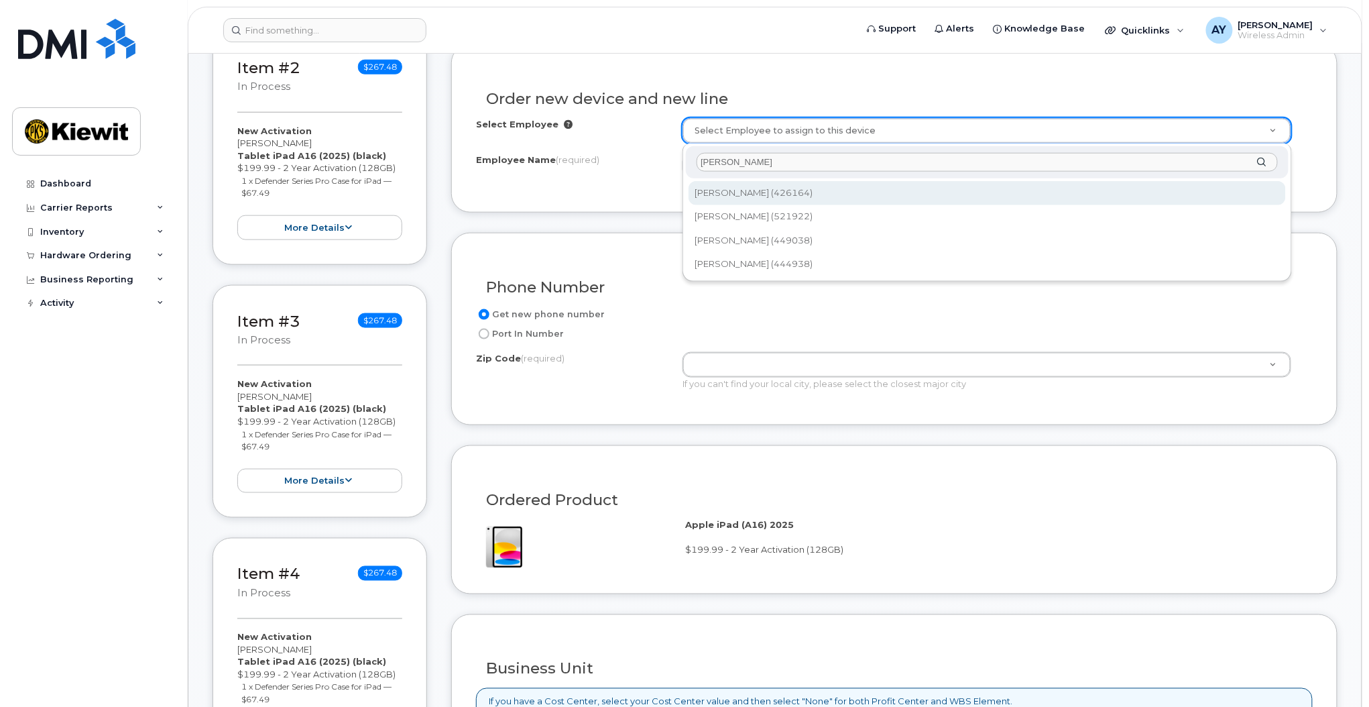
type input "[PERSON_NAME]"
type input "2155625"
type input "[PERSON_NAME]"
type input "[STREET_ADDRESS]"
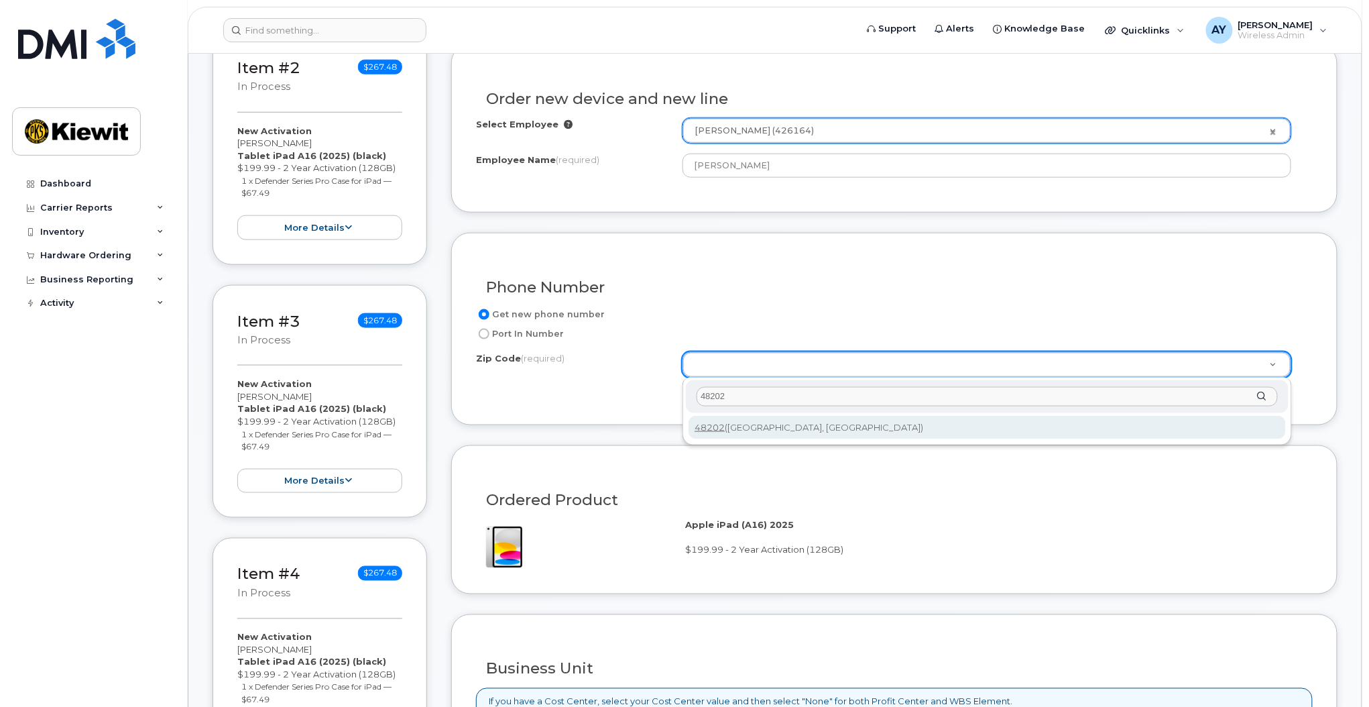
type input "48202"
type input "48202 ([GEOGRAPHIC_DATA], [GEOGRAPHIC_DATA])"
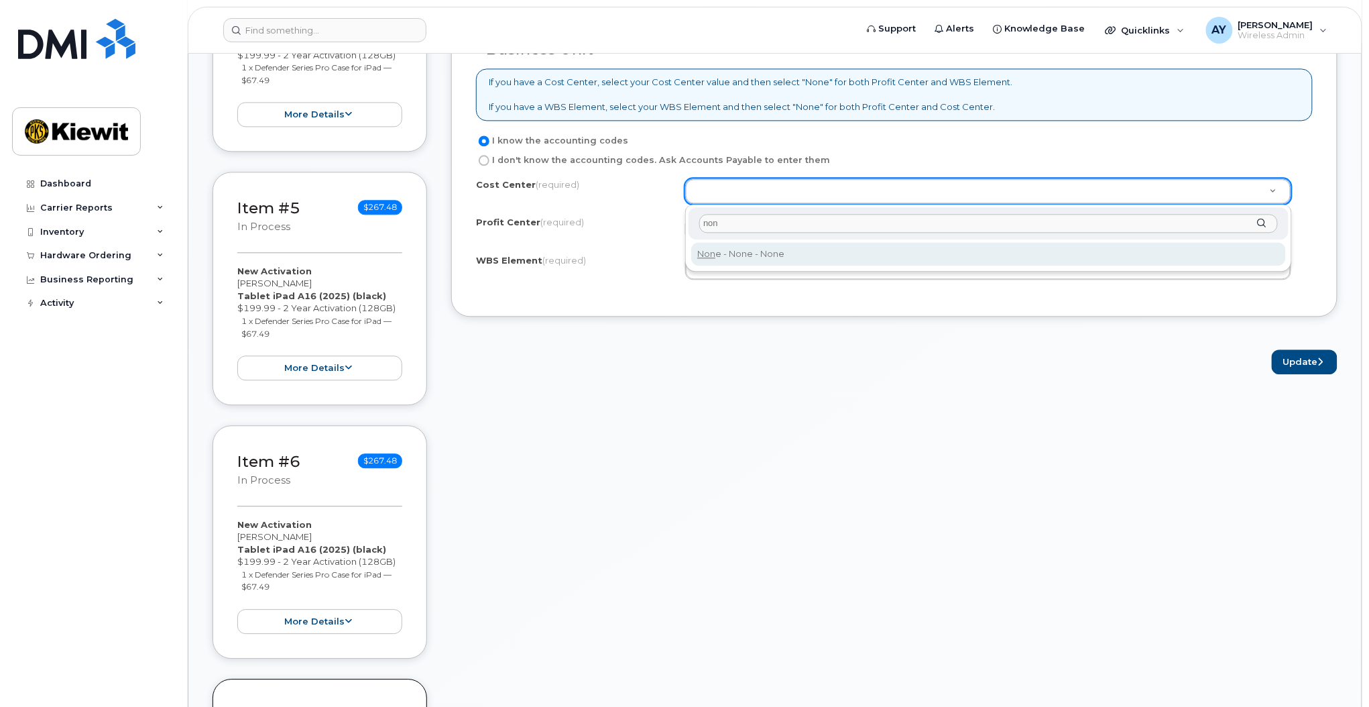
type input "non"
type input "None"
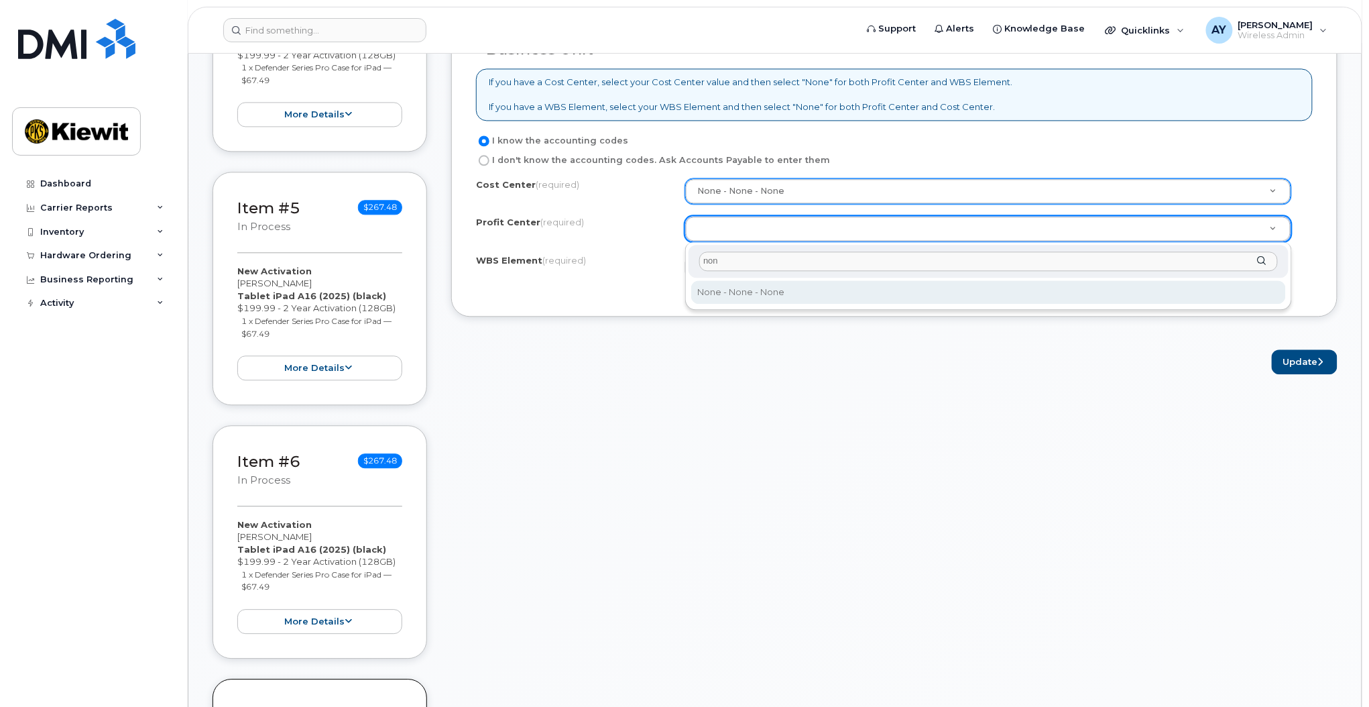
type input "non"
select select "None"
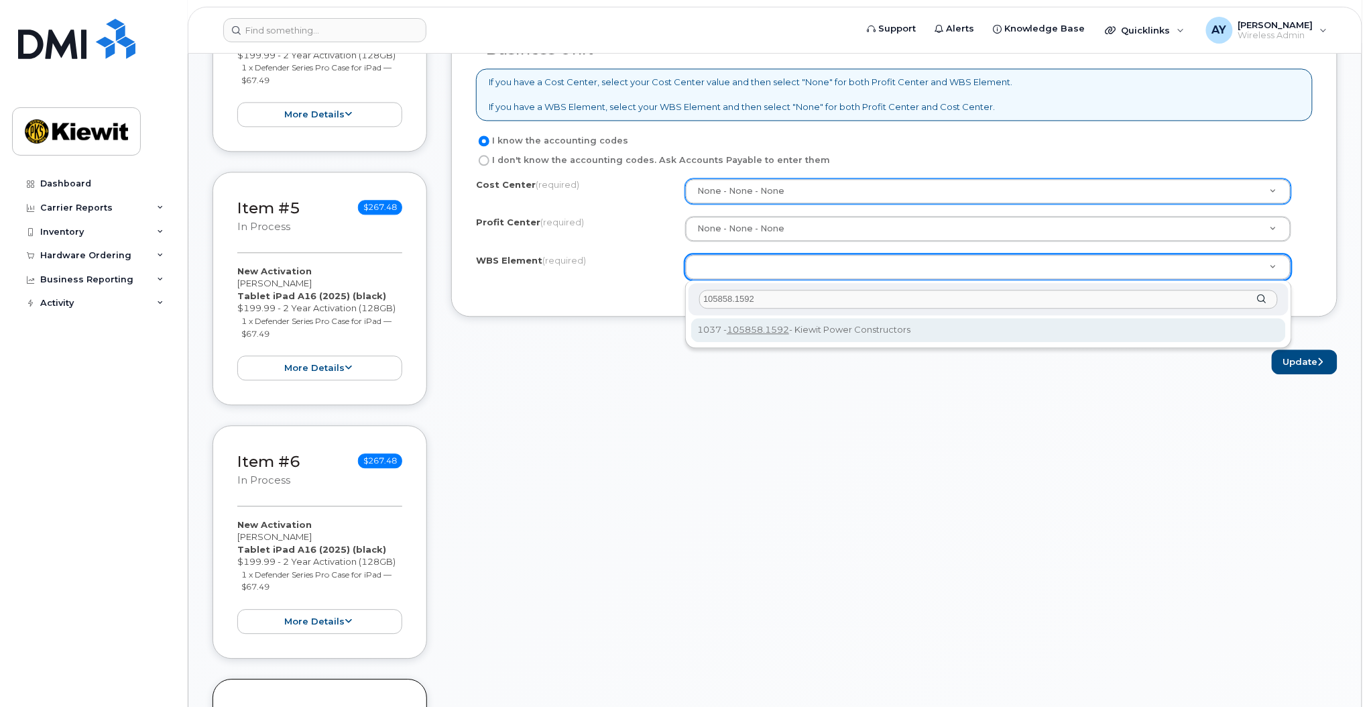
type input "105858.1592"
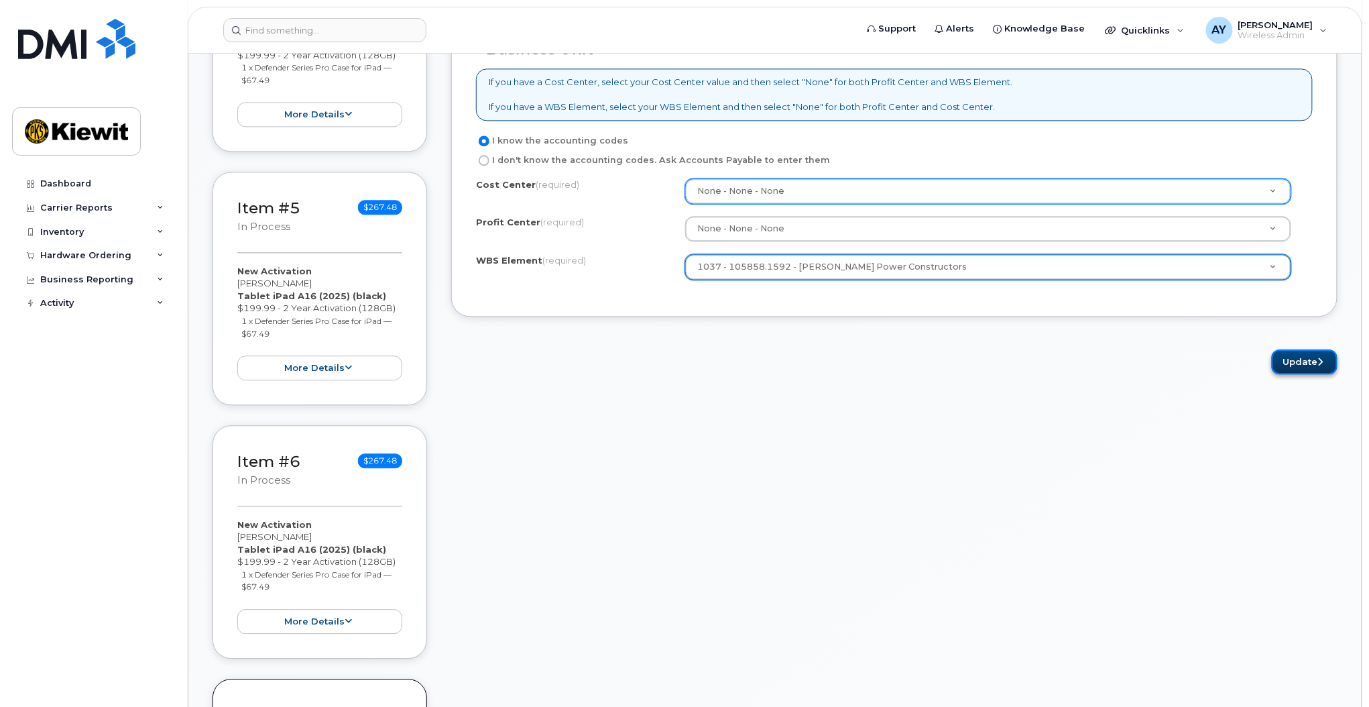
click at [1310, 363] on button "Update" at bounding box center [1305, 361] width 66 height 25
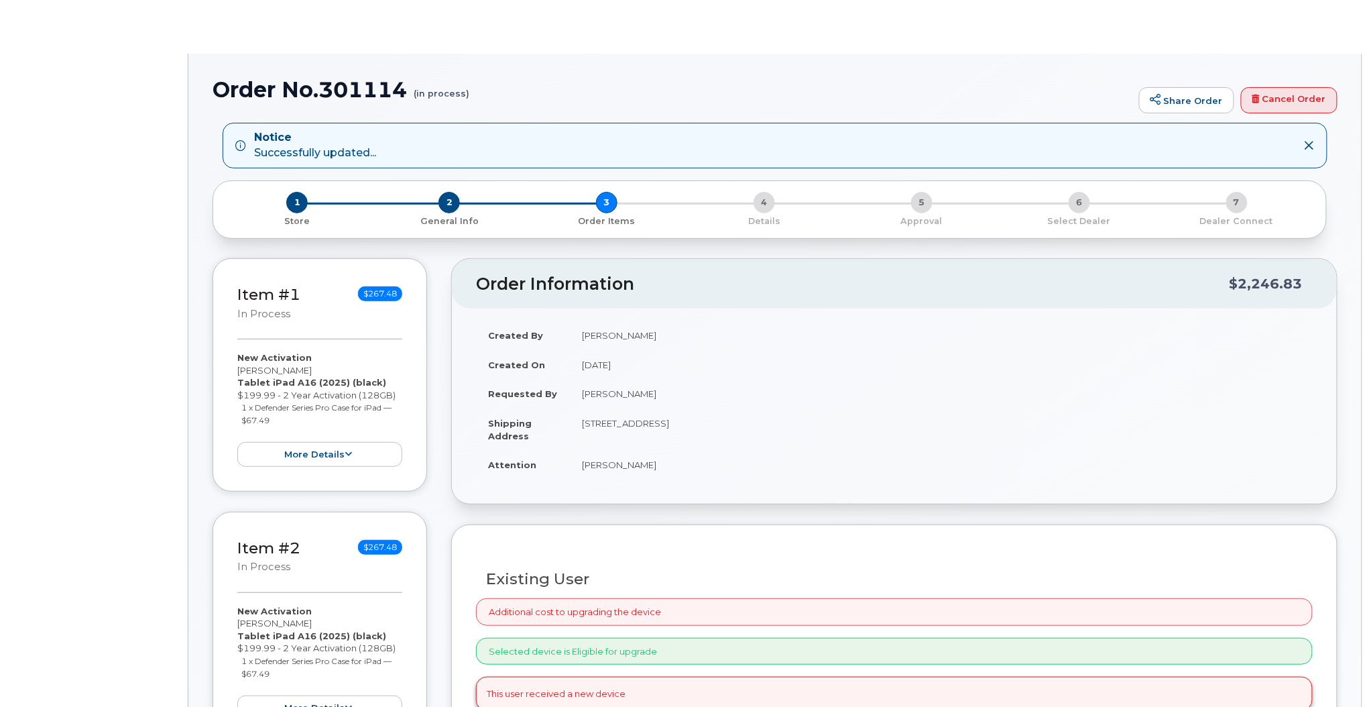
radio input "true"
select select
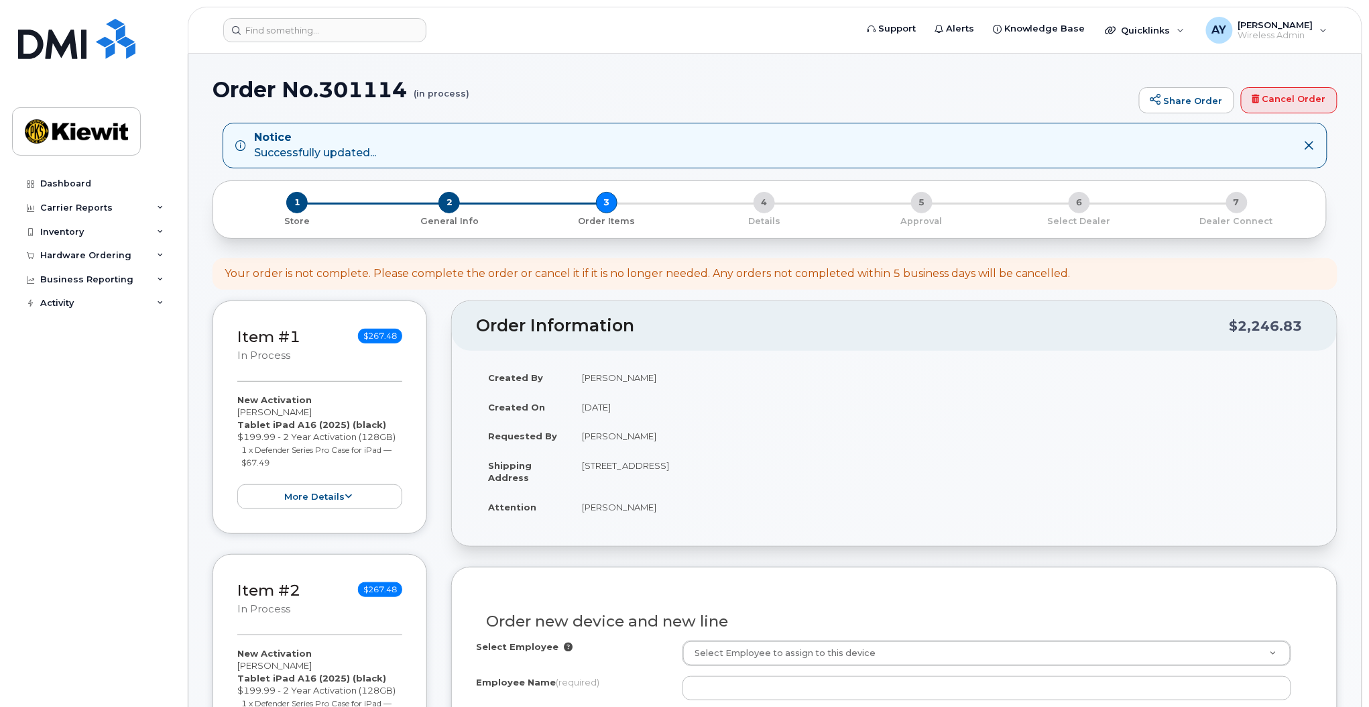
scroll to position [618, 0]
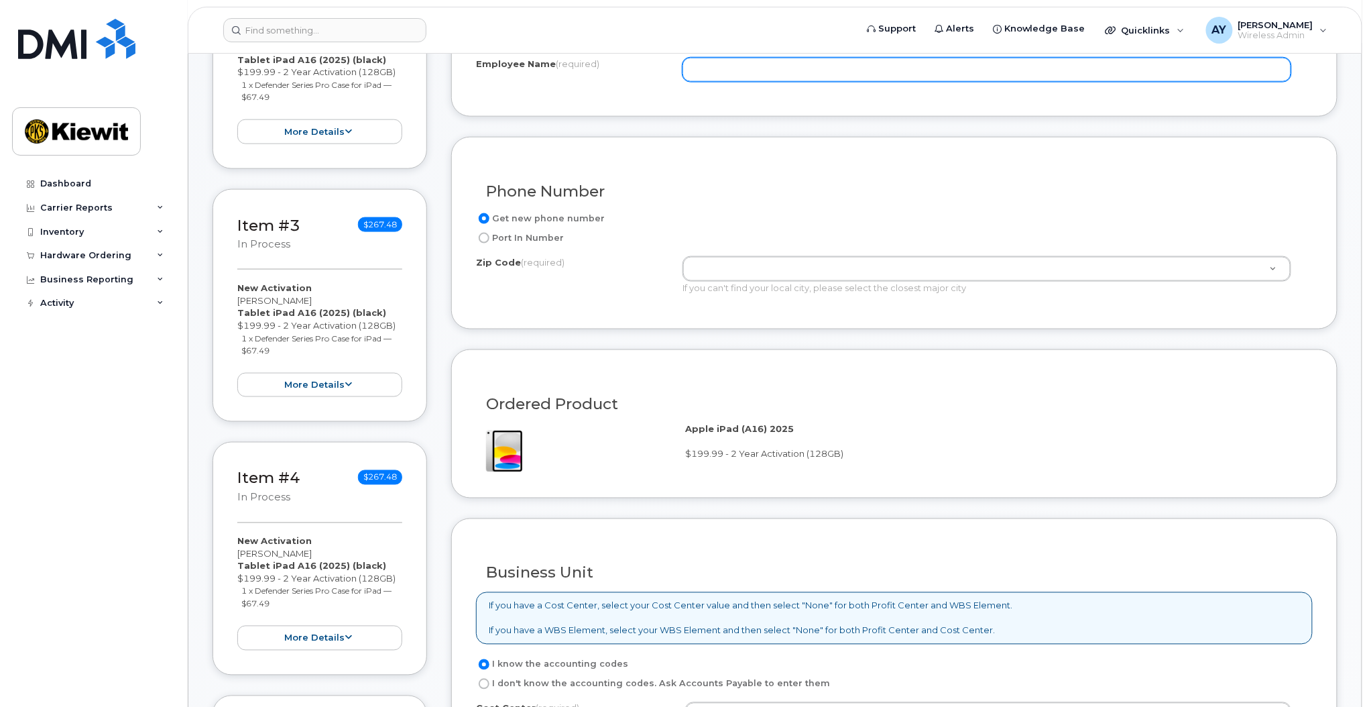
click at [1017, 76] on input "Employee Name (required)" at bounding box center [987, 70] width 609 height 24
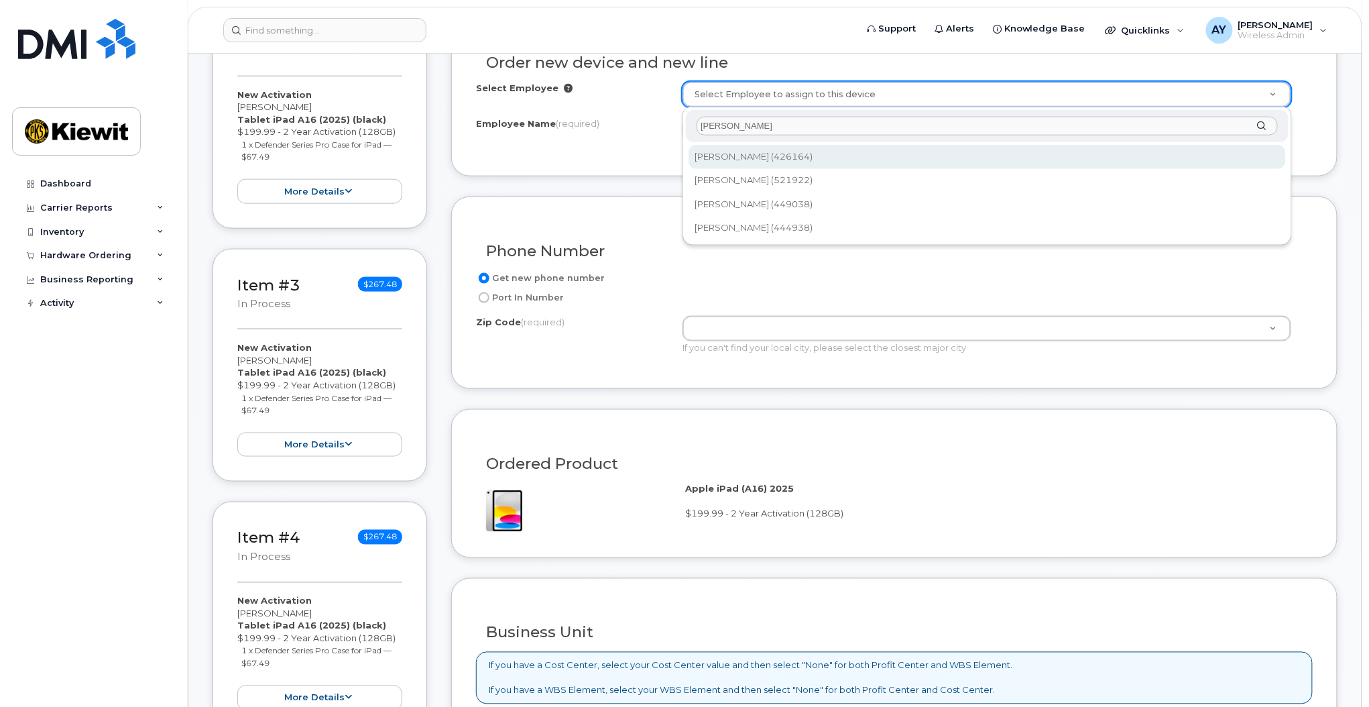
type input "[PERSON_NAME]"
type input "2155625"
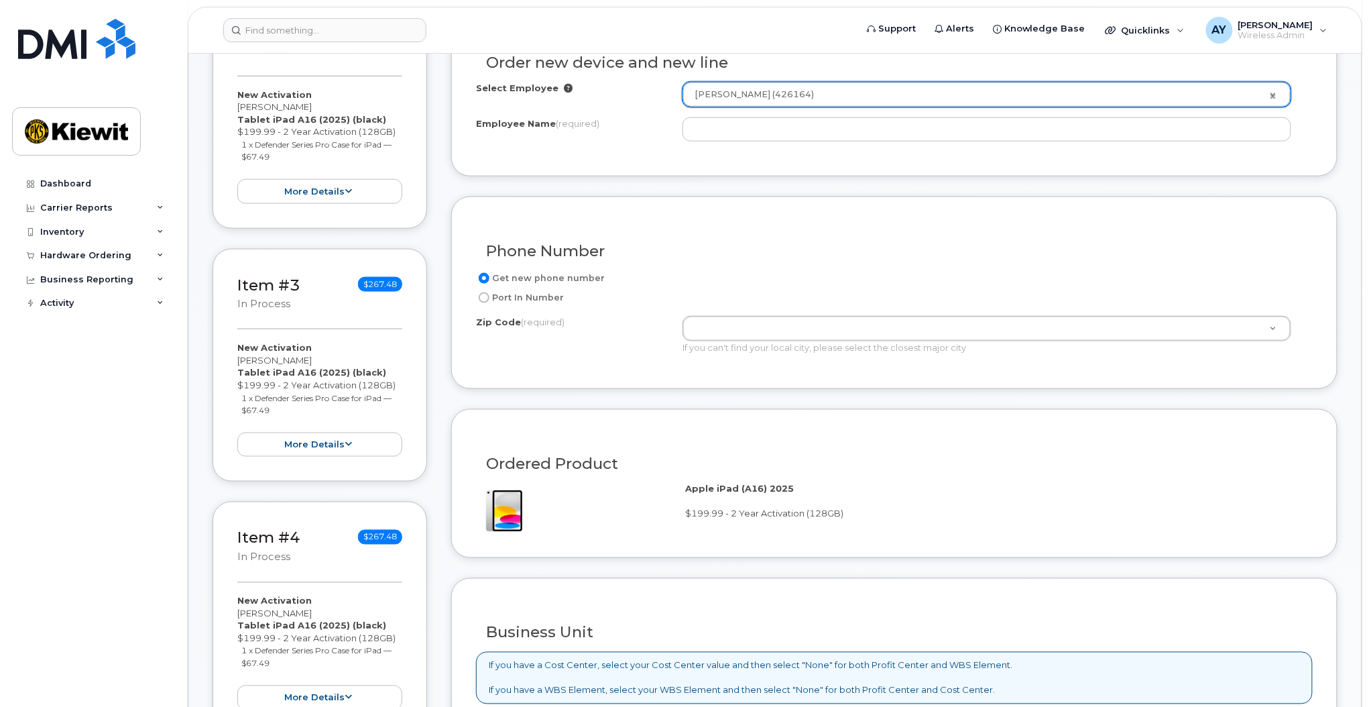
type input "[PERSON_NAME]"
type input "[STREET_ADDRESS]"
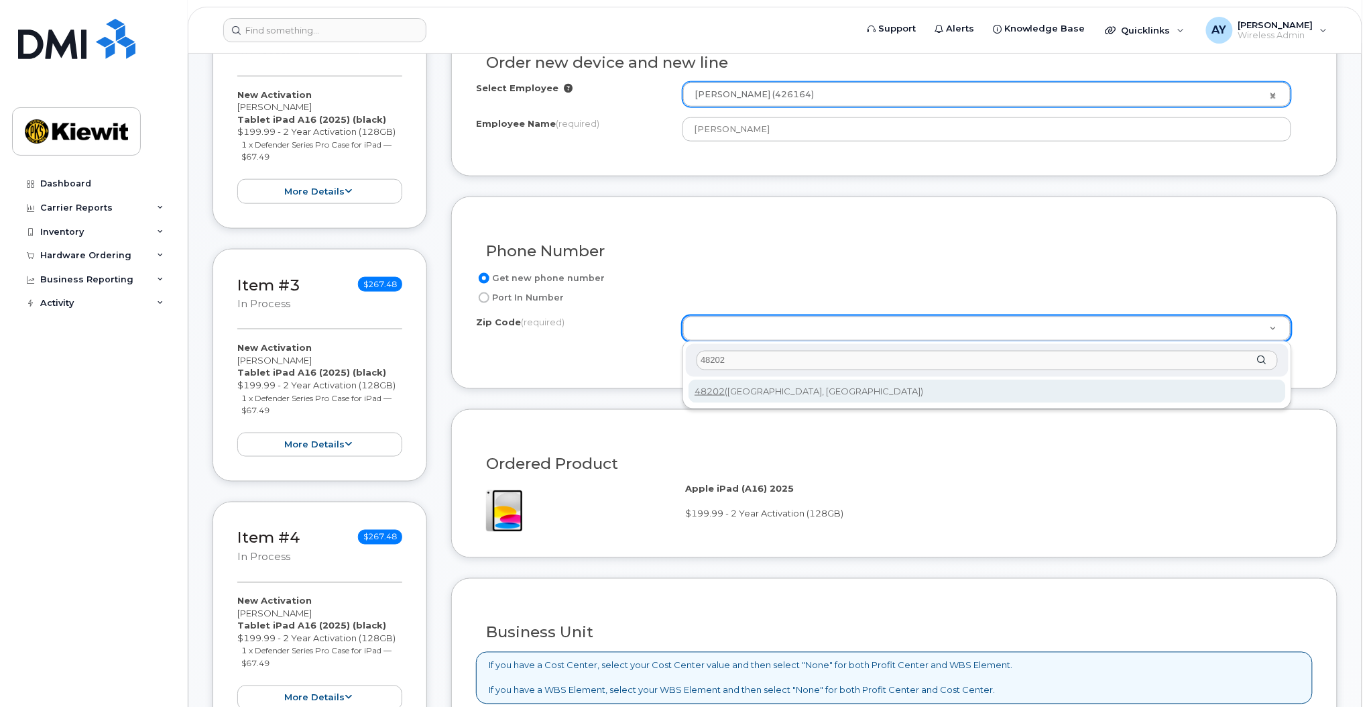
type input "48202"
type input "48202 ([GEOGRAPHIC_DATA], [GEOGRAPHIC_DATA])"
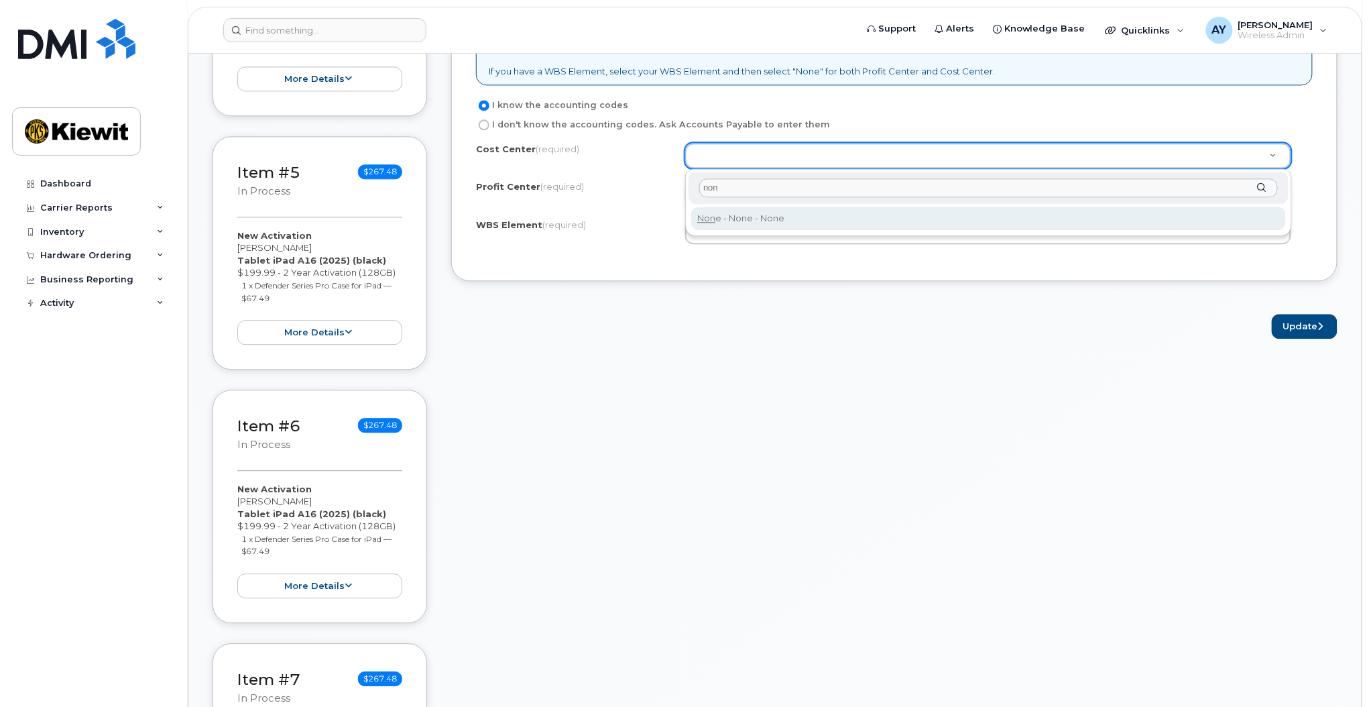
type input "non"
type input "None"
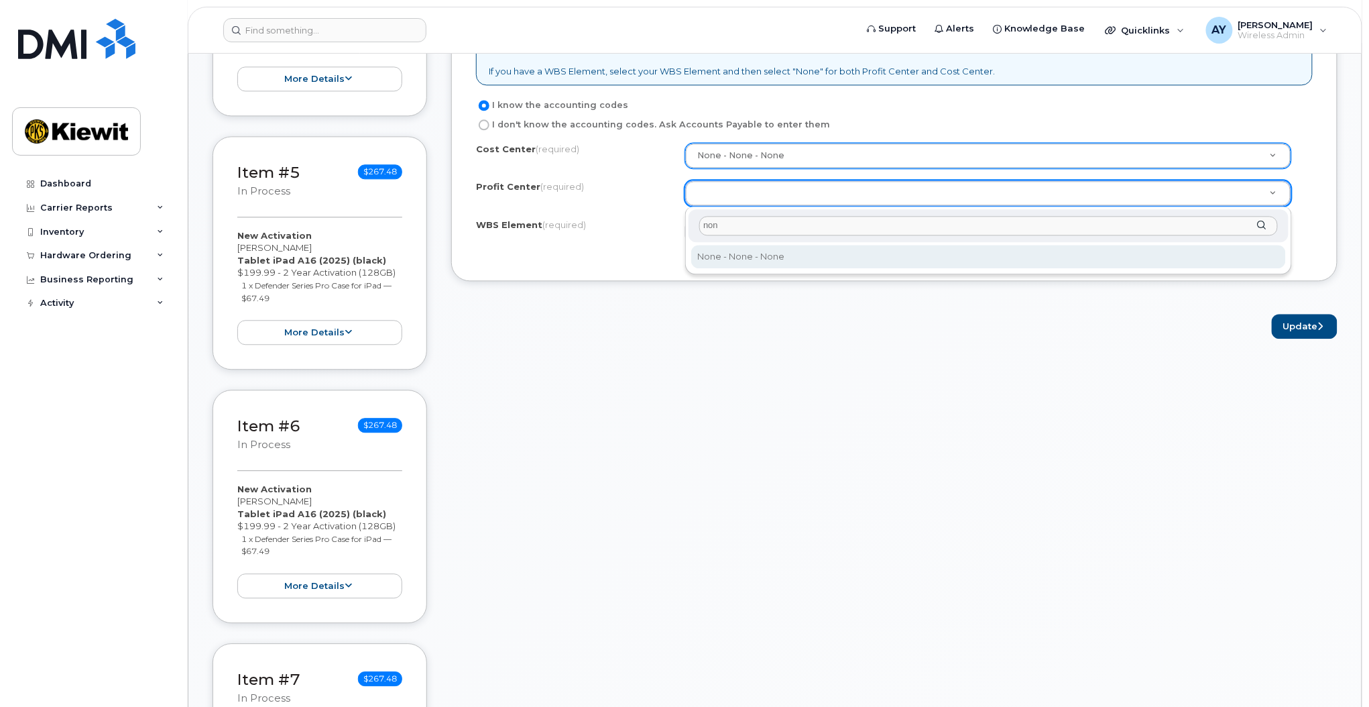
type input "non"
select select "None"
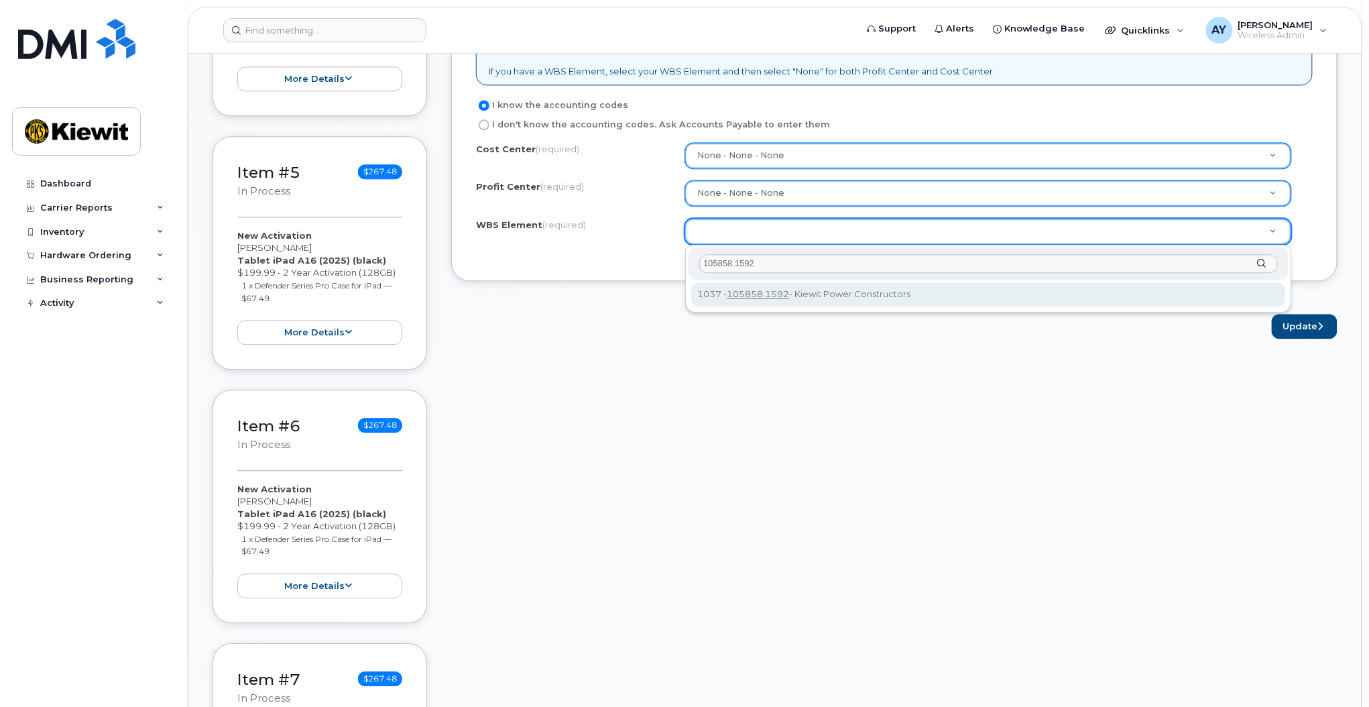
type input "105858.1592"
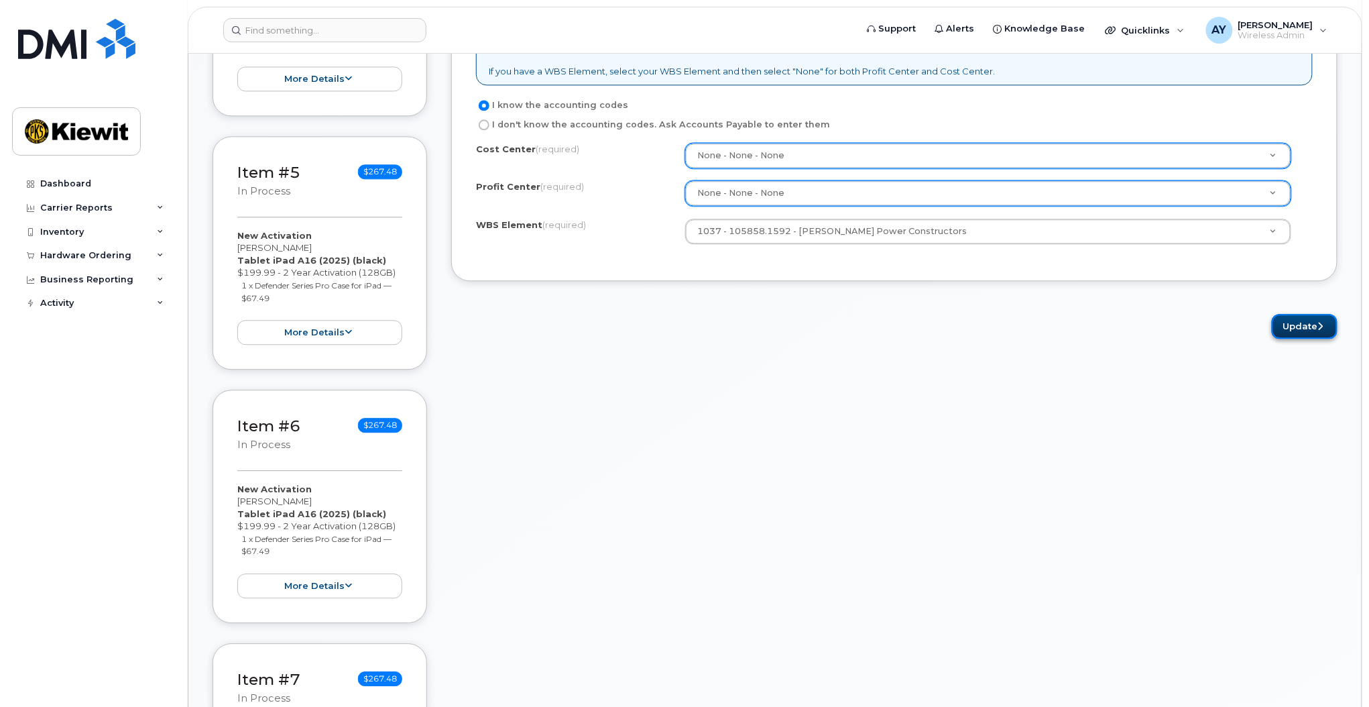
click at [1299, 331] on button "Update" at bounding box center [1305, 326] width 66 height 25
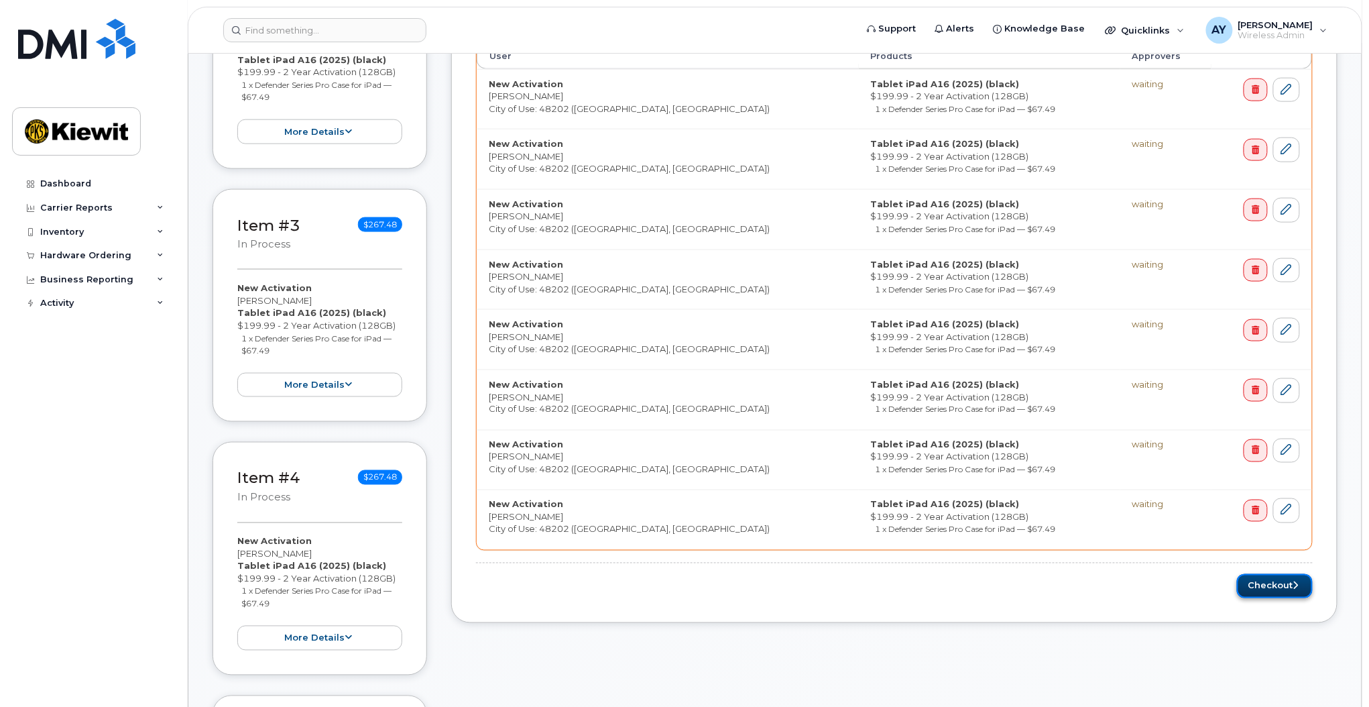
click at [1277, 579] on button "Checkout" at bounding box center [1275, 586] width 76 height 25
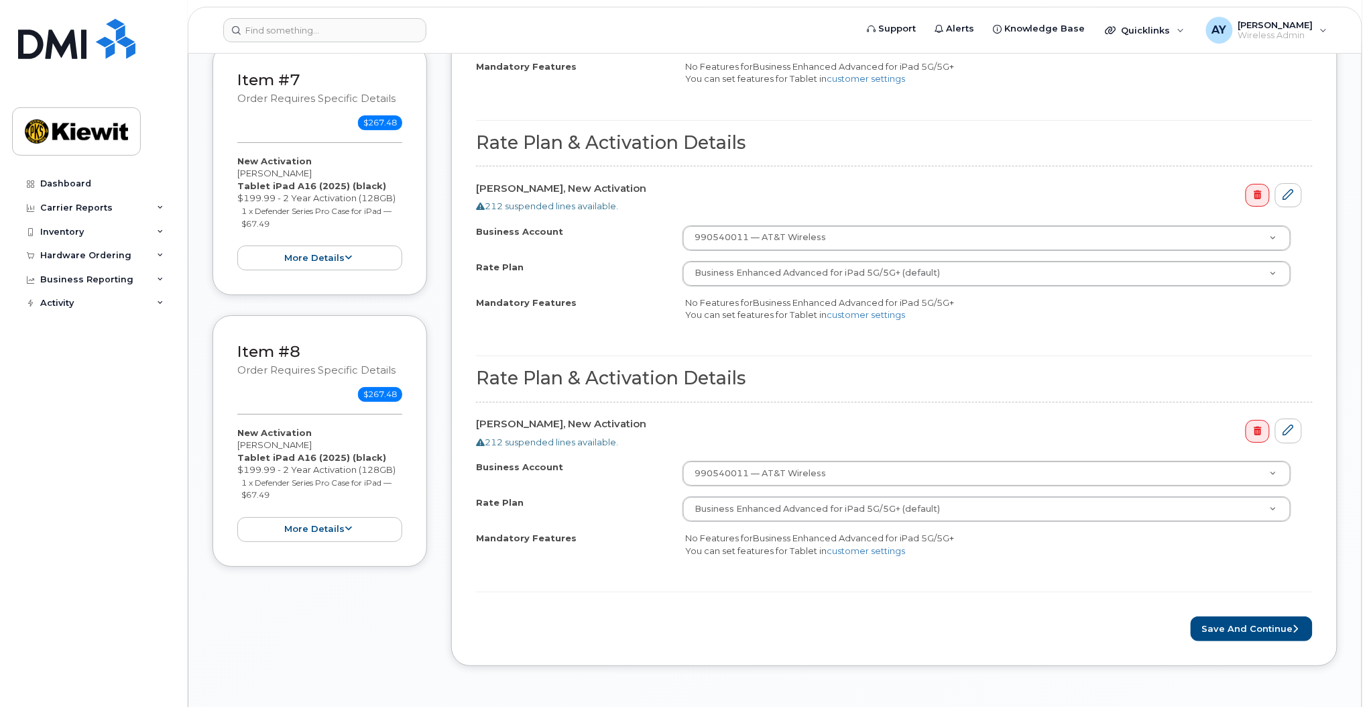
scroll to position [1789, 0]
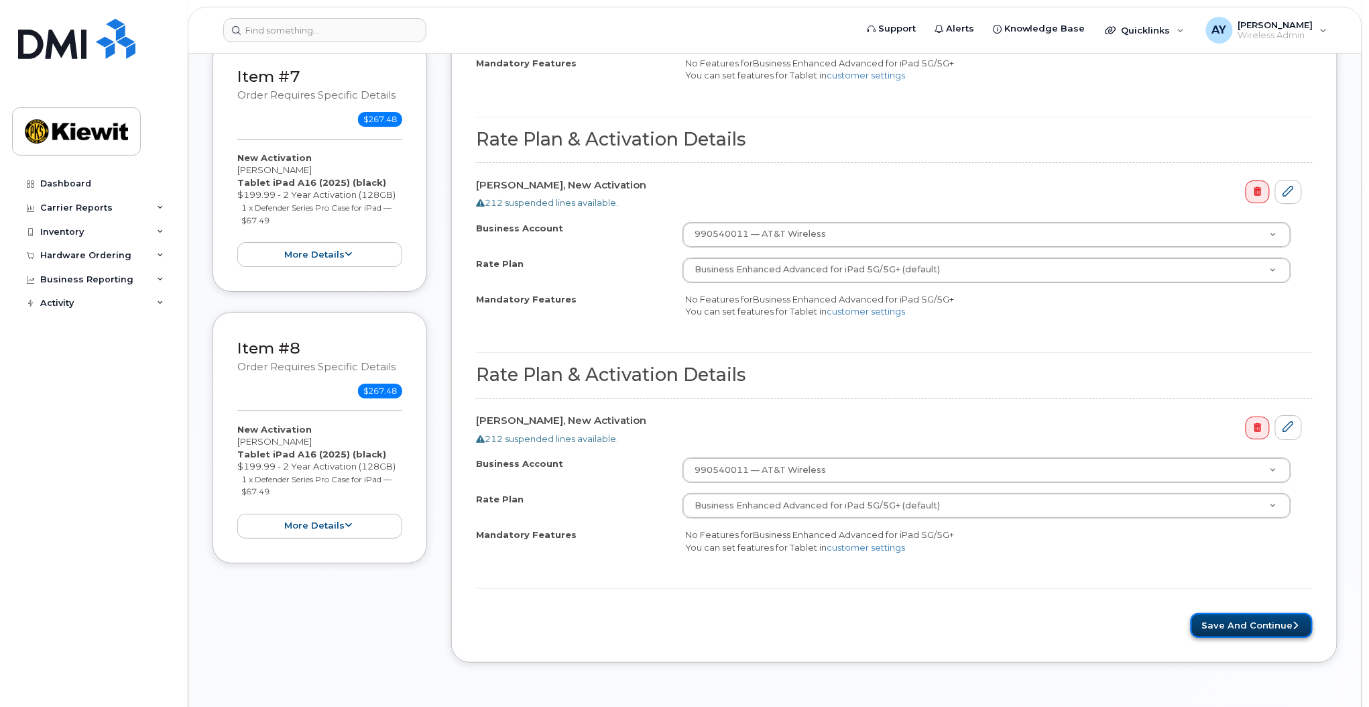
click at [1252, 630] on button "Save and Continue" at bounding box center [1252, 625] width 122 height 25
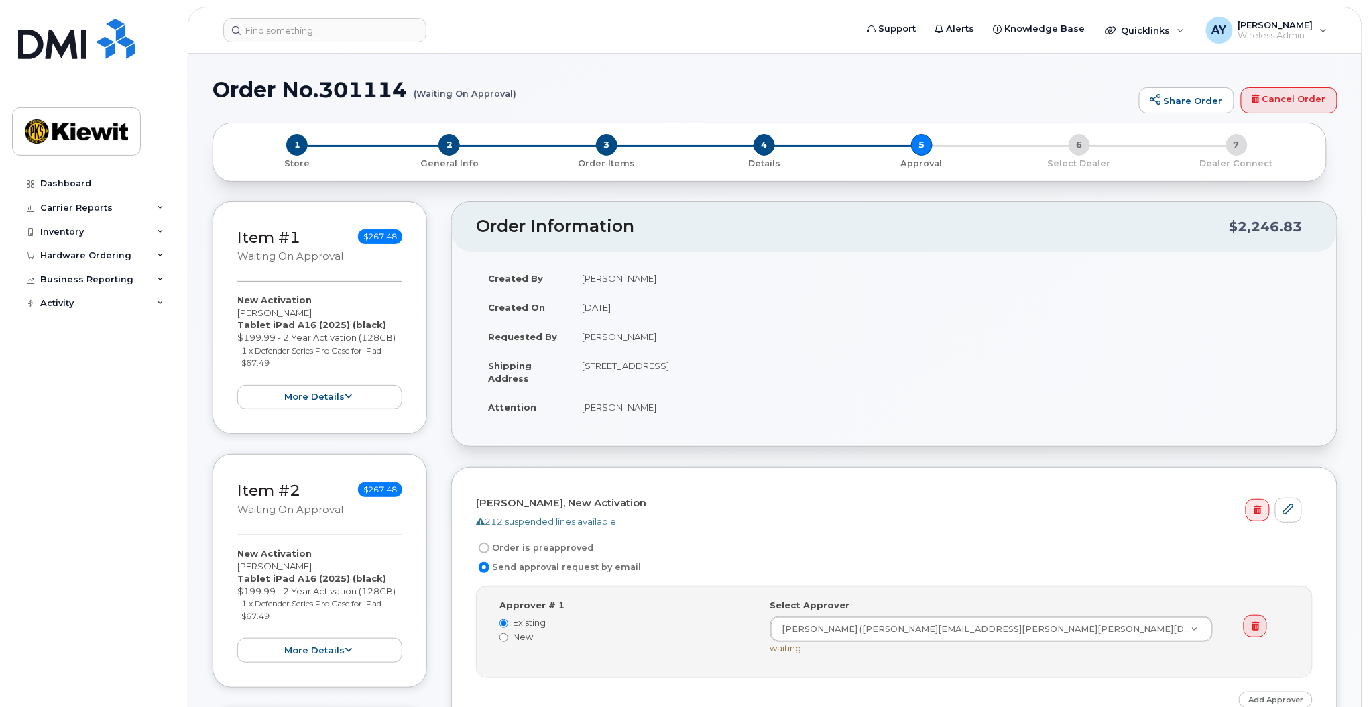
click at [0, 499] on div "Dashboard Carrier Reports Monthly Billing Data Daily Data Pooling Average Costi…" at bounding box center [91, 353] width 182 height 707
click at [559, 550] on label "Order is preapproved" at bounding box center [534, 548] width 117 height 16
click at [489, 550] on input "Order is preapproved" at bounding box center [484, 547] width 11 height 11
radio input "true"
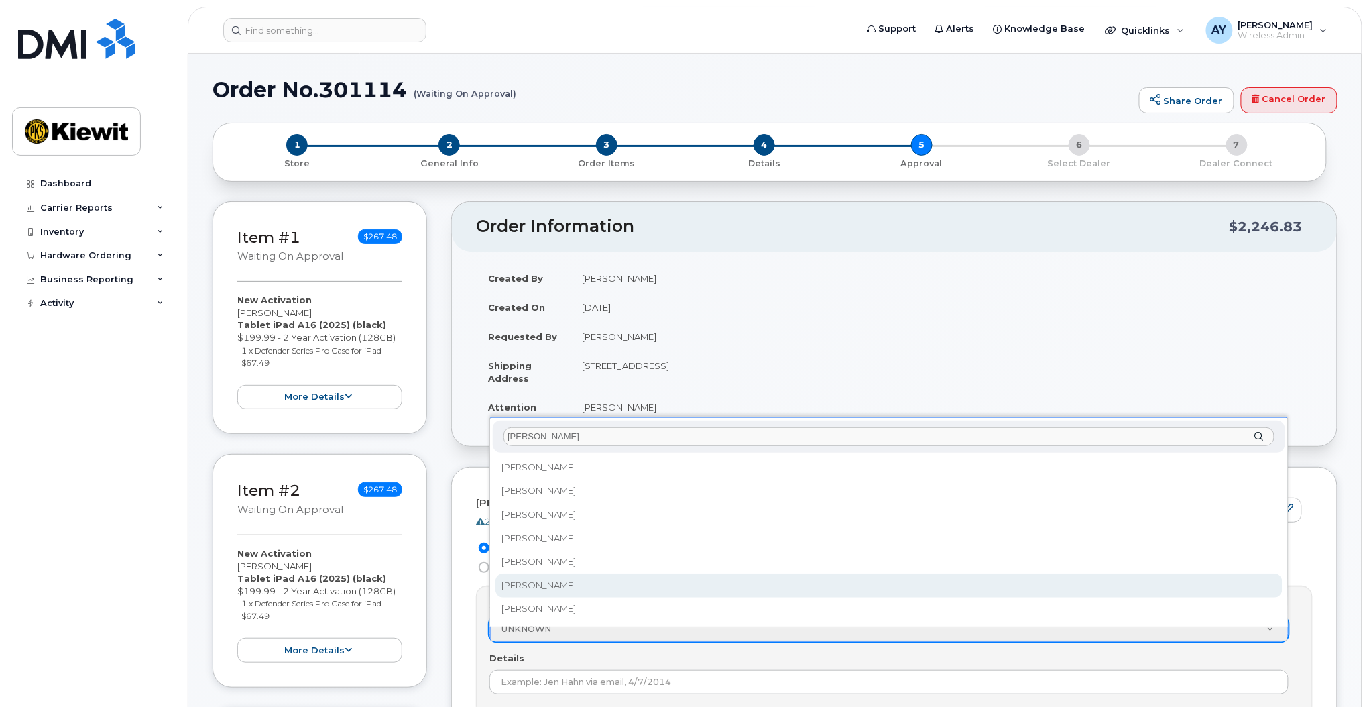
type input "[PERSON_NAME]"
select select "2150135"
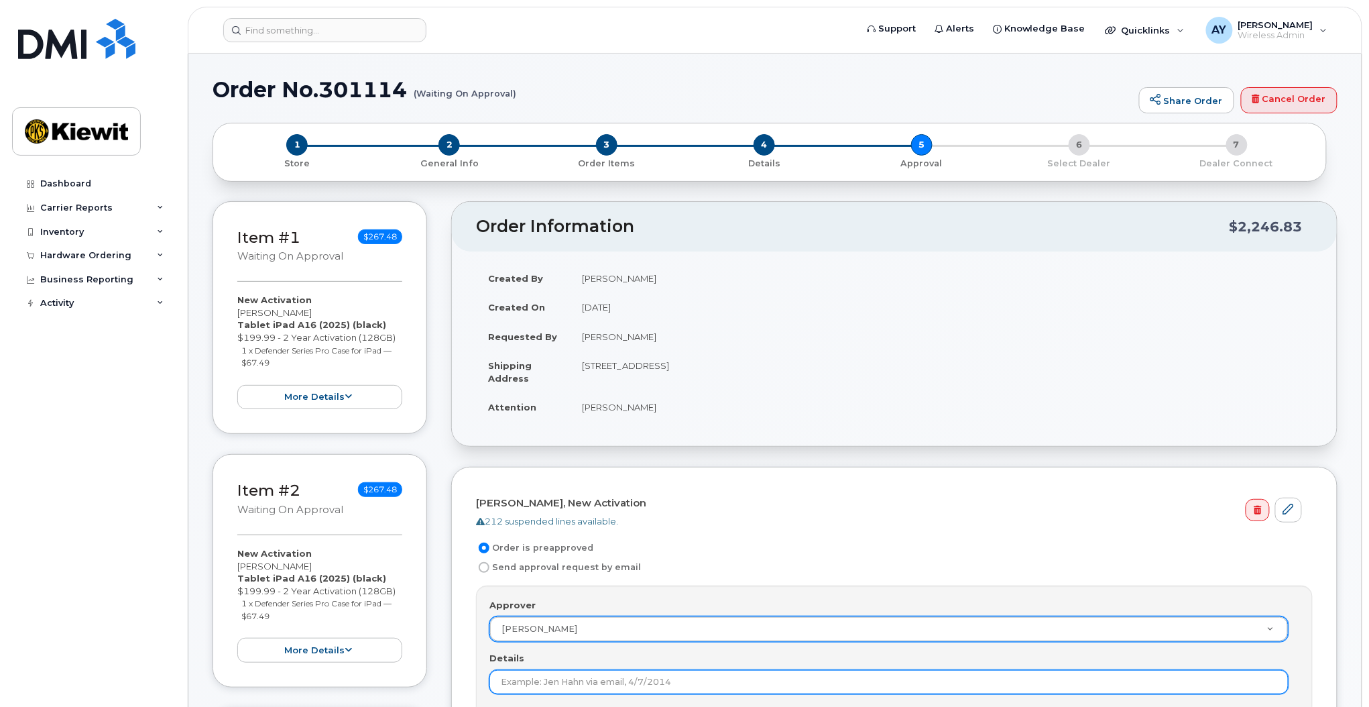
click at [709, 683] on input "Details" at bounding box center [888, 682] width 799 height 24
type input "Jordan requires iPads at project"
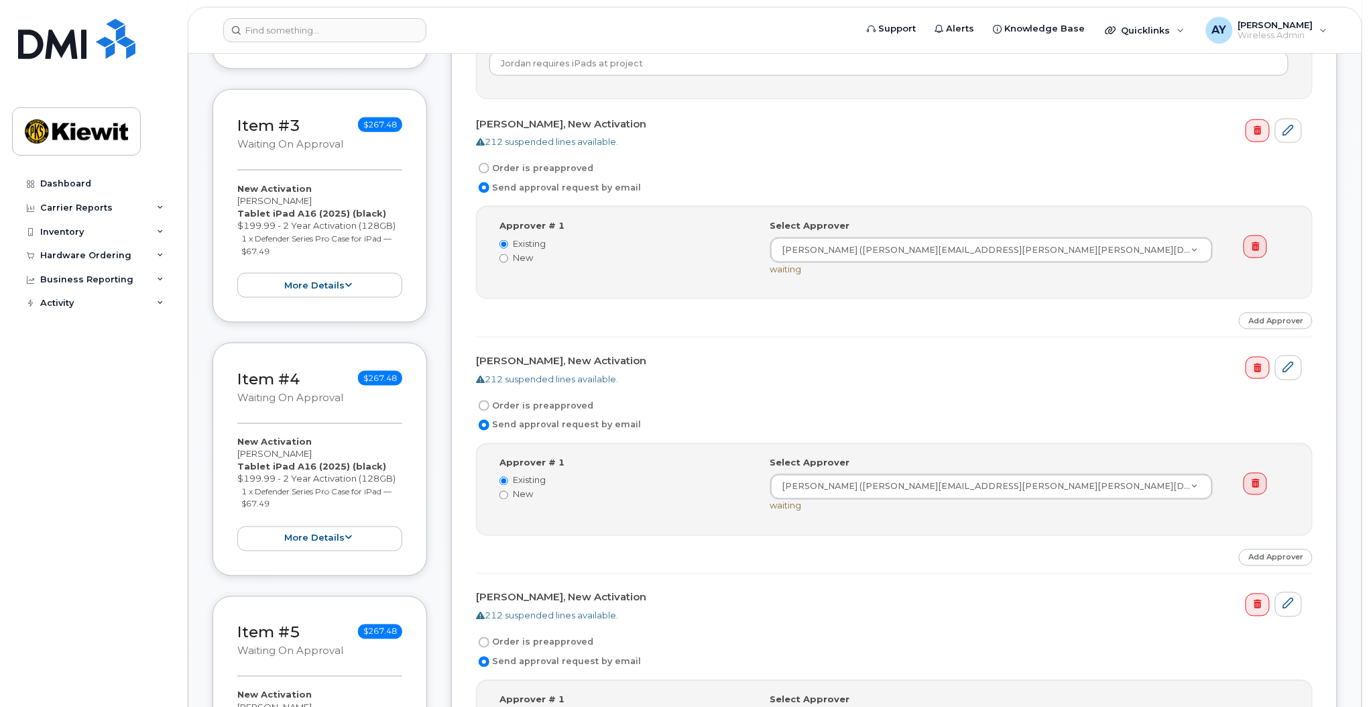
click at [574, 170] on label "Order is preapproved" at bounding box center [534, 168] width 117 height 16
click at [489, 170] on input "Order is preapproved" at bounding box center [484, 168] width 11 height 11
radio input "true"
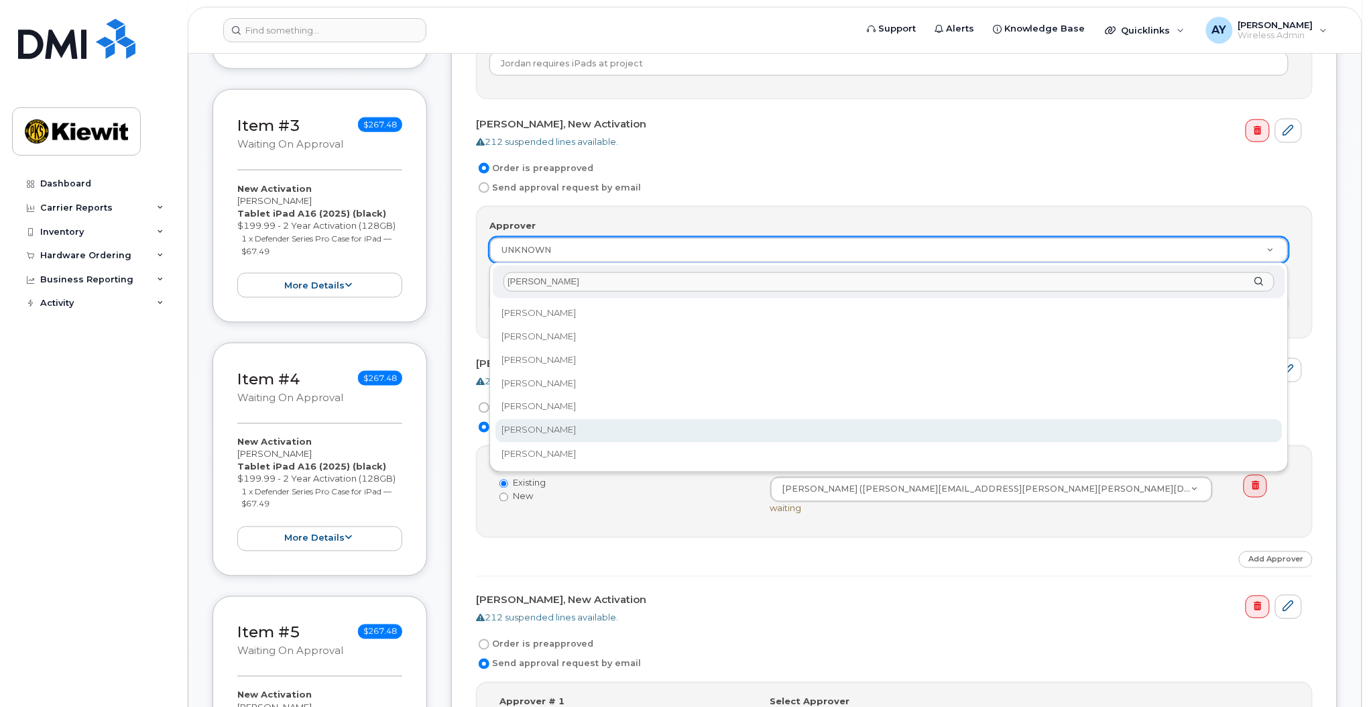
type input "andrew"
select select "2150135"
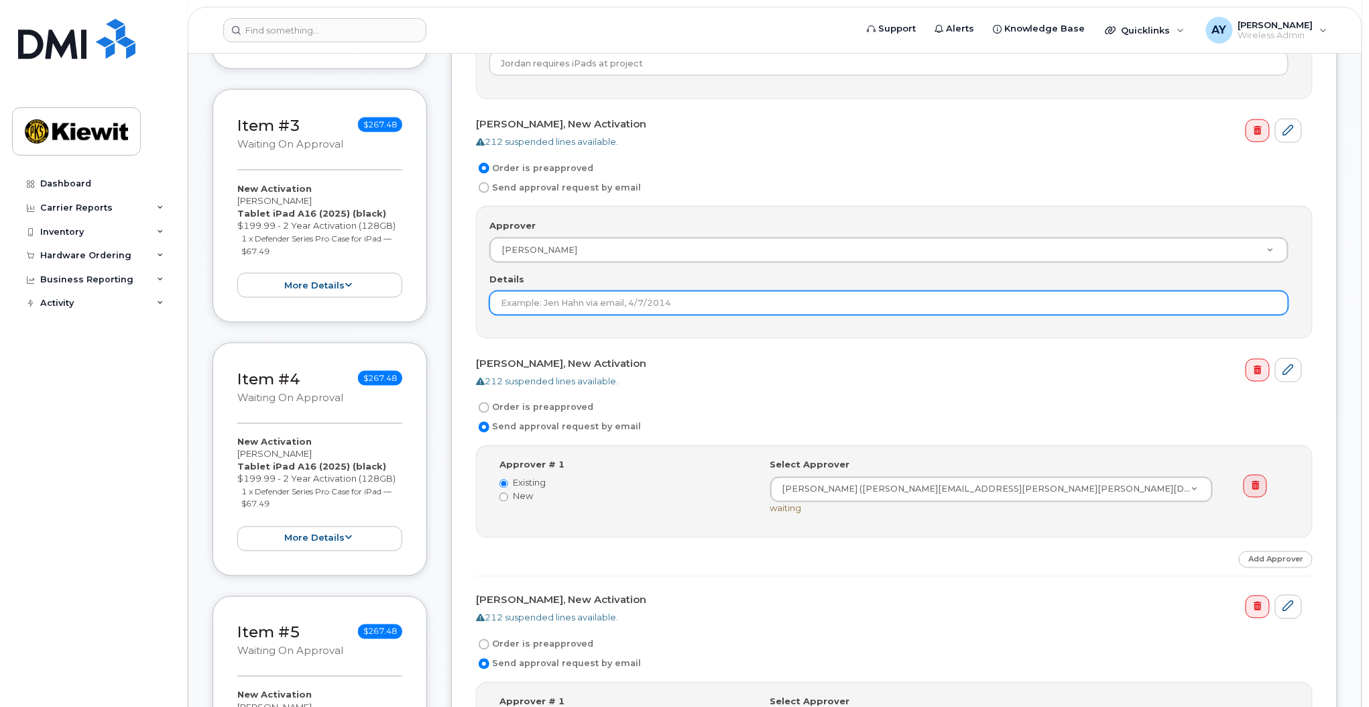
click at [595, 307] on input "Details" at bounding box center [888, 303] width 799 height 24
paste input "Jordan requires iPads at project"
type input "Jordan requires iPads at project"
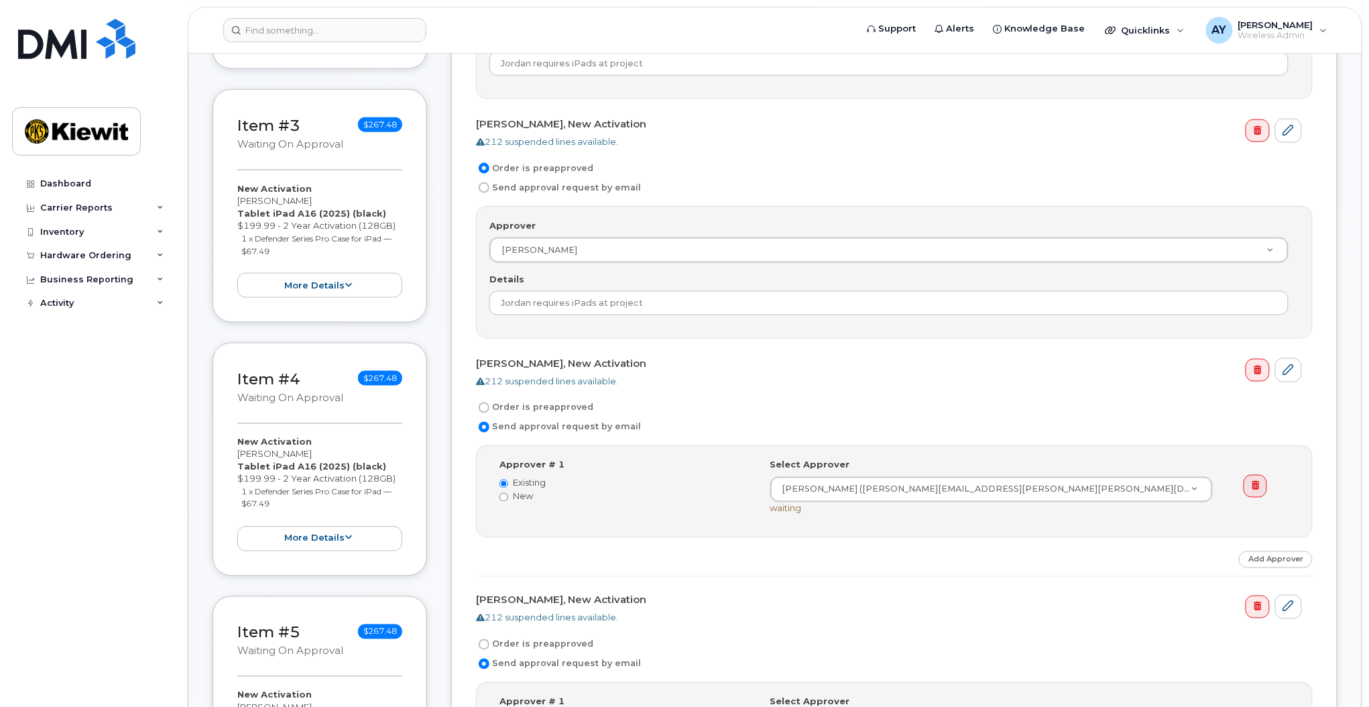
click at [554, 409] on label "Order is preapproved" at bounding box center [534, 408] width 117 height 16
click at [489, 409] on input "Order is preapproved" at bounding box center [484, 407] width 11 height 11
radio input "true"
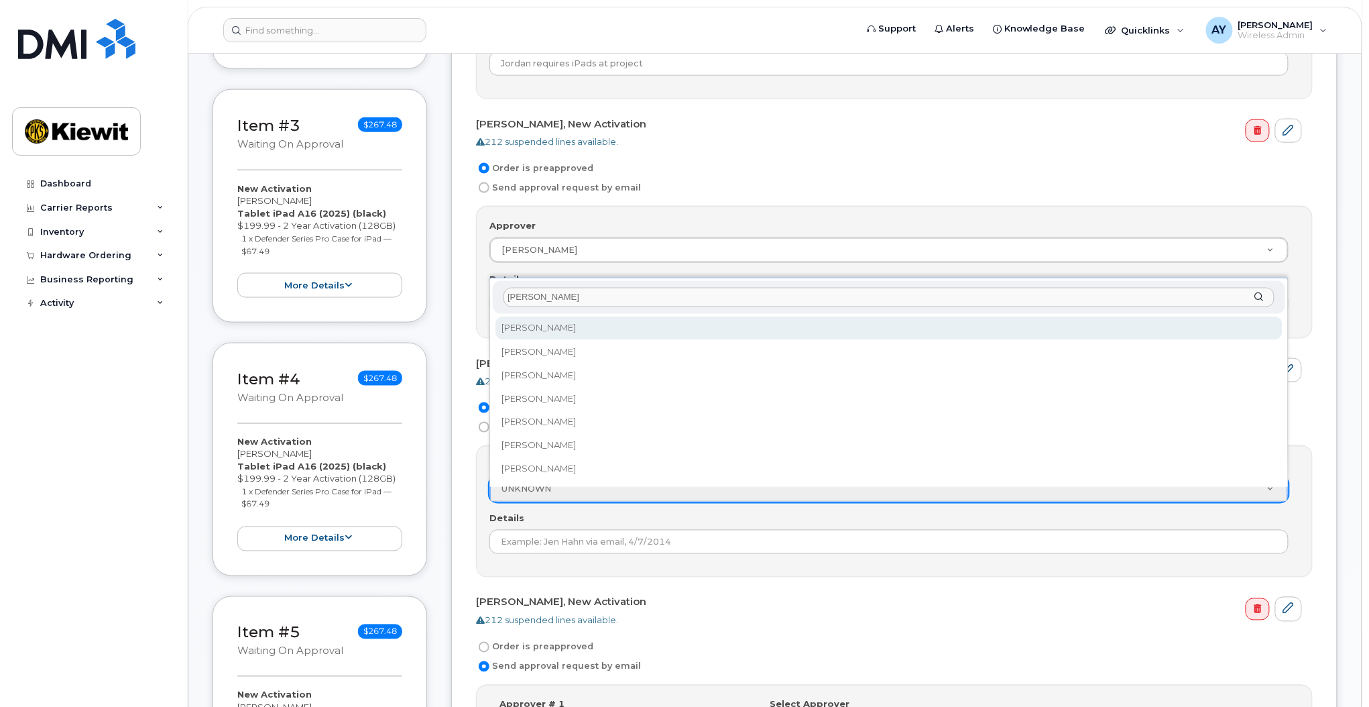
type input "andrew y"
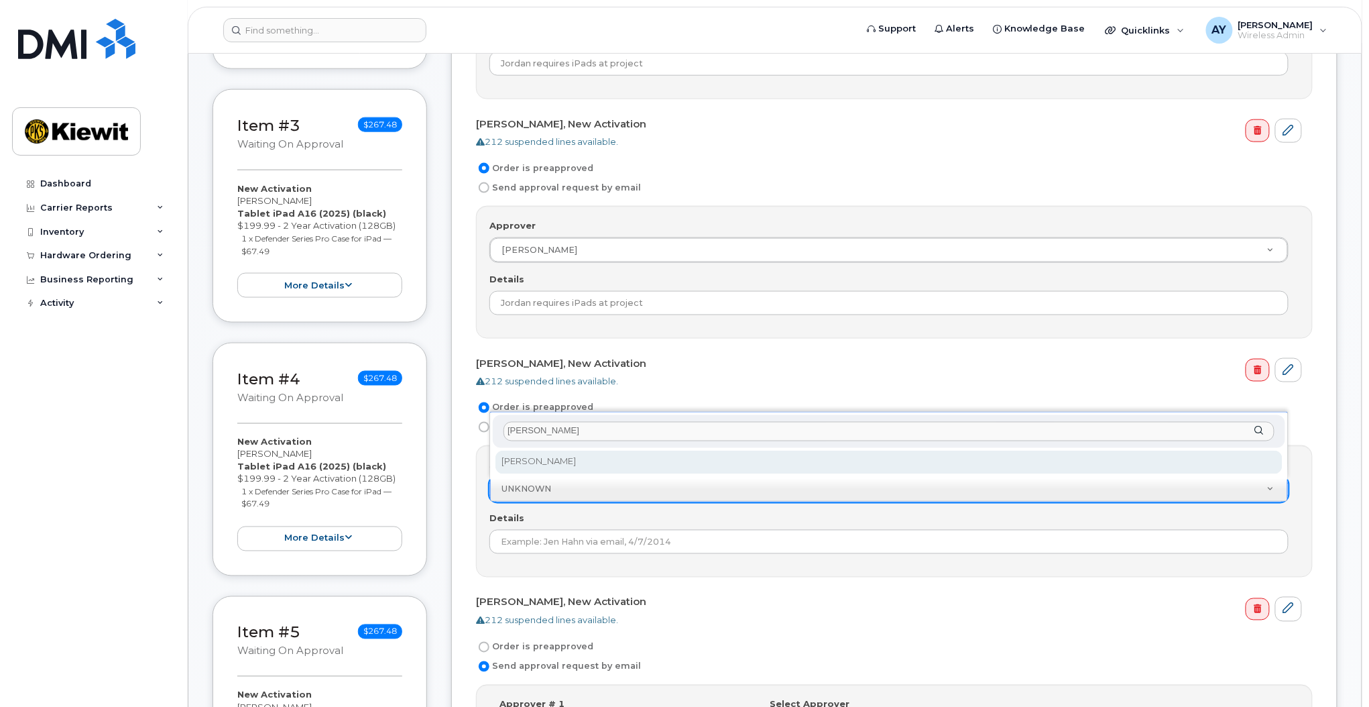
select select "2150135"
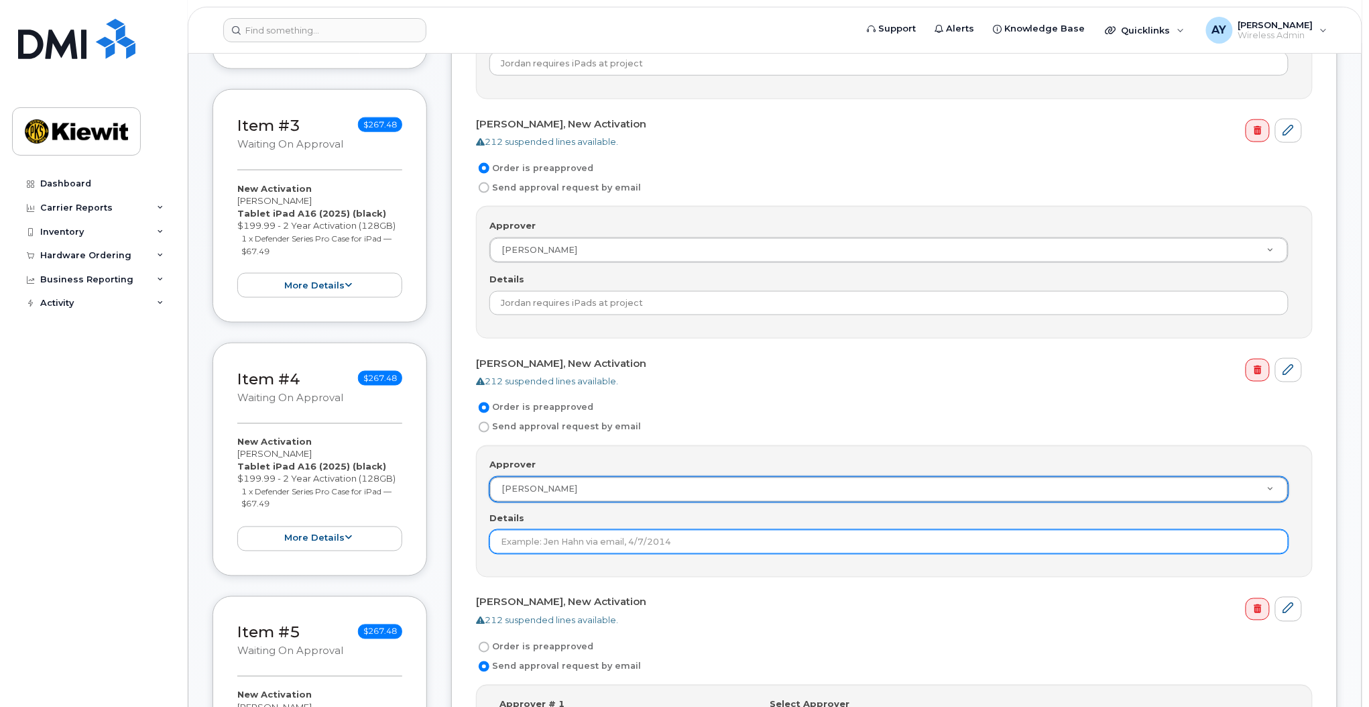
click at [542, 546] on input "Details" at bounding box center [888, 542] width 799 height 24
paste input "Jordan requires iPads at project"
type input "Jordan requires iPads at project"
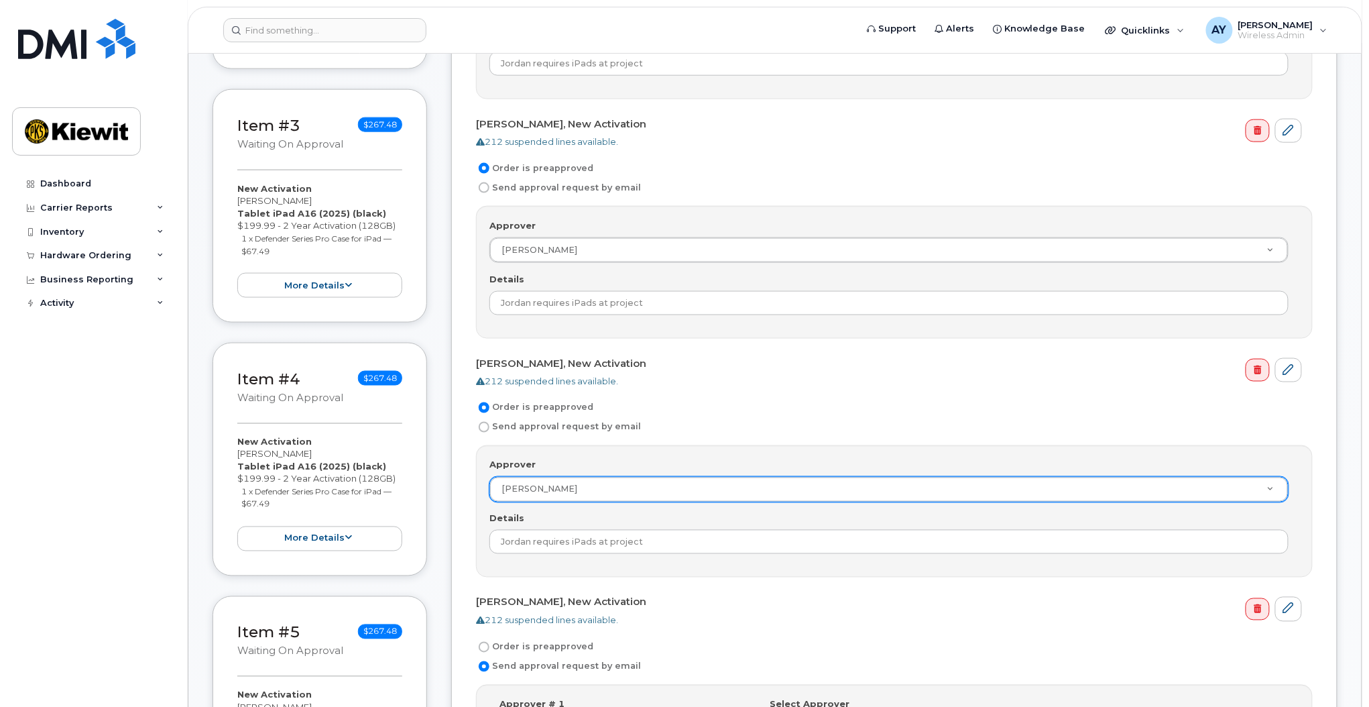
click at [530, 655] on div "Order is preapproved Send approval request by email" at bounding box center [894, 657] width 837 height 36
click at [545, 652] on label "Order is preapproved" at bounding box center [534, 647] width 117 height 16
click at [489, 652] on input "Order is preapproved" at bounding box center [484, 647] width 11 height 11
radio input "true"
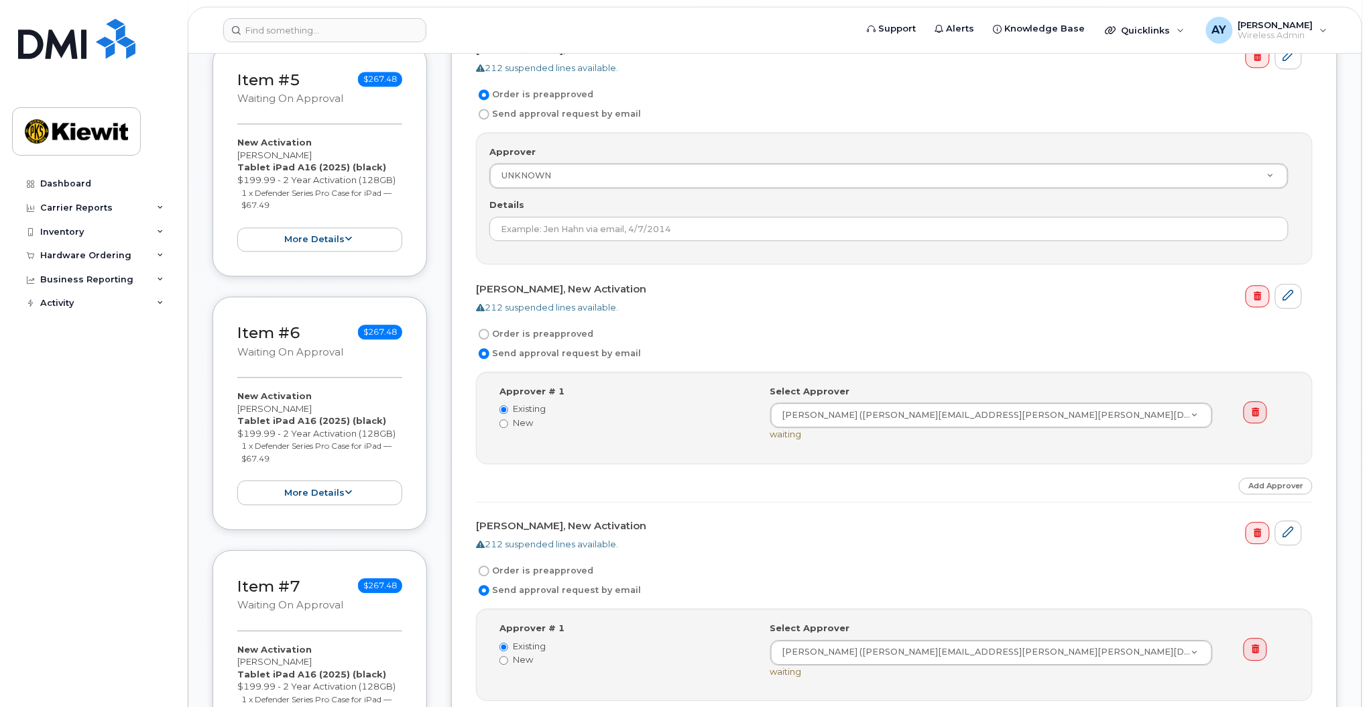
scroll to position [1179, 0]
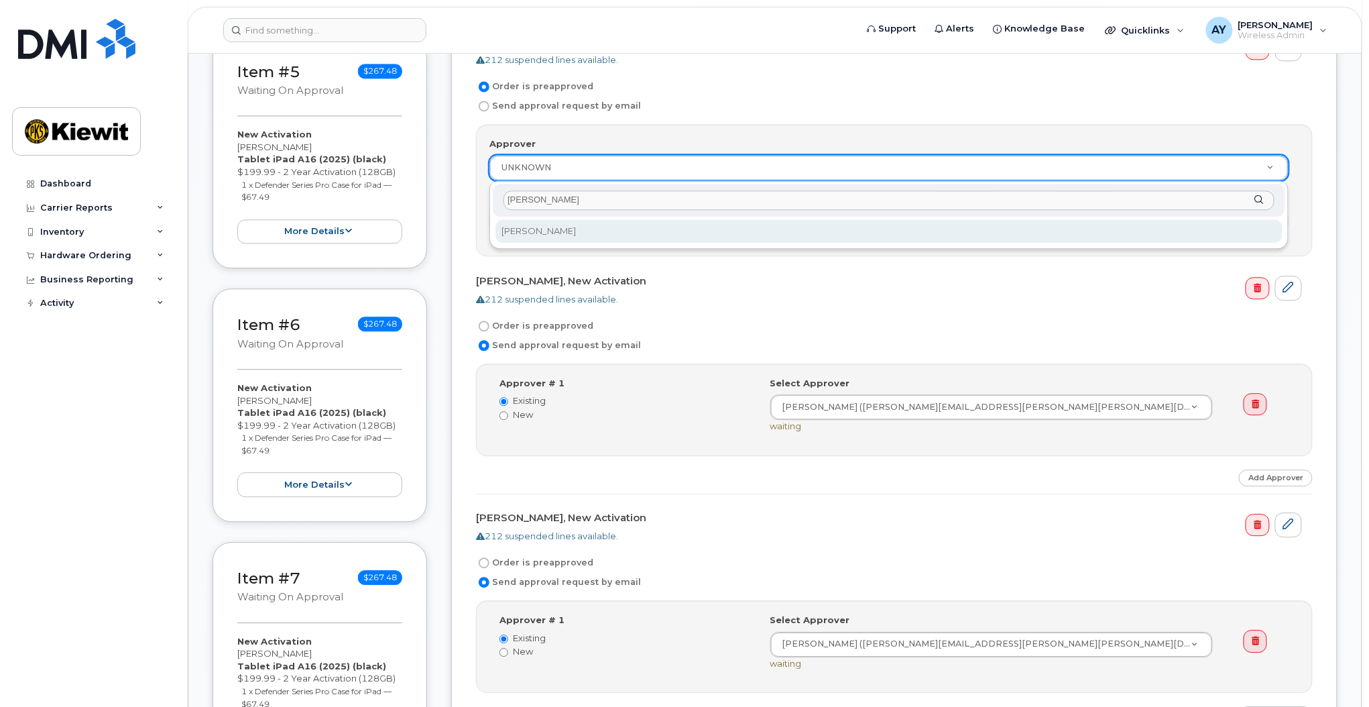
type input "andrew ye"
select select "2150135"
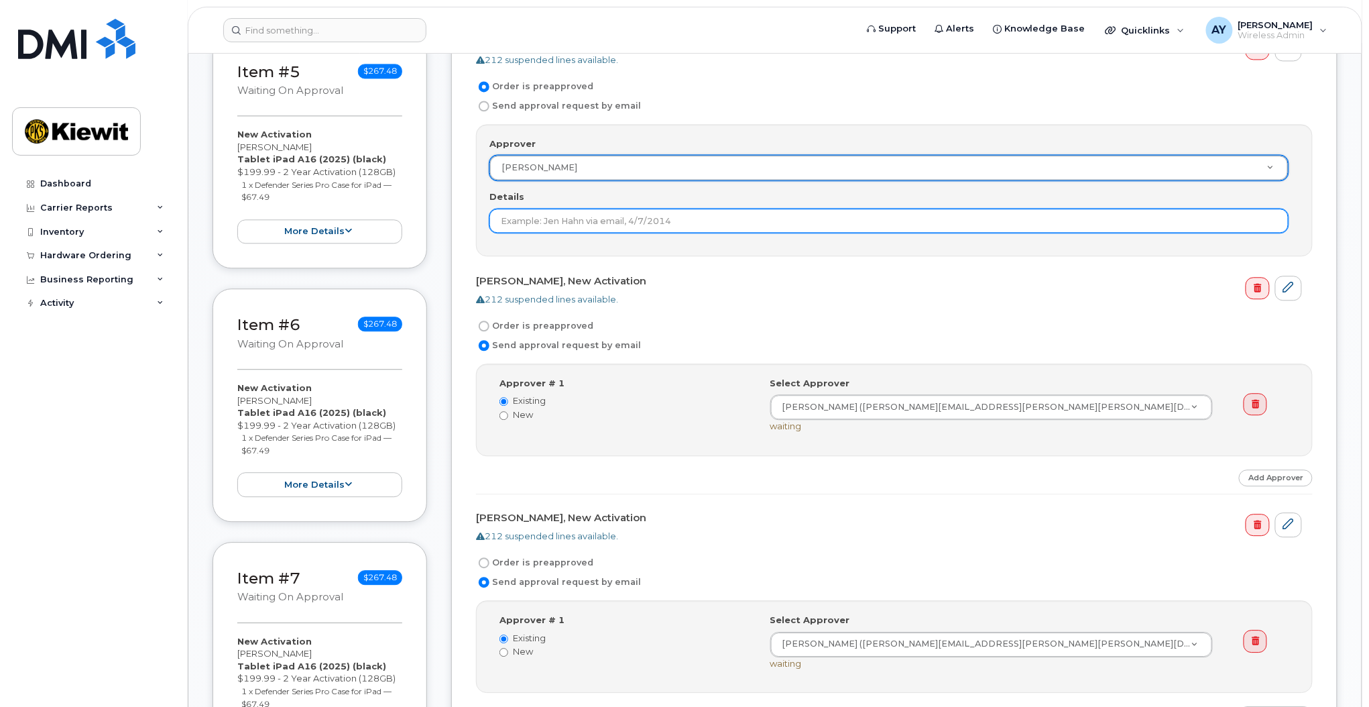
click at [754, 225] on input "Details" at bounding box center [888, 221] width 799 height 24
paste input "Jordan requires iPads at project"
type input "Jordan requires iPads at project"
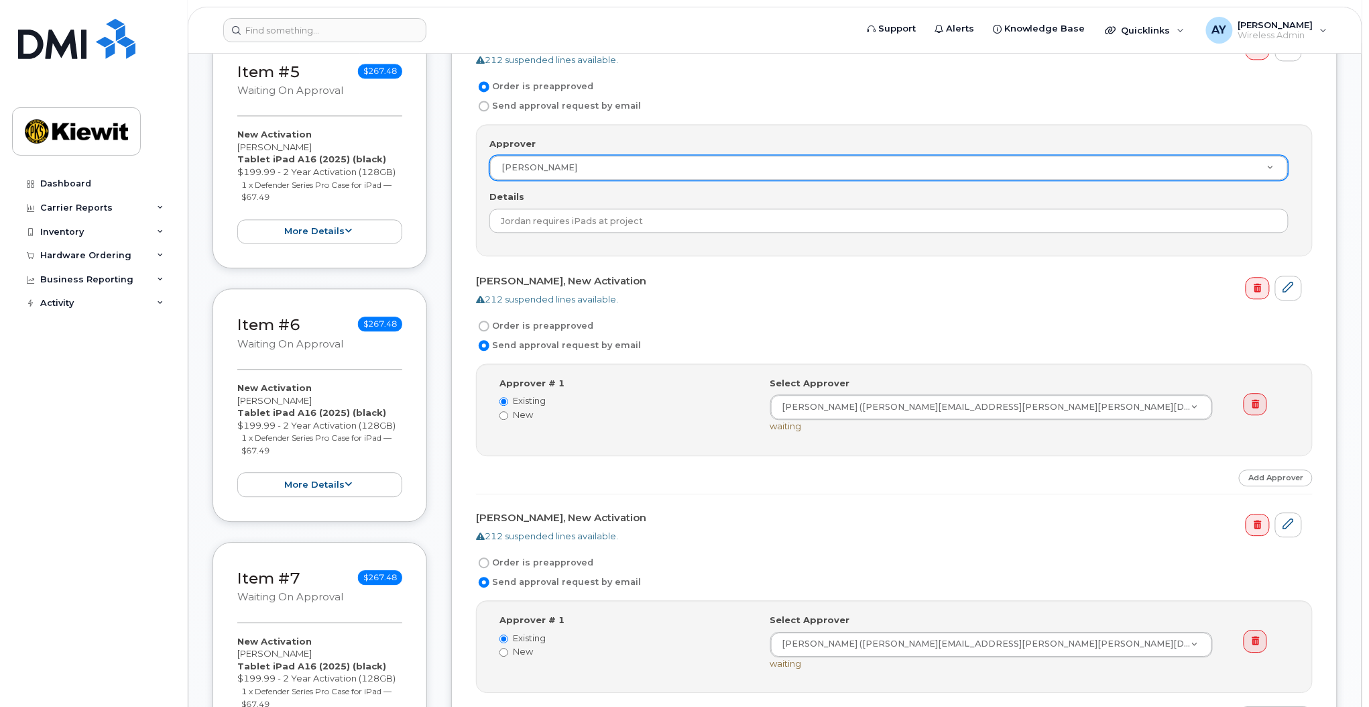
click at [538, 318] on label "Order is preapproved" at bounding box center [534, 326] width 117 height 16
click at [489, 320] on input "Order is preapproved" at bounding box center [484, 325] width 11 height 11
radio input "true"
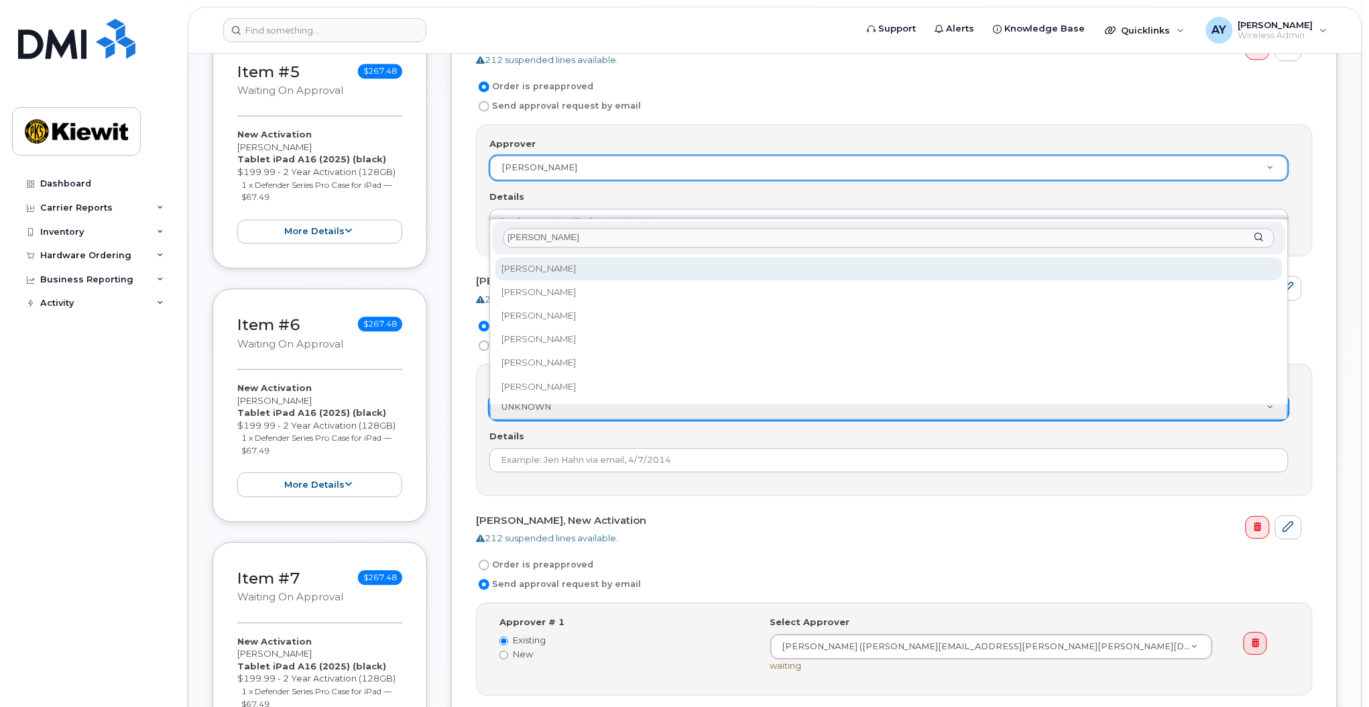
type input "andrew y"
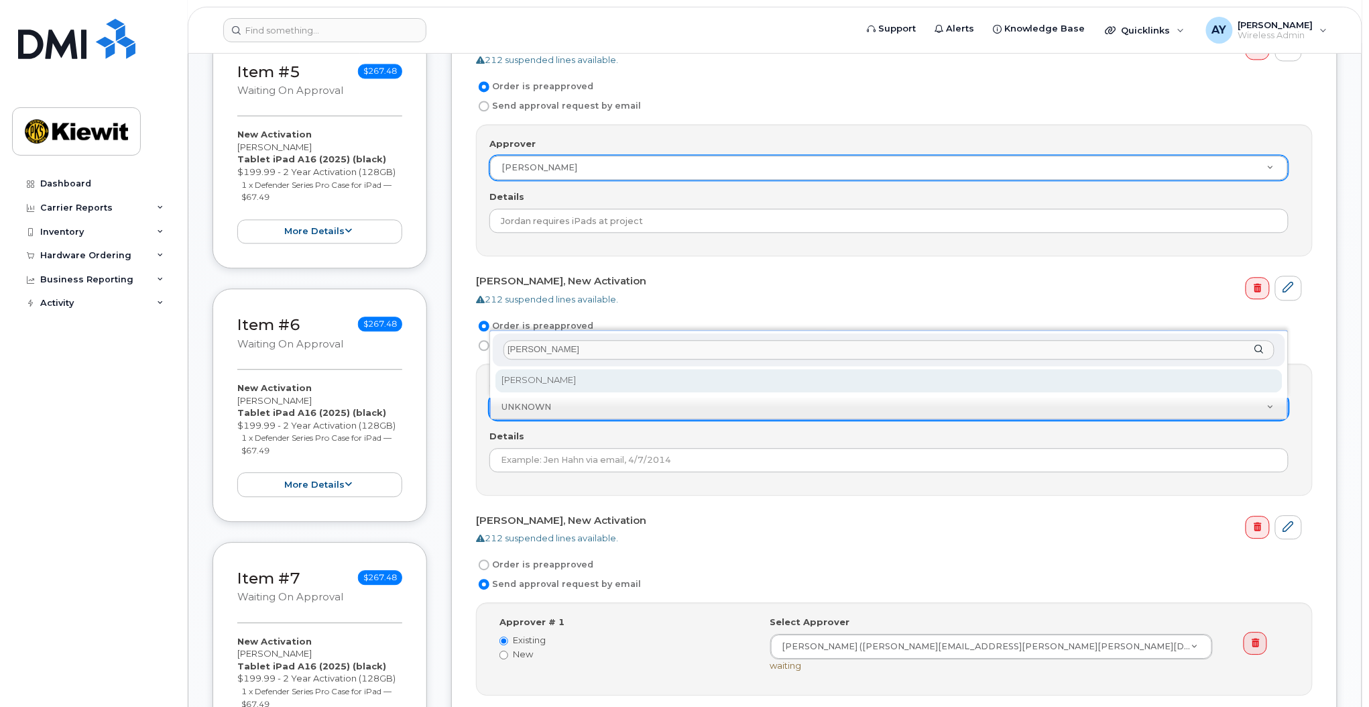
select select "2150135"
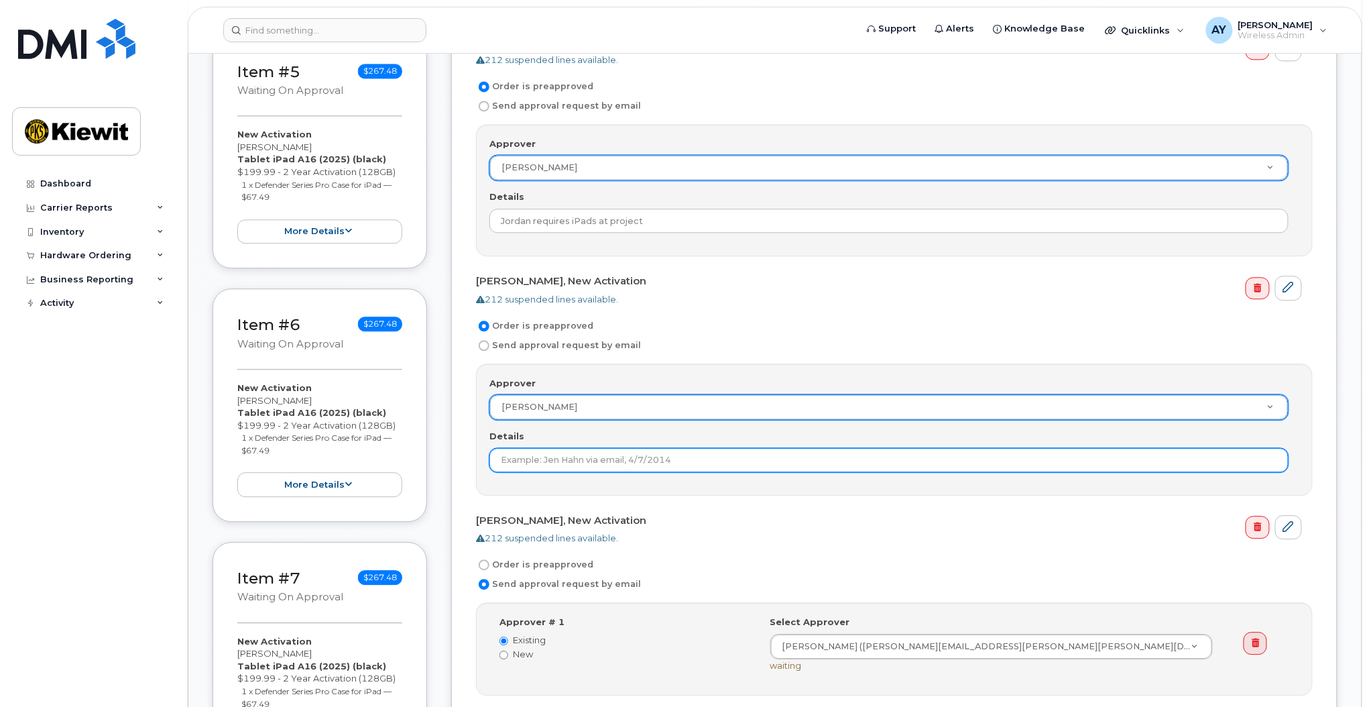
click at [585, 457] on input "Details" at bounding box center [888, 460] width 799 height 24
paste input "Jordan requires iPads at project"
type input "Jordan requires iPads at project"
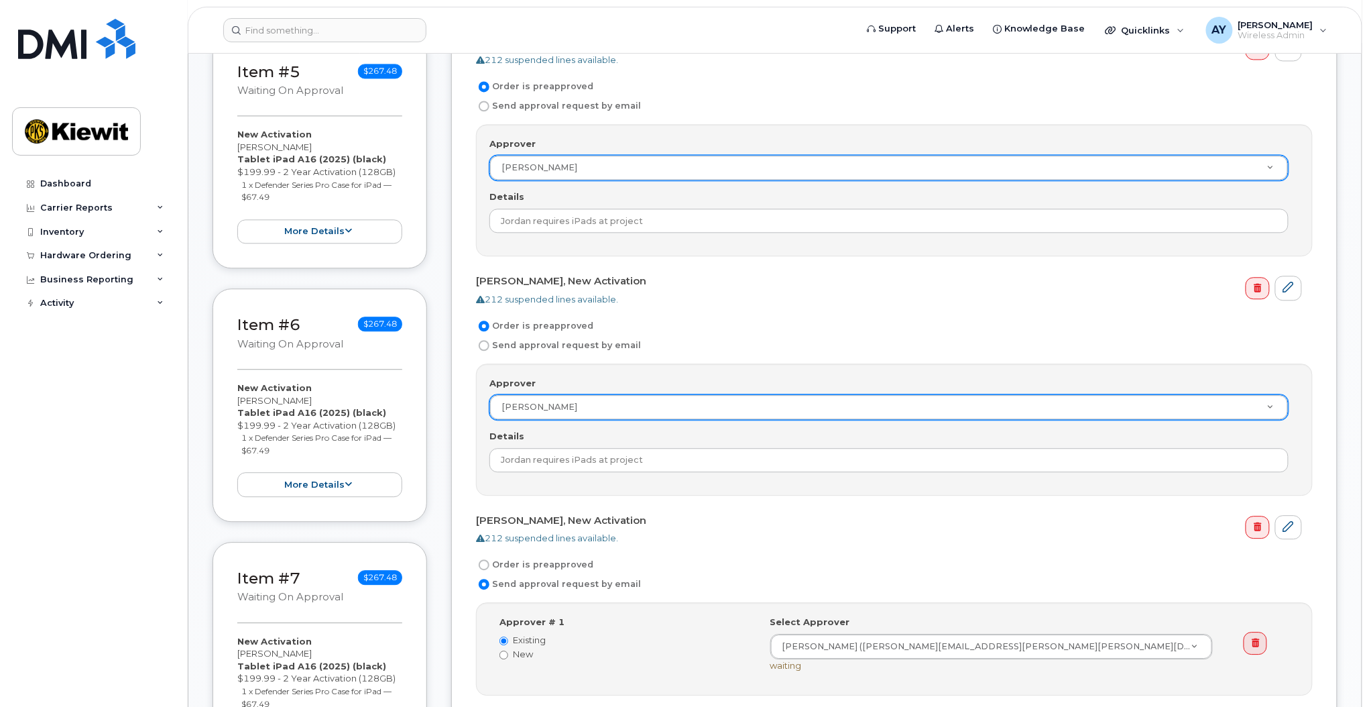
click at [560, 563] on label "Order is preapproved" at bounding box center [534, 564] width 117 height 16
click at [489, 563] on input "Order is preapproved" at bounding box center [484, 564] width 11 height 11
radio input "true"
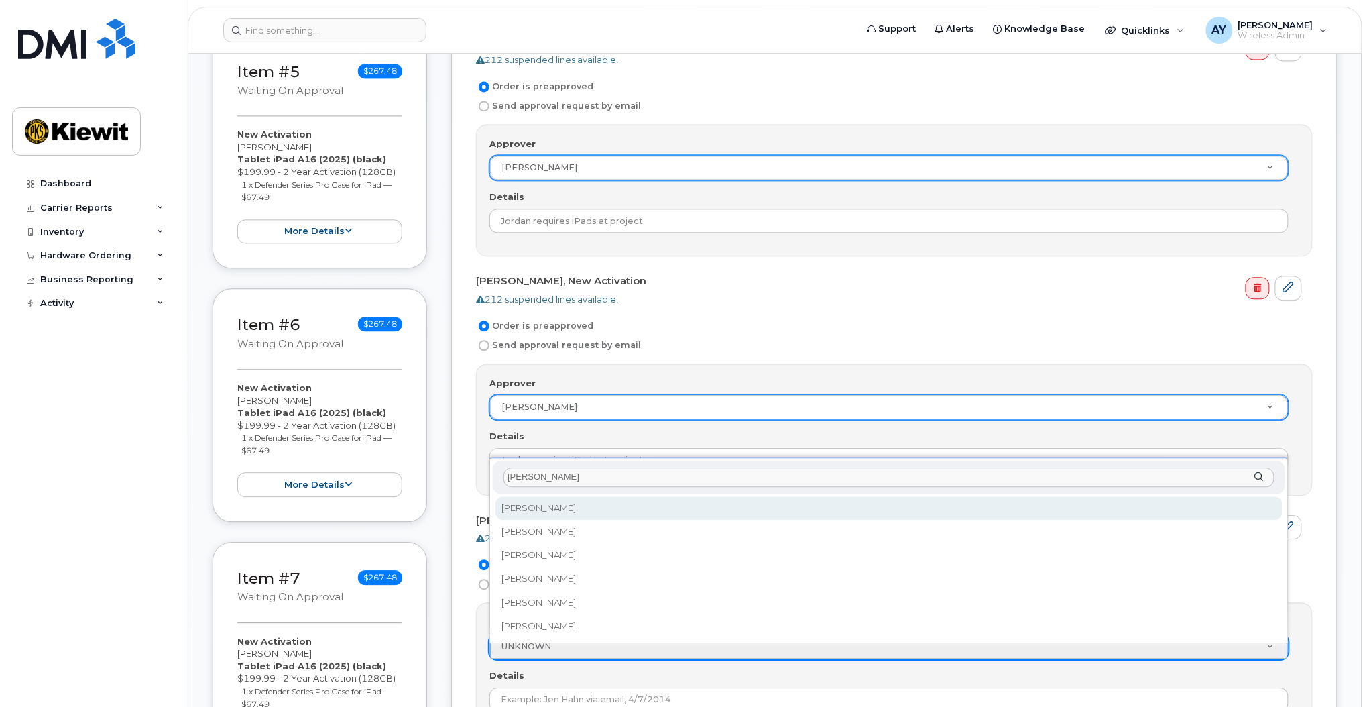
type input "andrew y"
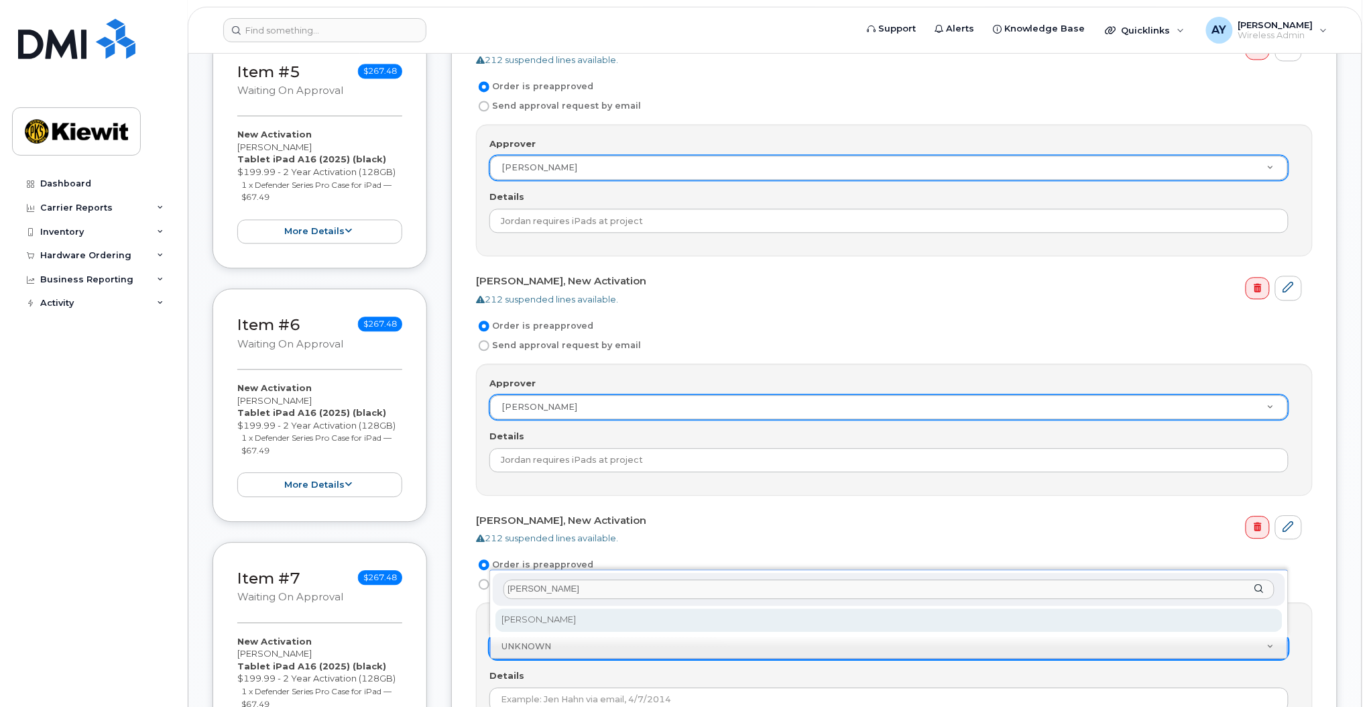
select select "2150135"
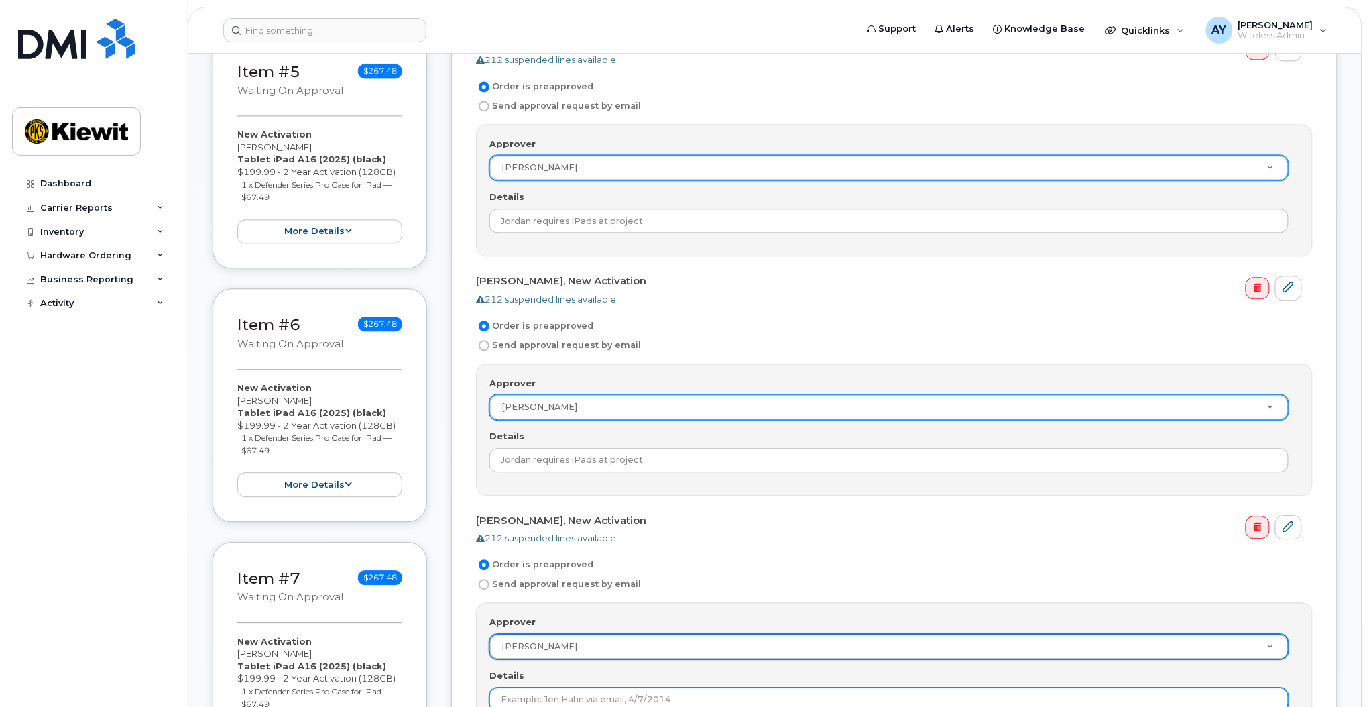
click at [571, 696] on input "Details" at bounding box center [888, 699] width 799 height 24
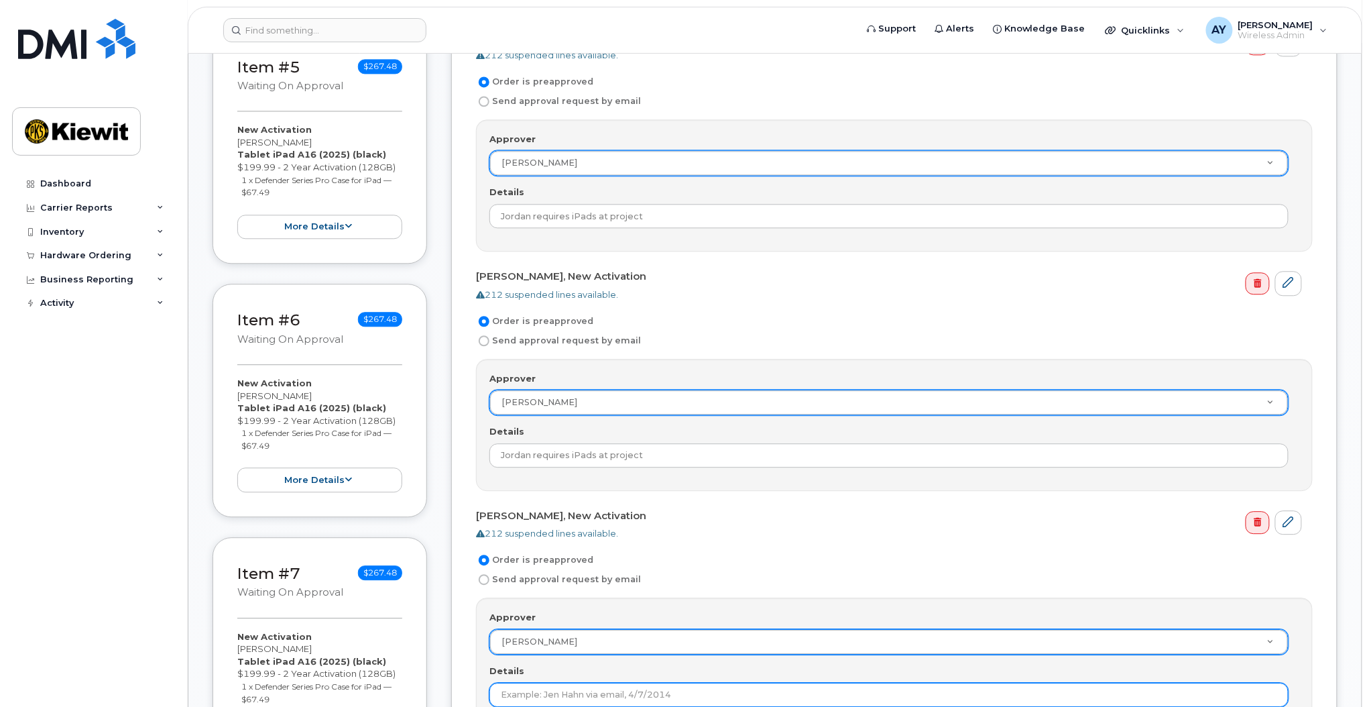
paste input "Jordan requires iPads at project"
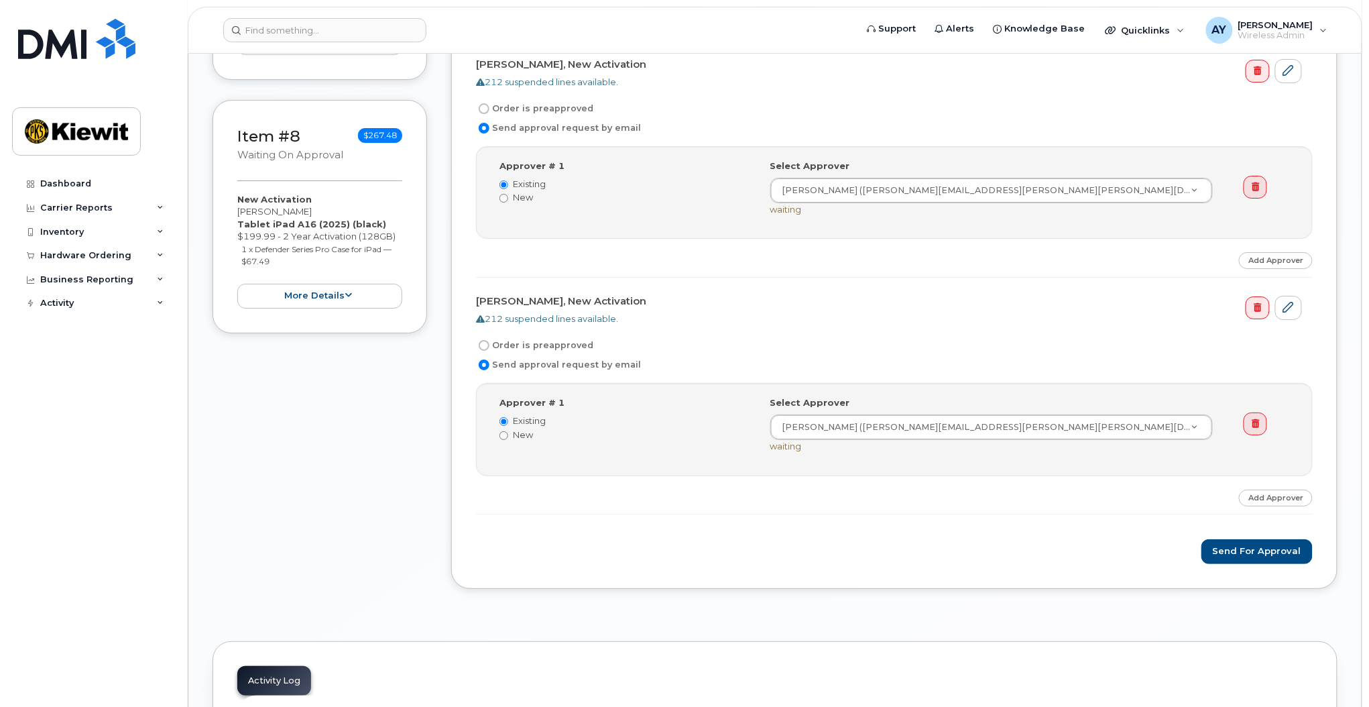
scroll to position [1861, 0]
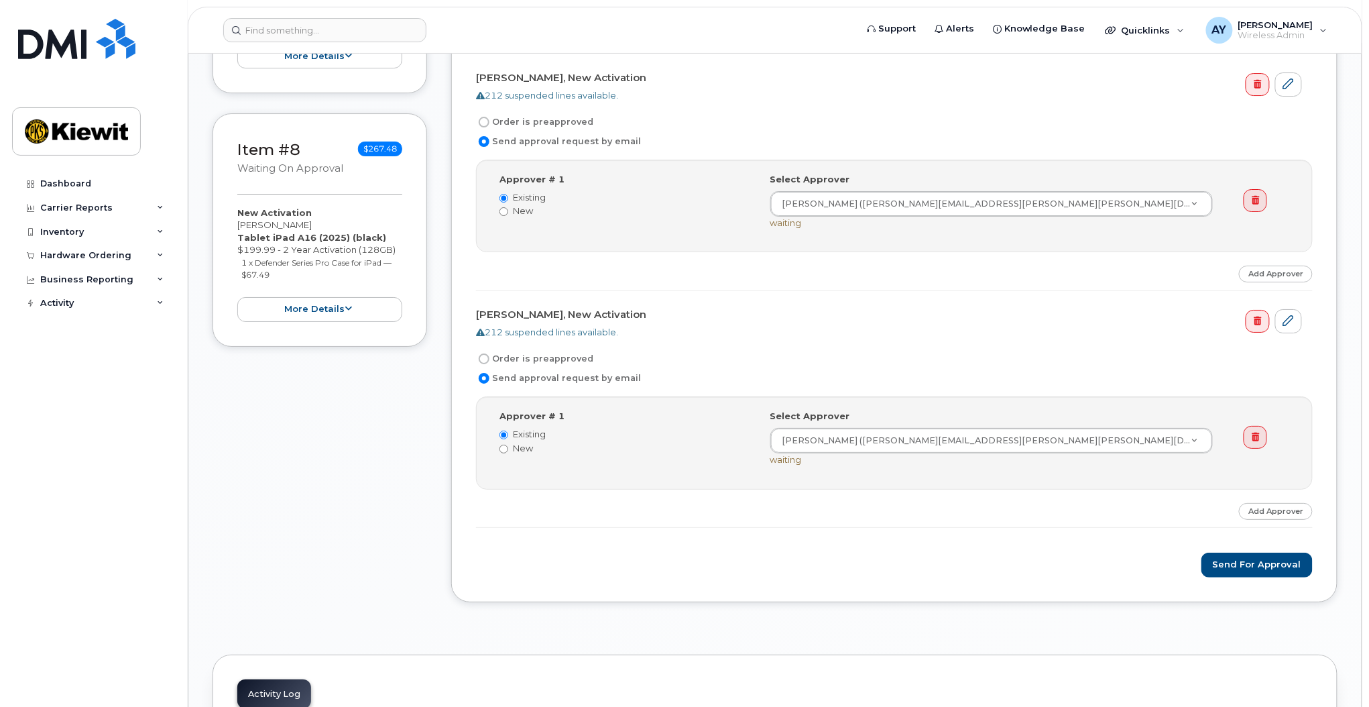
type input "Jordan requires iPads at project"
click at [564, 127] on label "Order is preapproved" at bounding box center [534, 122] width 117 height 16
click at [489, 127] on input "Order is preapproved" at bounding box center [484, 122] width 11 height 11
radio input "true"
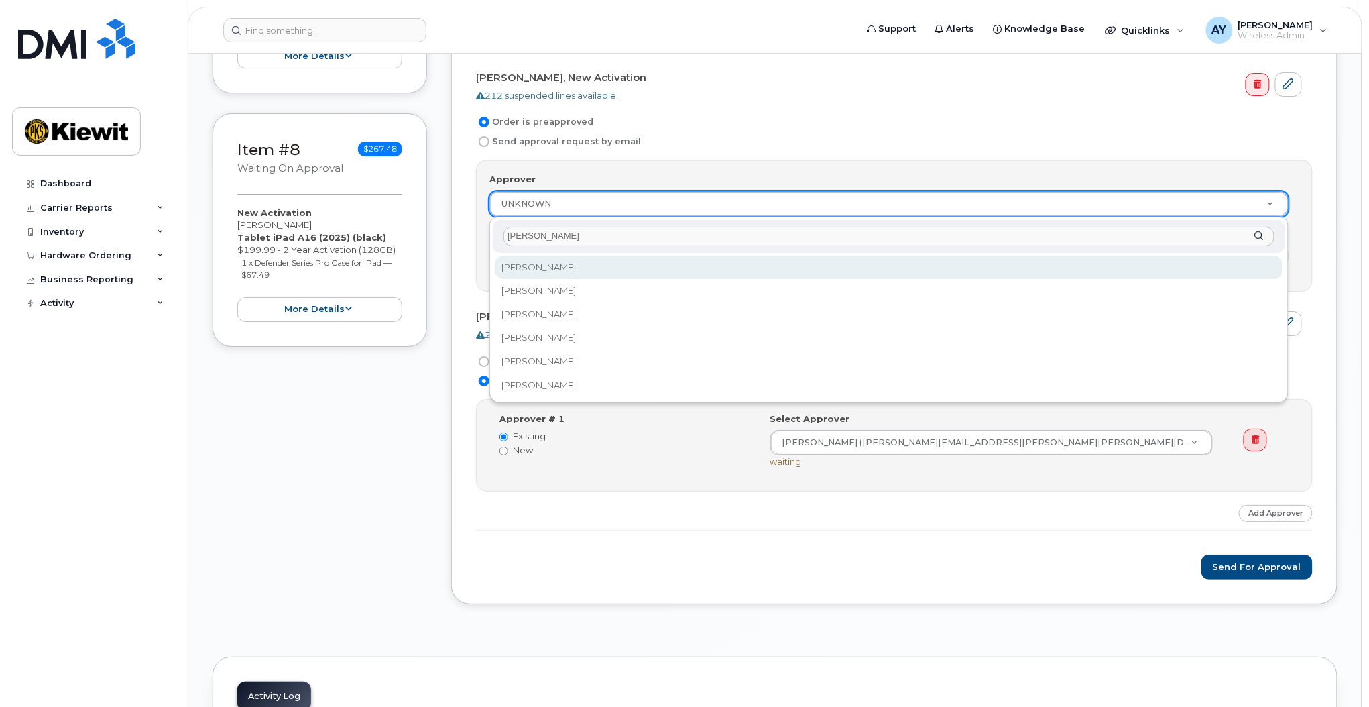
type input "andrew y"
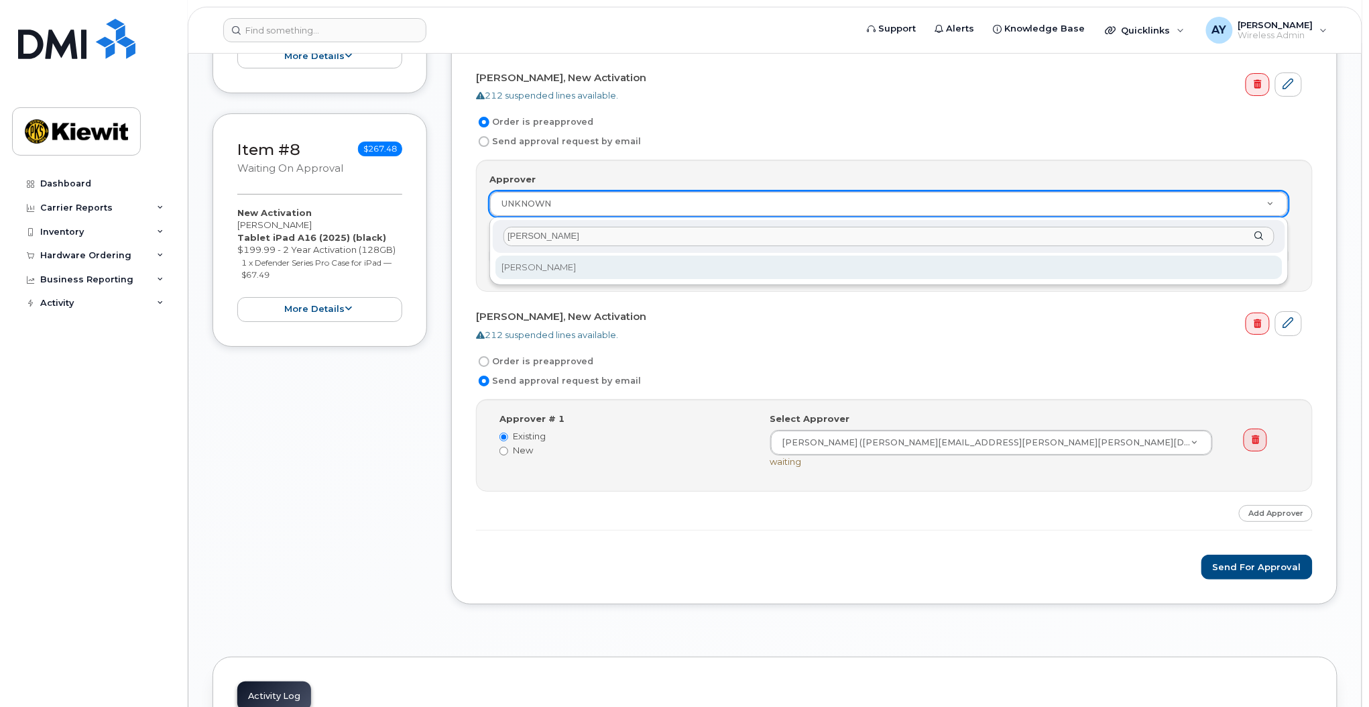
select select "2150135"
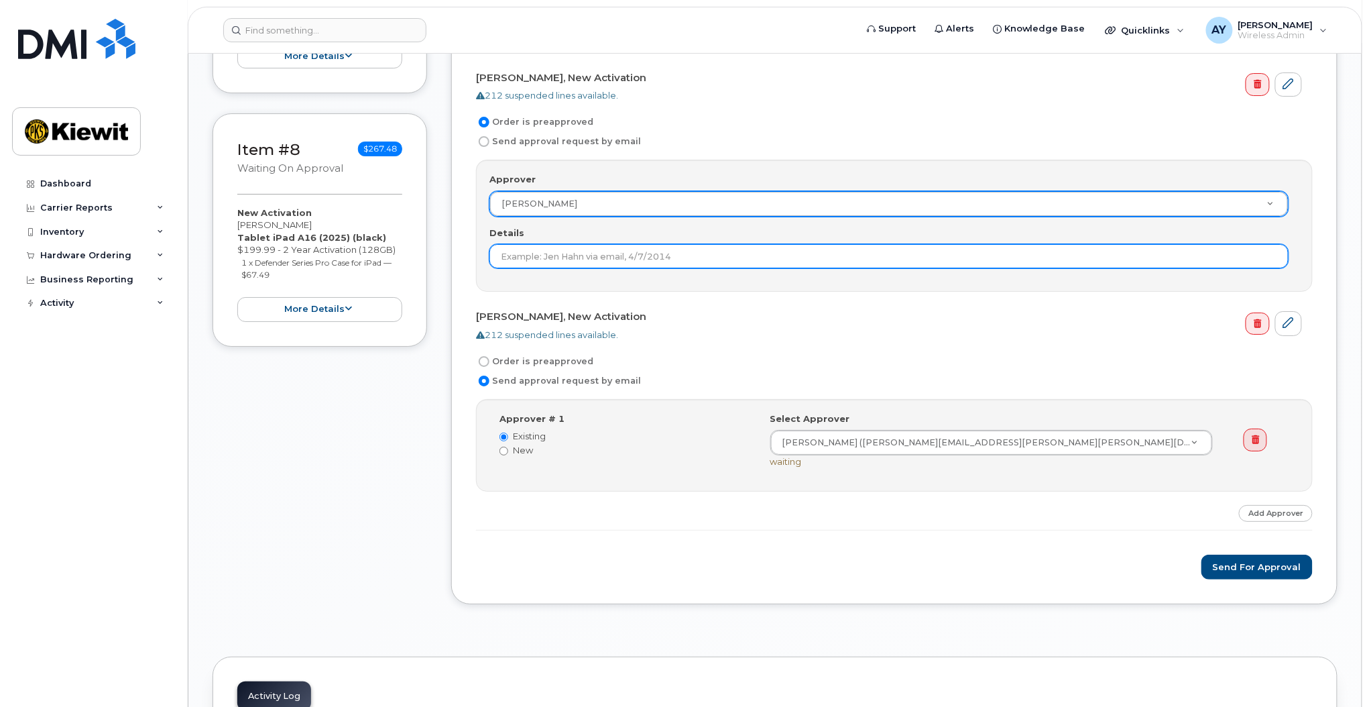
click at [620, 258] on input "Details" at bounding box center [888, 256] width 799 height 24
paste input "Jordan requires iPads at project"
type input "Jordan requires iPads at project"
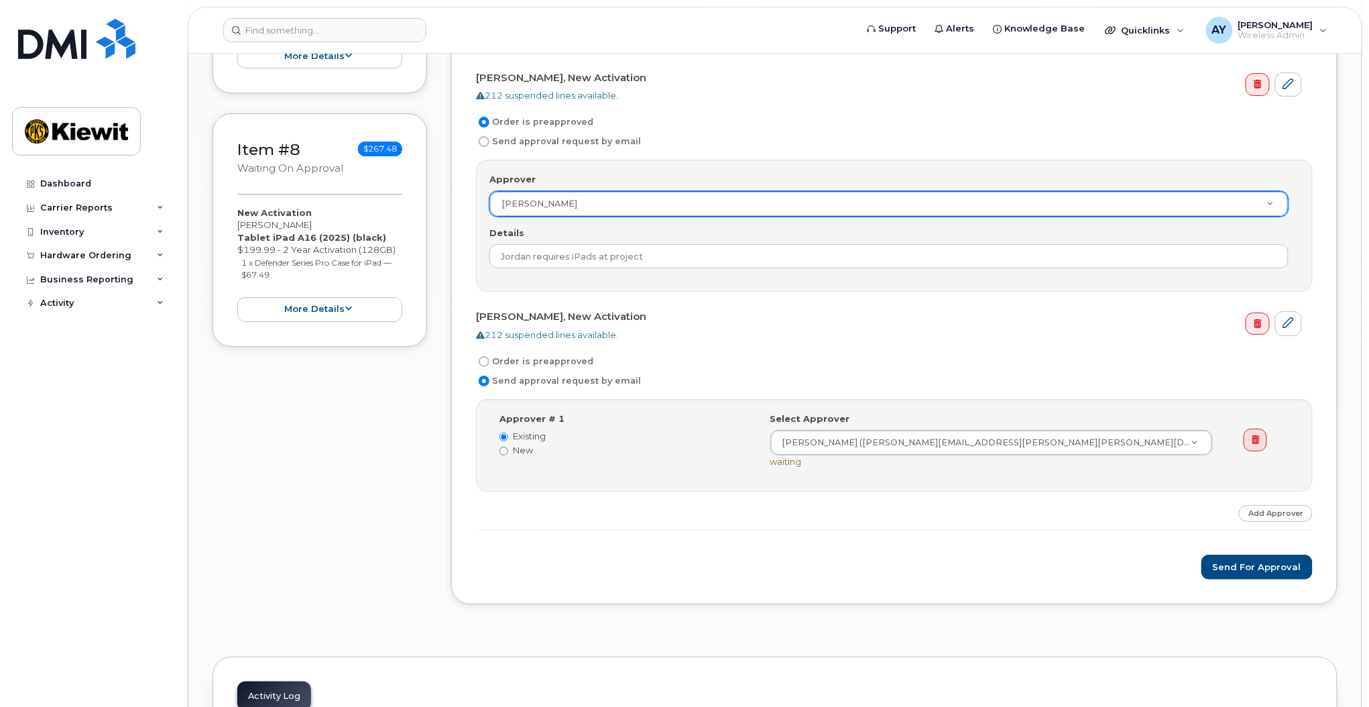
click at [553, 363] on label "Order is preapproved" at bounding box center [534, 361] width 117 height 16
click at [489, 363] on input "Order is preapproved" at bounding box center [484, 361] width 11 height 11
radio input "true"
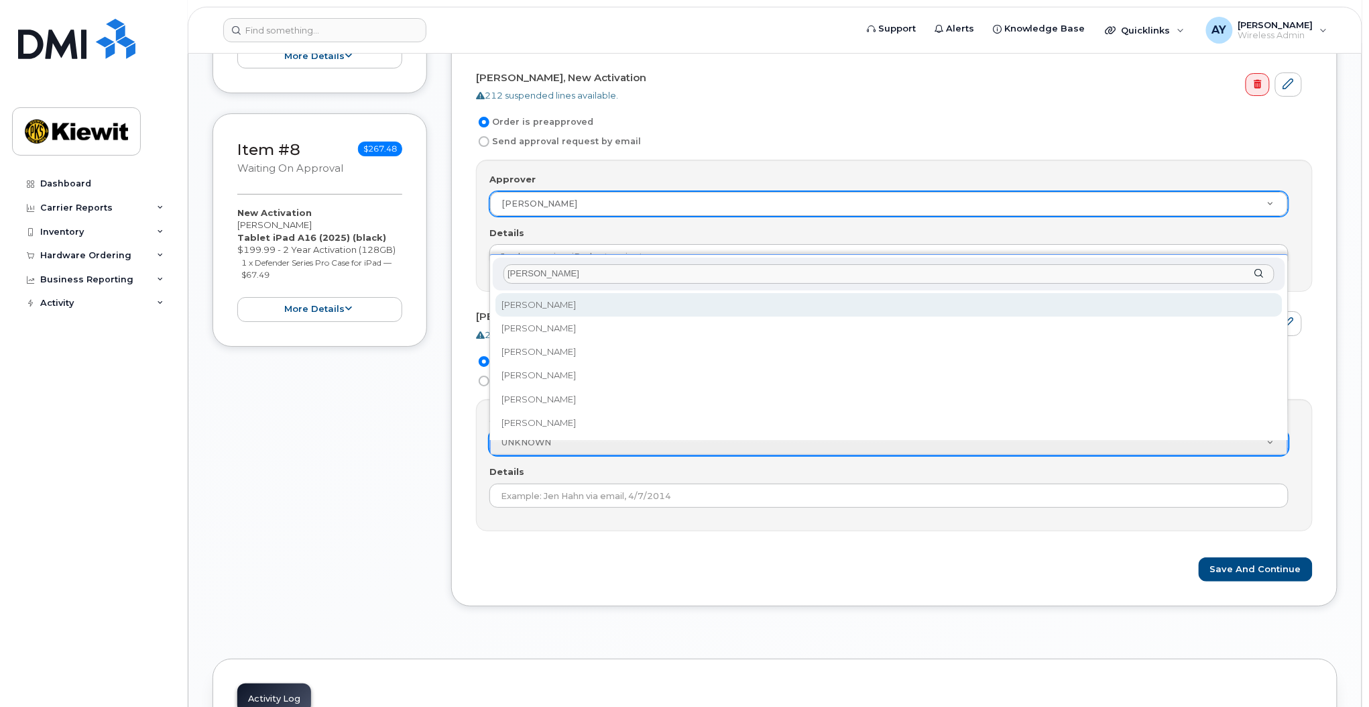
type input "andrew y"
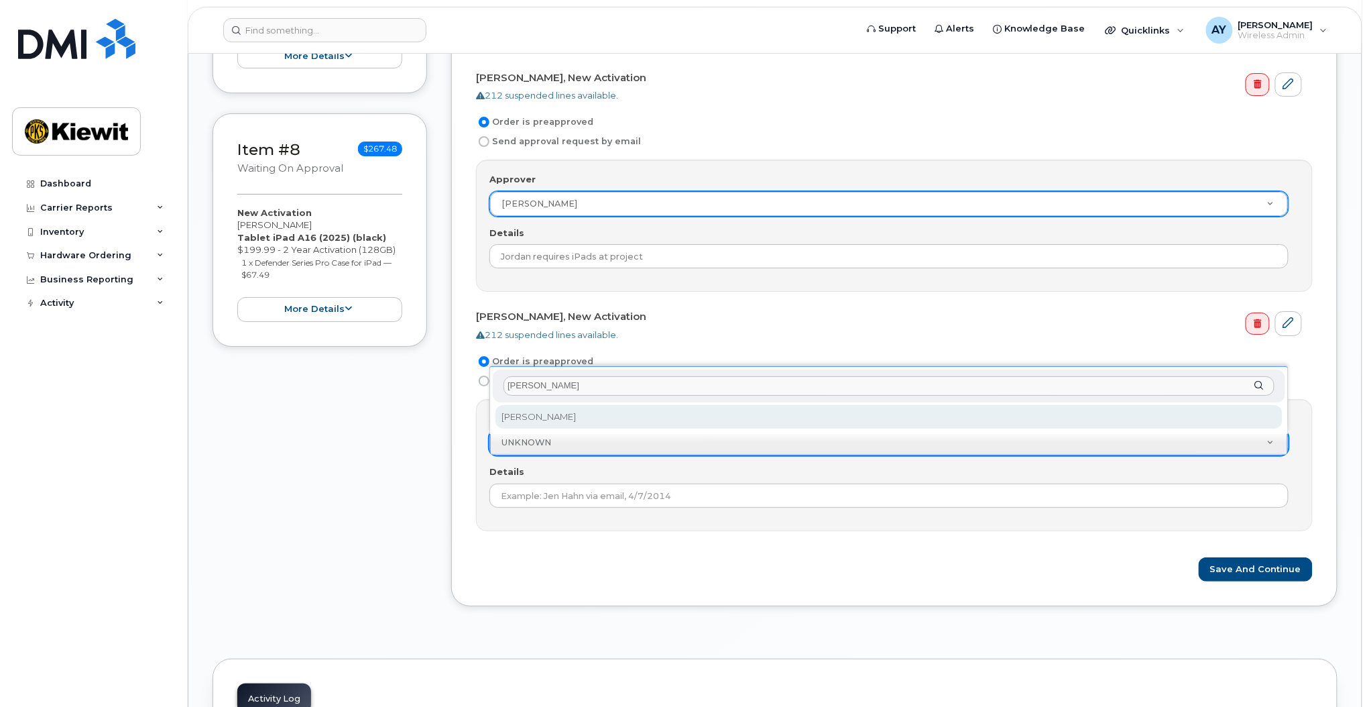
select select "2150135"
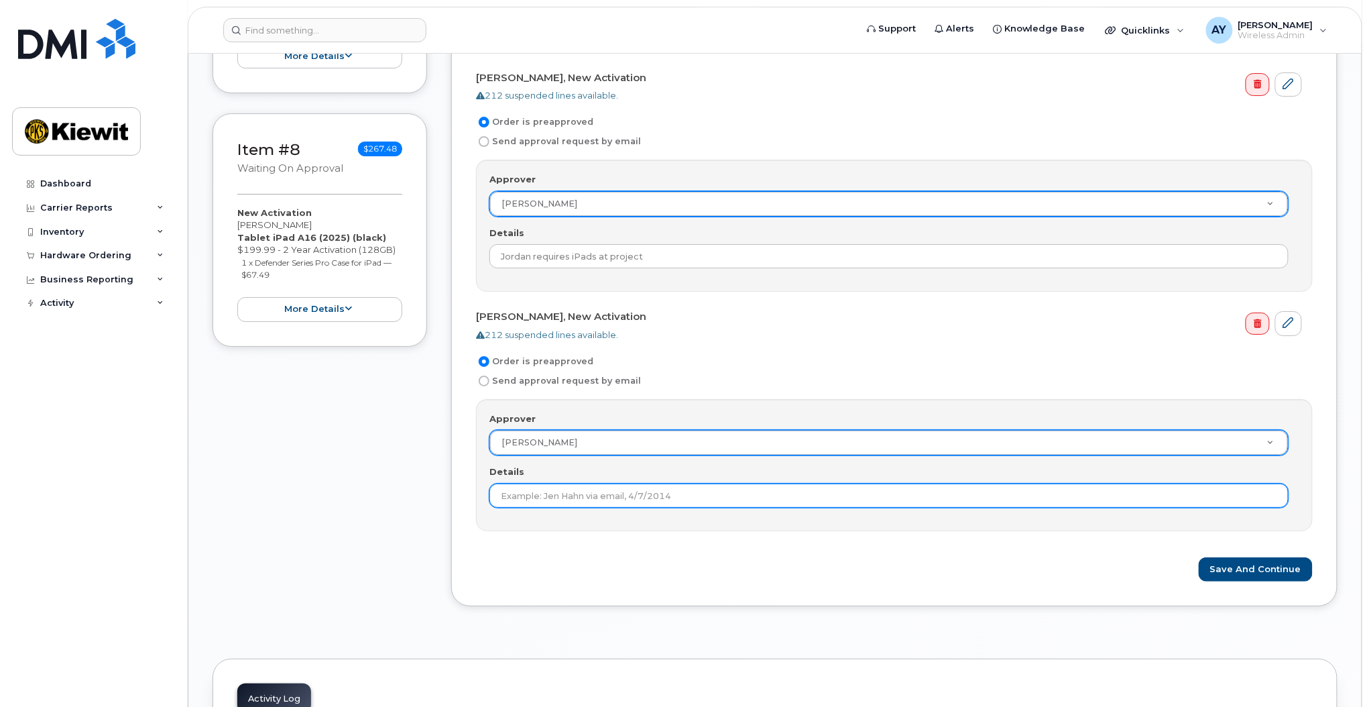
paste input "Jordan requires iPads at project"
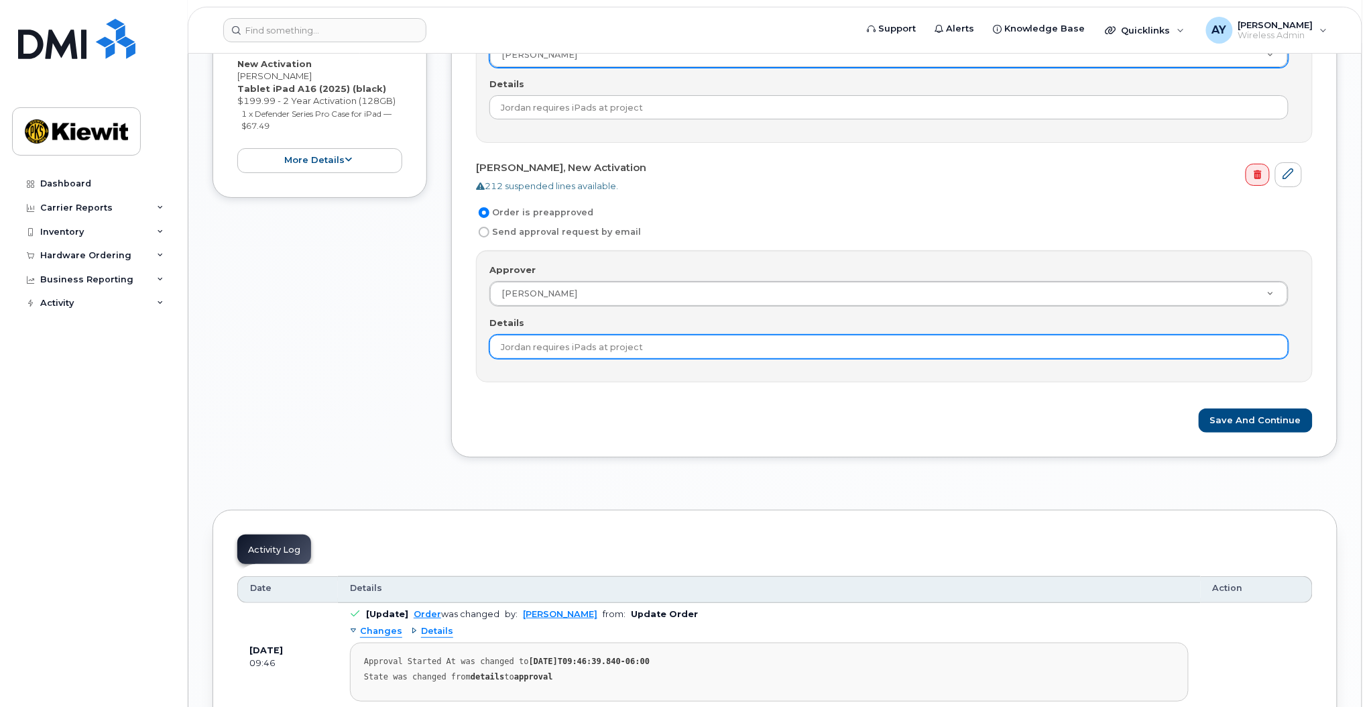
scroll to position [2010, 0]
type input "Jordan requires iPads at project"
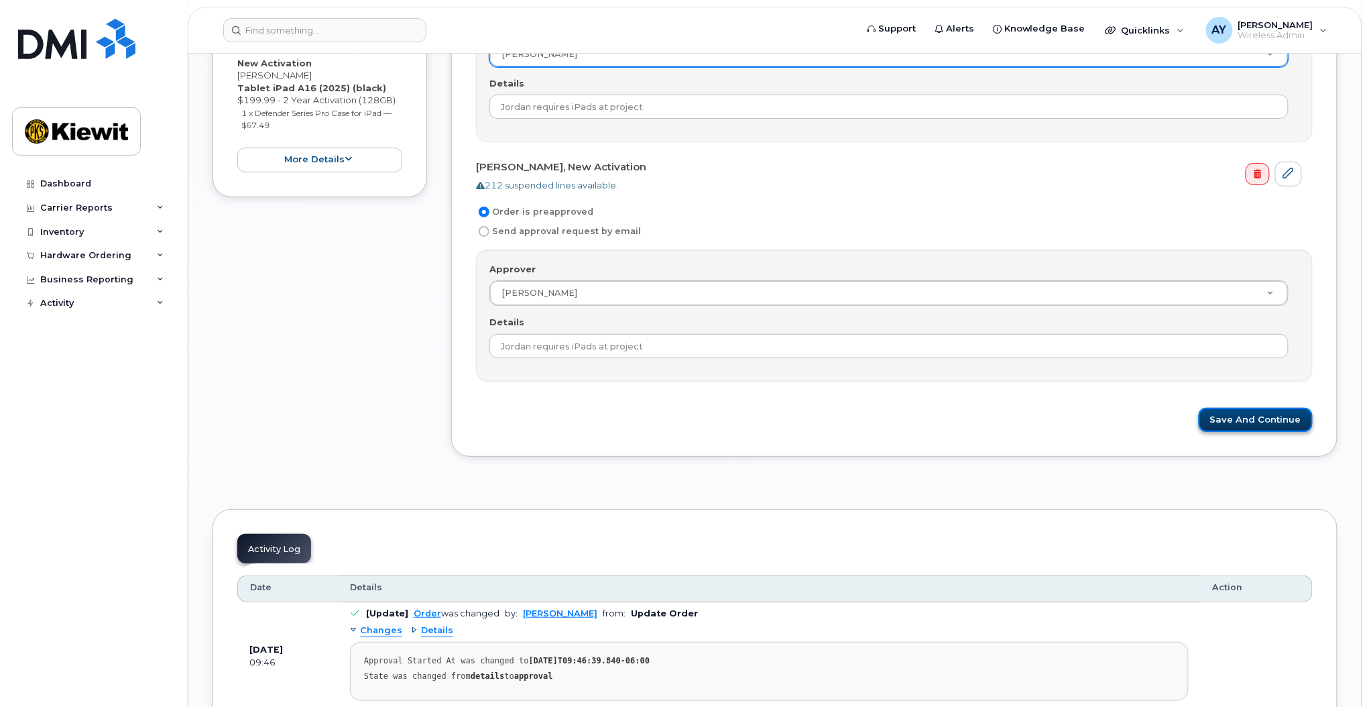
click at [1257, 408] on button "Save and Continue" at bounding box center [1256, 420] width 114 height 25
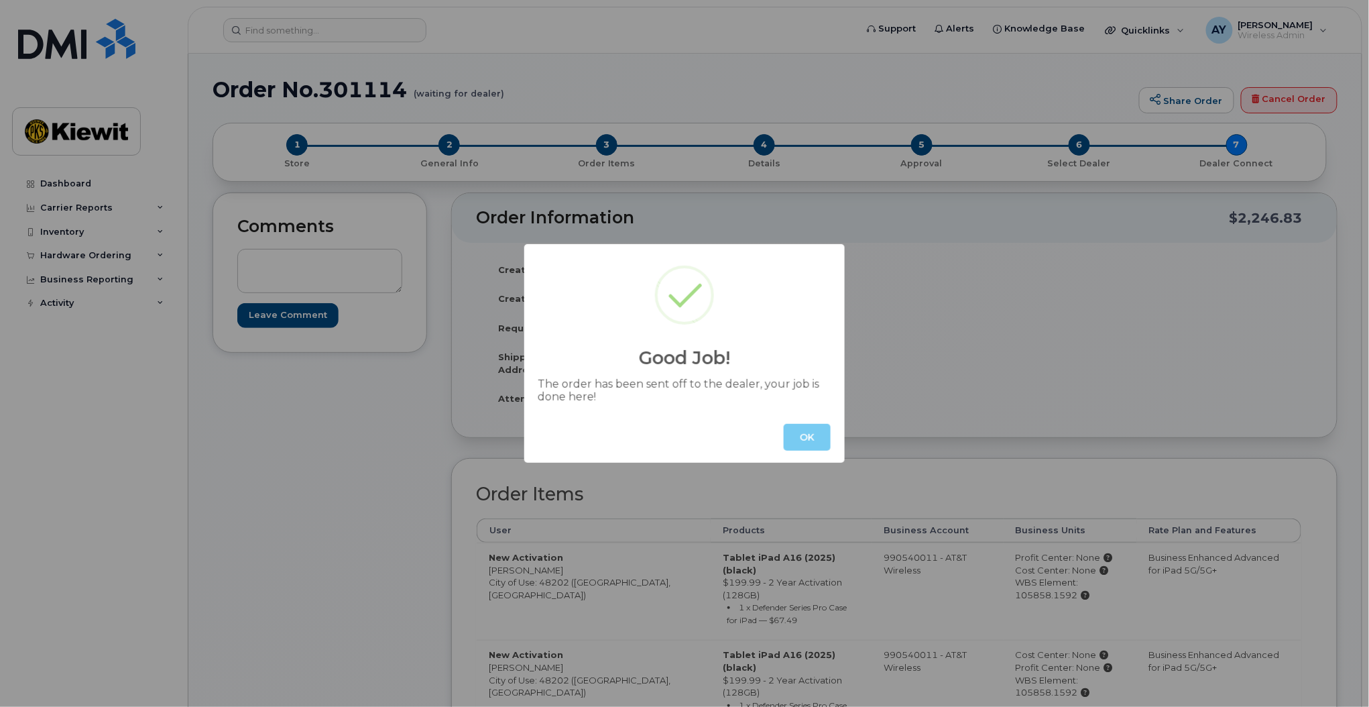
click at [808, 434] on button "OK" at bounding box center [807, 437] width 47 height 27
